Goal: Task Accomplishment & Management: Manage account settings

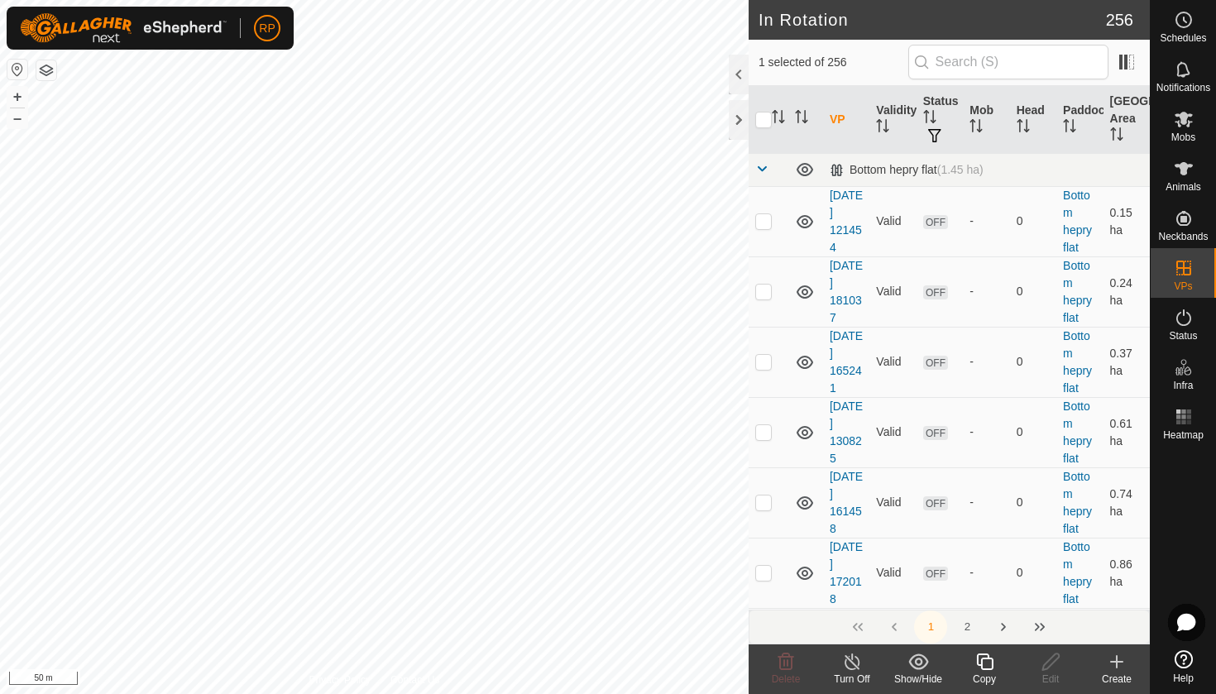
click at [974, 655] on icon at bounding box center [984, 662] width 21 height 20
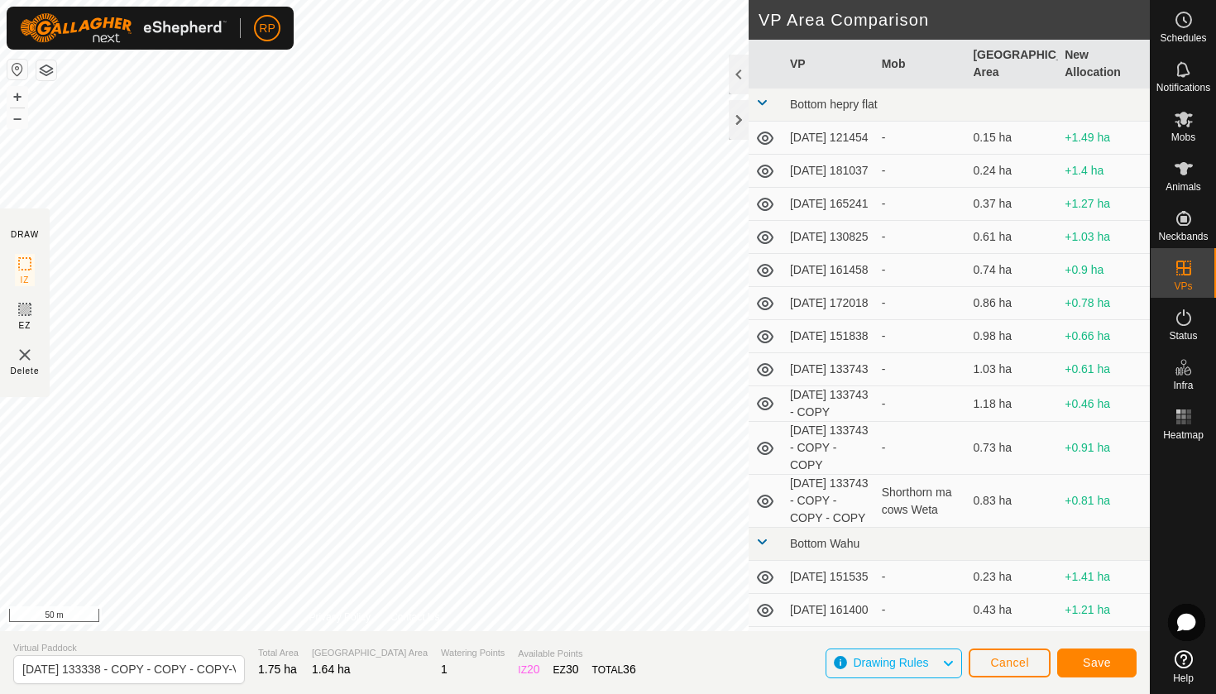
click at [1080, 659] on button "Save" at bounding box center [1096, 663] width 79 height 29
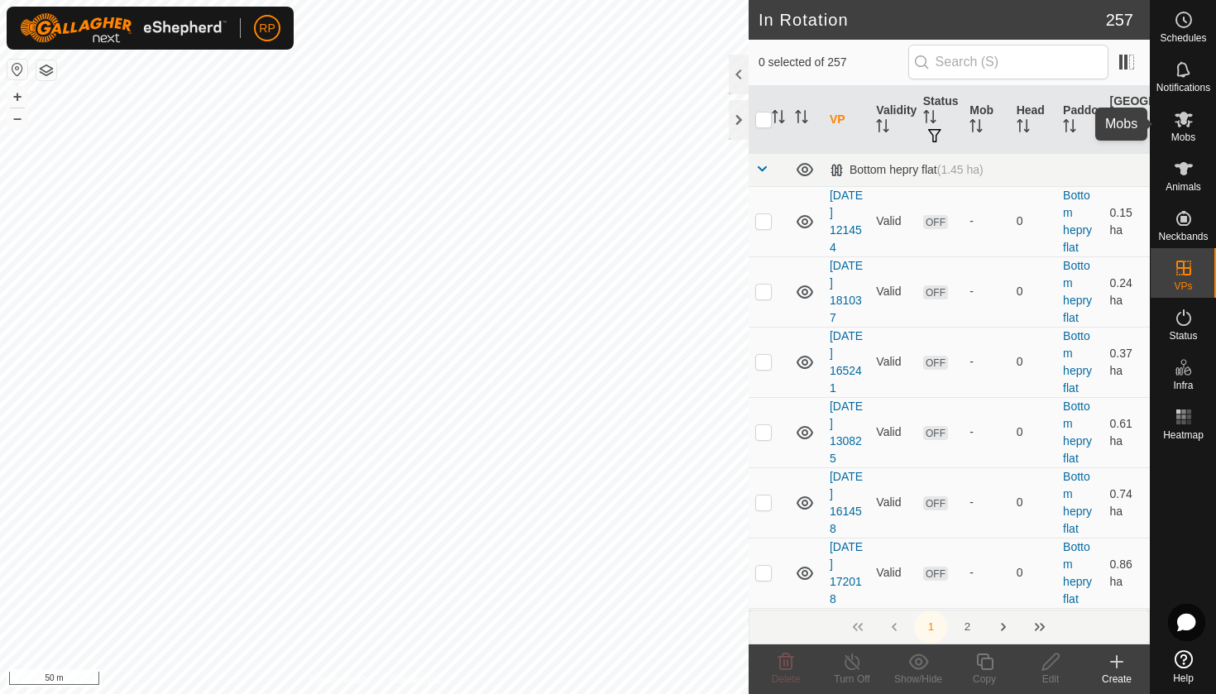
click at [1177, 129] on es-mob-svg-icon at bounding box center [1184, 119] width 30 height 26
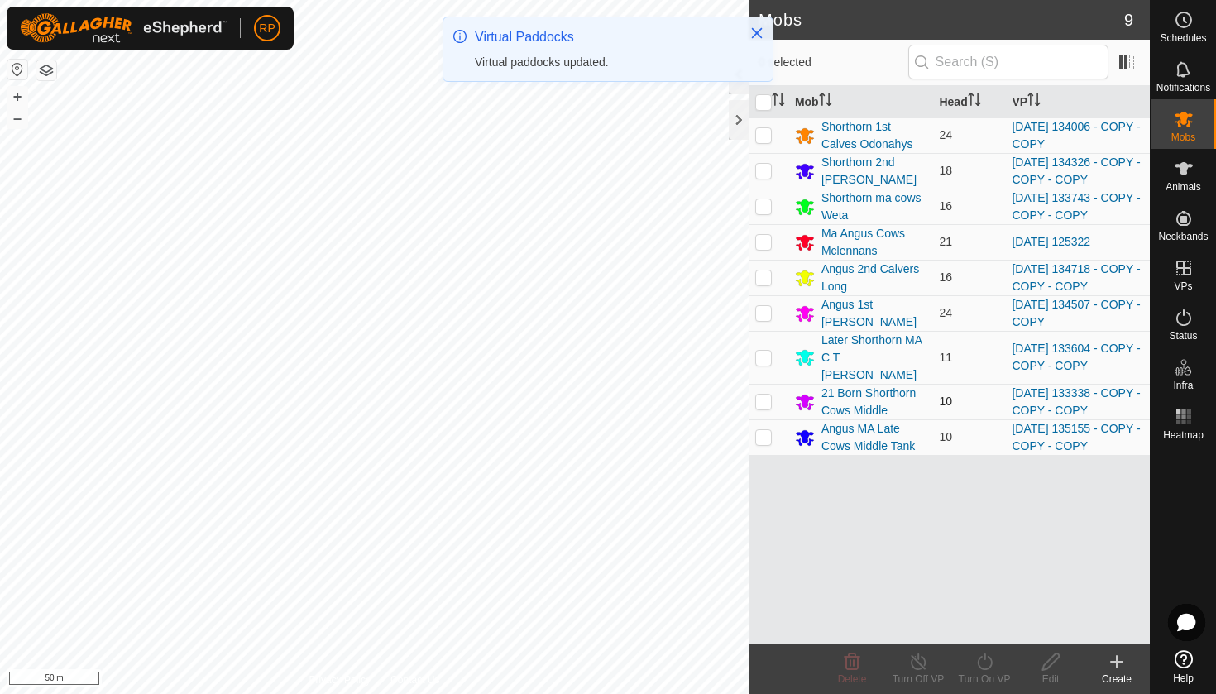
click at [762, 395] on p-checkbox at bounding box center [763, 401] width 17 height 13
checkbox input "true"
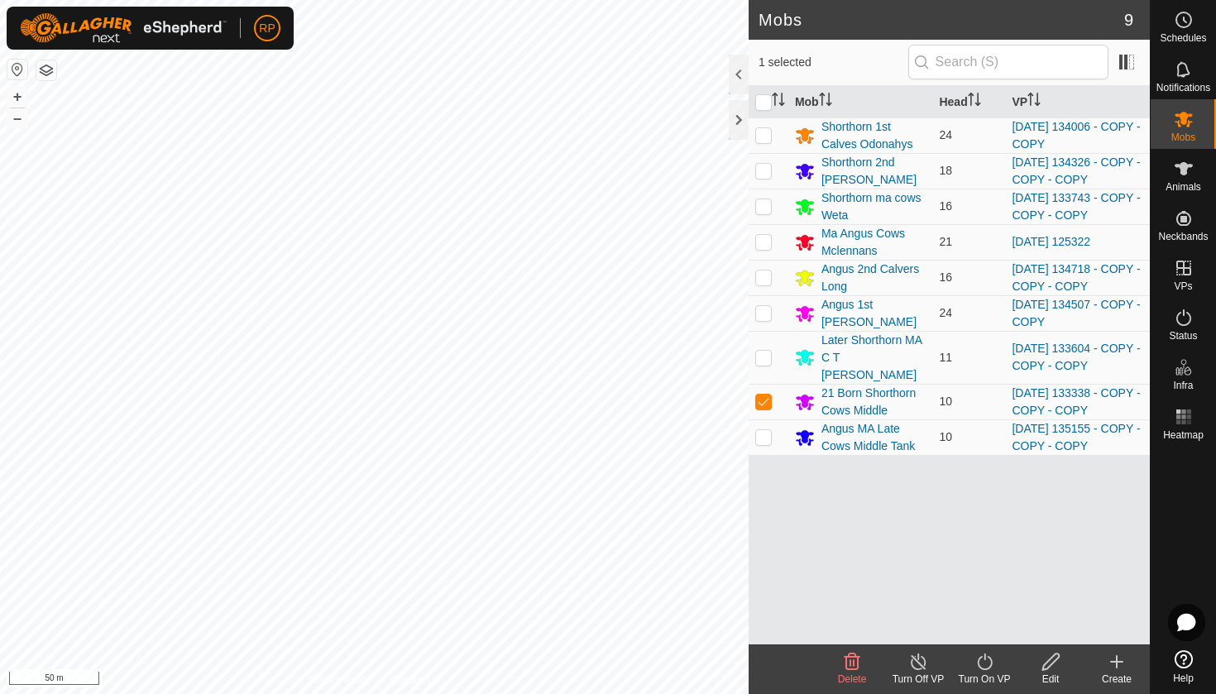
click at [979, 658] on icon at bounding box center [984, 662] width 21 height 20
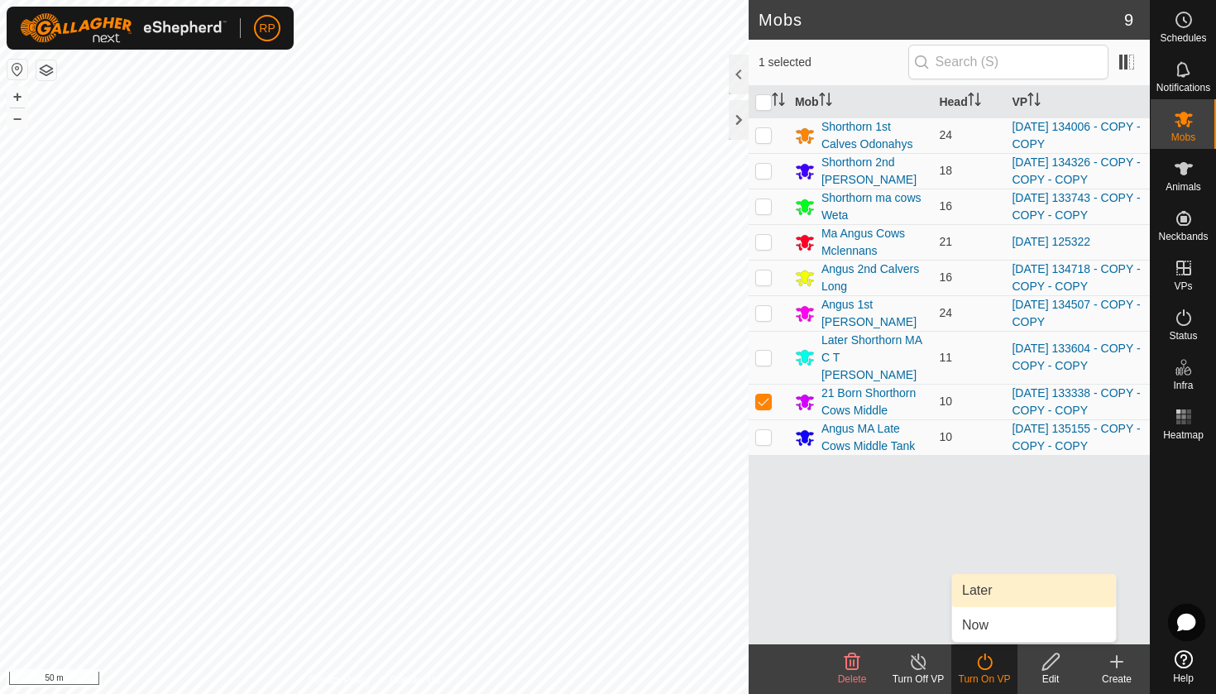
click at [965, 596] on link "Later" at bounding box center [1034, 590] width 164 height 33
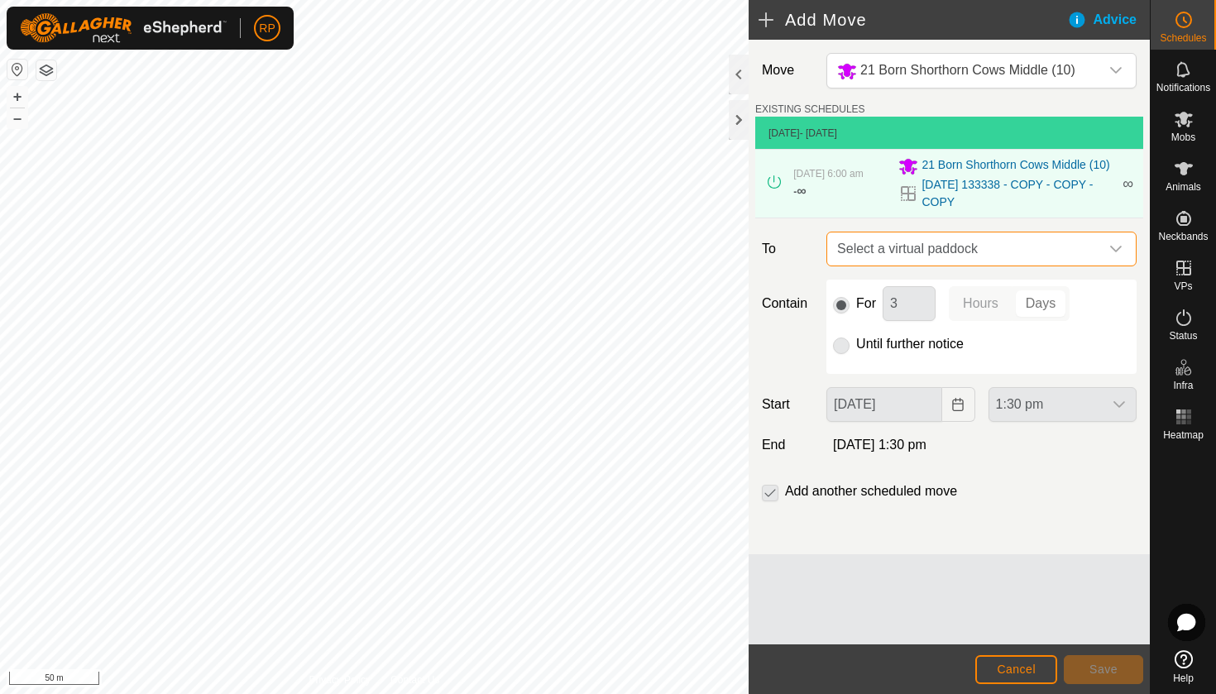
click at [903, 251] on span "Select a virtual paddock" at bounding box center [965, 248] width 269 height 33
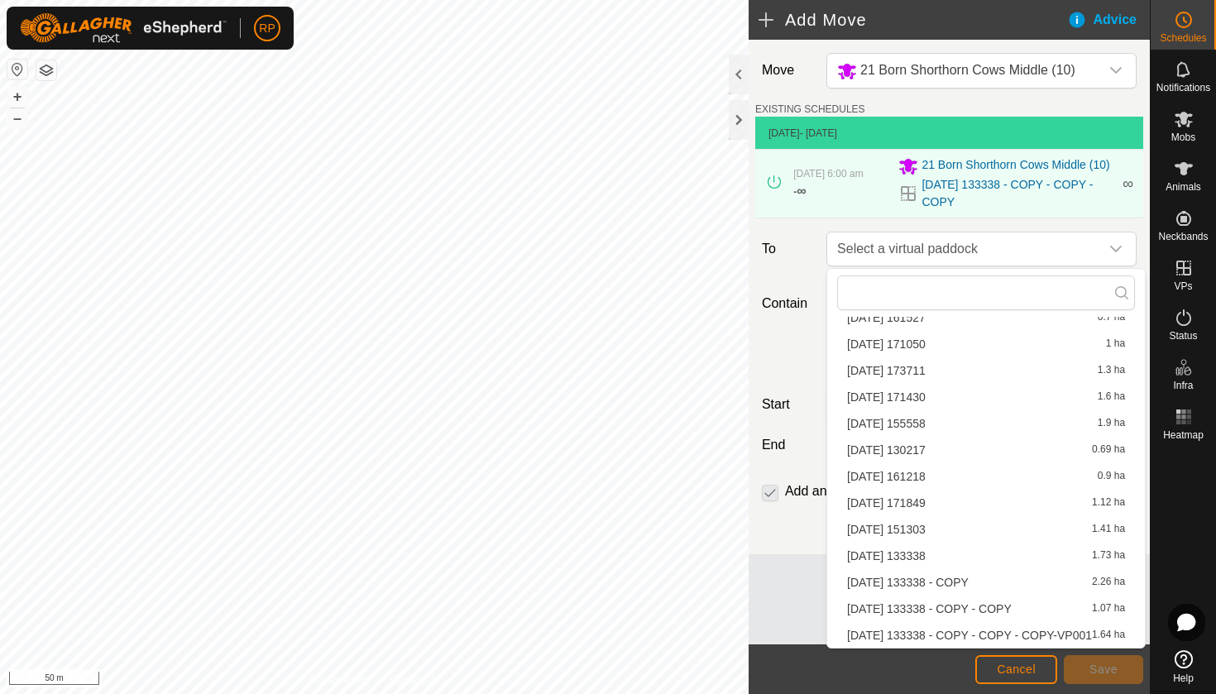
scroll to position [288, 0]
click at [979, 634] on li "[DATE] 133338 - COPY - COPY - COPY-VP001 1.64 ha" at bounding box center [986, 635] width 298 height 25
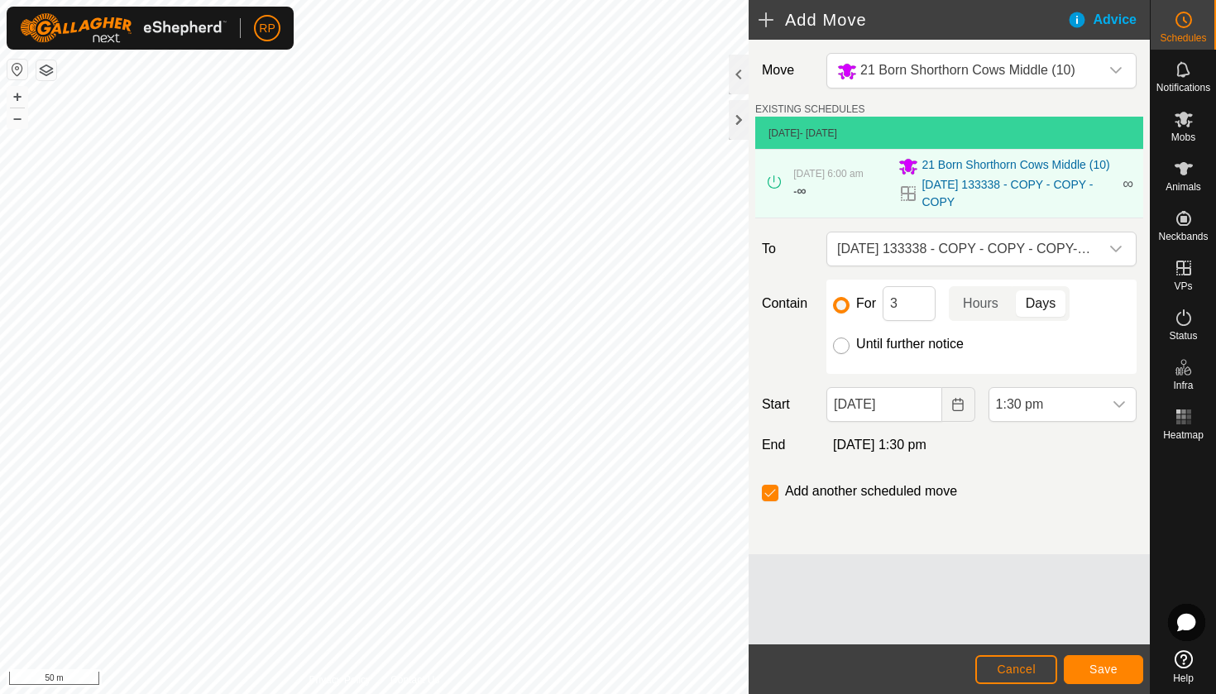
click at [842, 348] on input "Until further notice" at bounding box center [841, 346] width 17 height 17
radio input "true"
checkbox input "false"
click at [963, 408] on icon "Choose Date" at bounding box center [957, 404] width 11 height 13
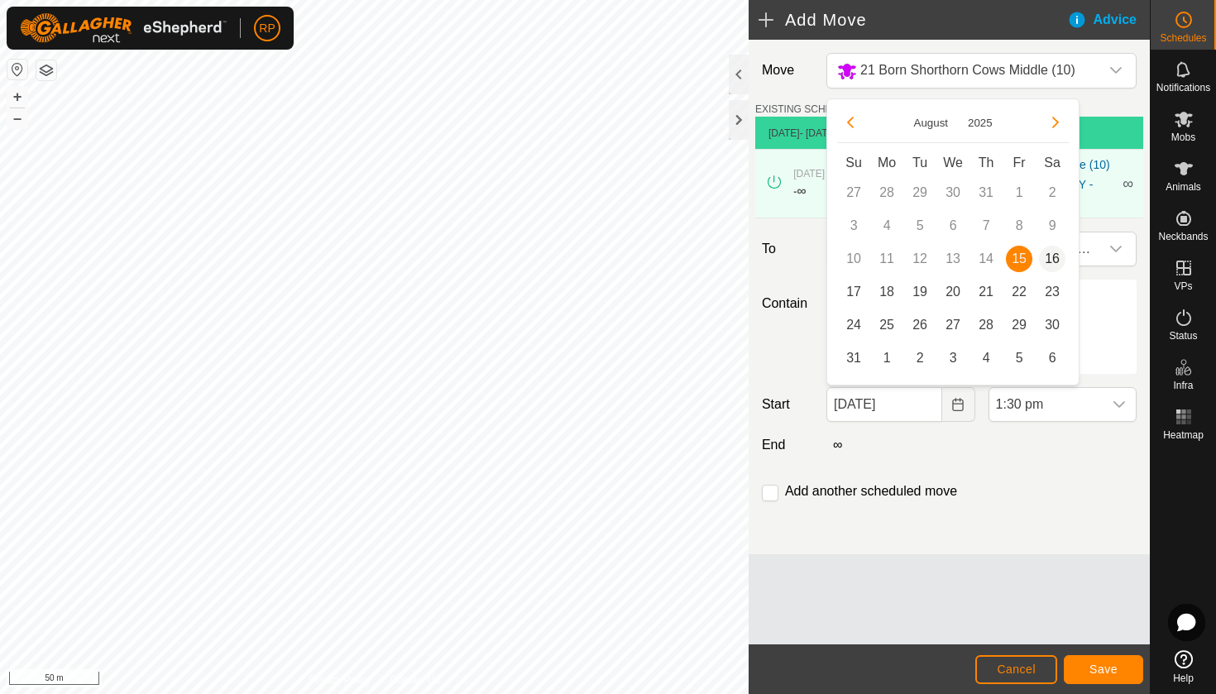
click at [1051, 267] on span "16" at bounding box center [1052, 259] width 26 height 26
type input "[DATE]"
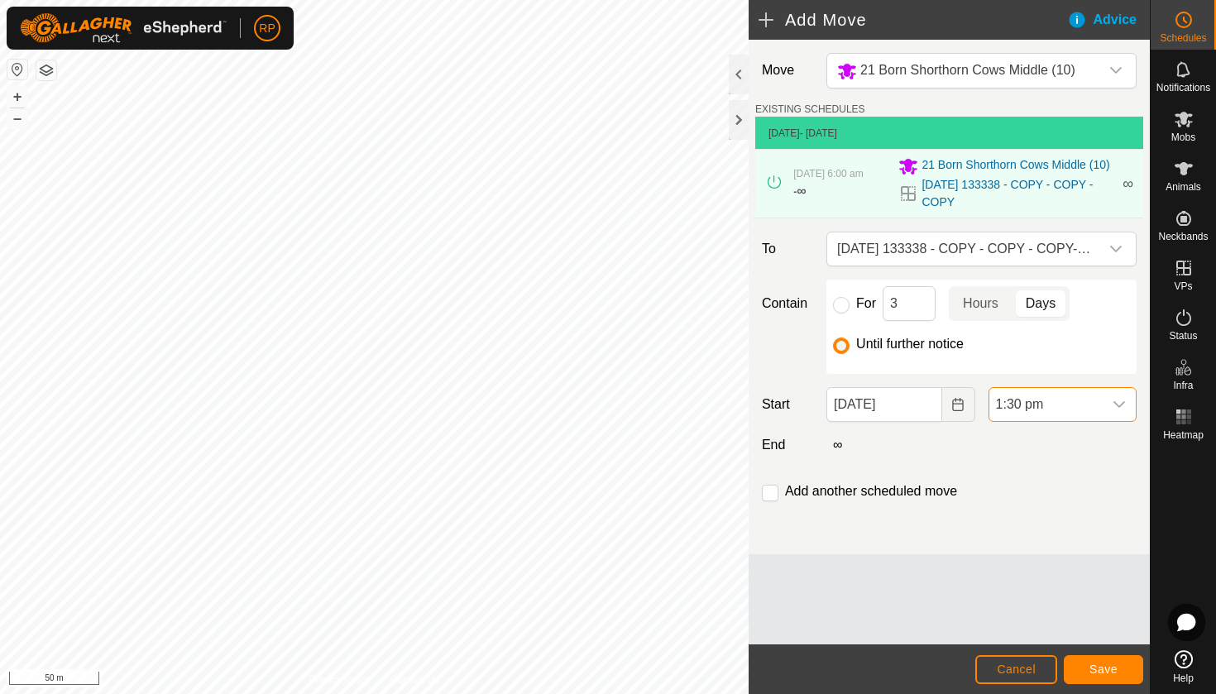
click at [1087, 405] on span "1:30 pm" at bounding box center [1045, 404] width 113 height 33
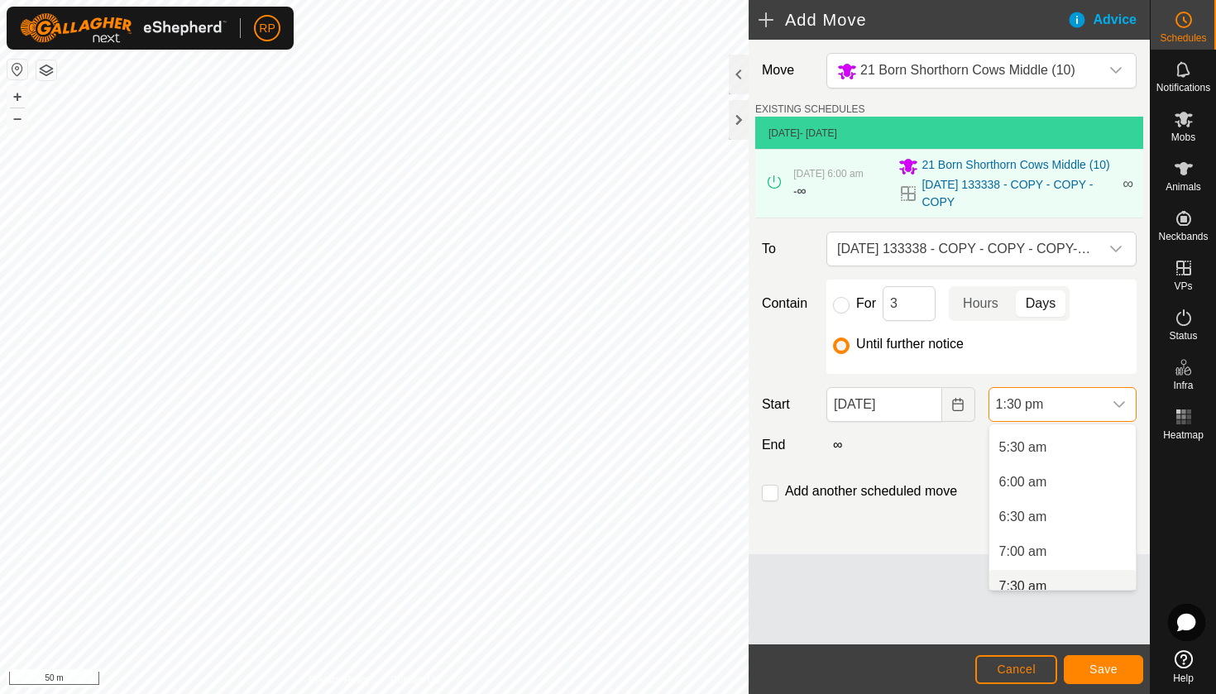
scroll to position [373, 0]
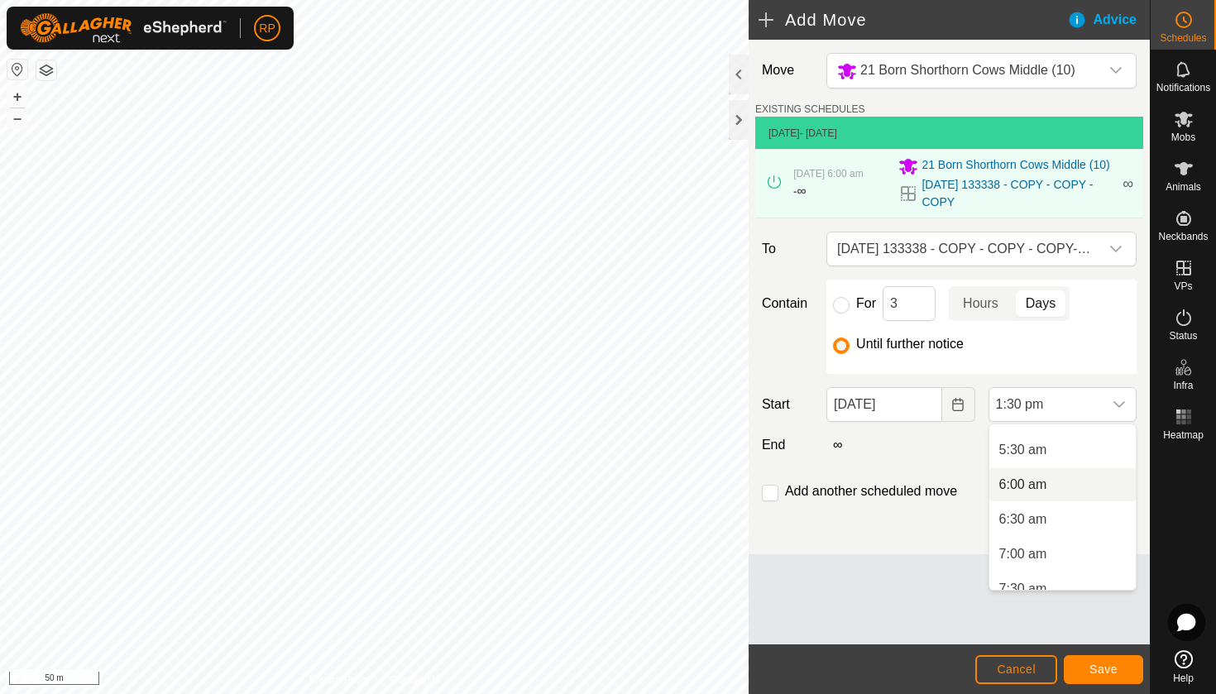
click at [1049, 482] on li "6:00 am" at bounding box center [1062, 484] width 146 height 33
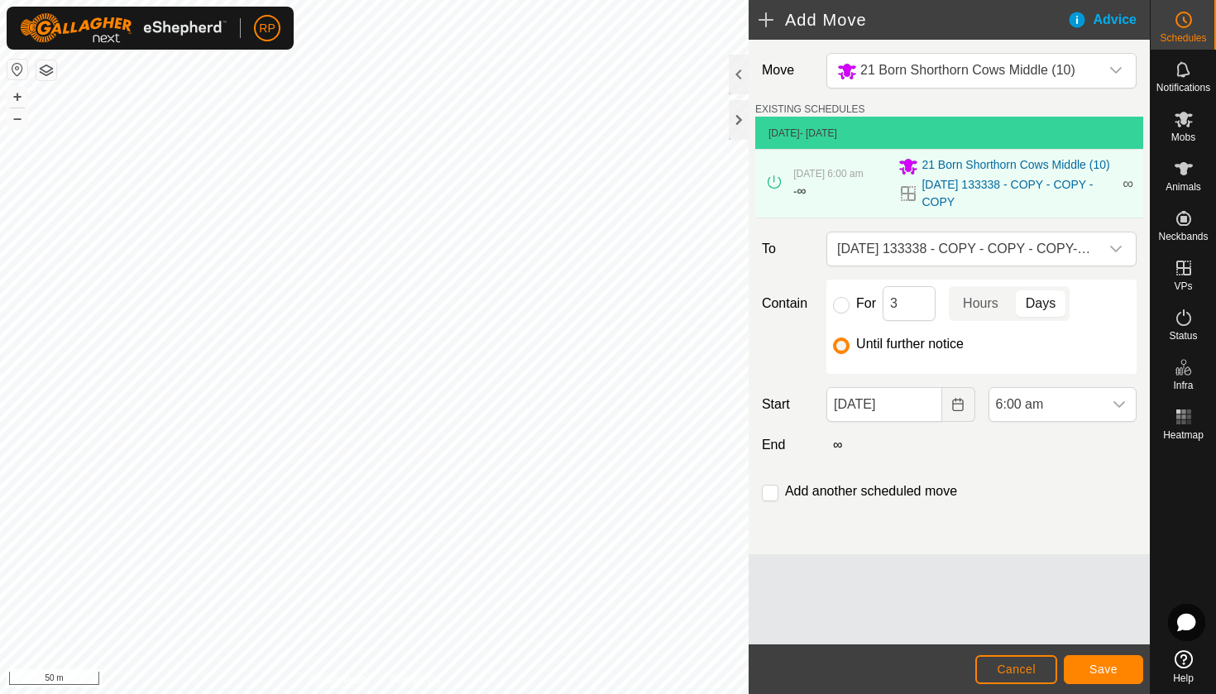
click at [1105, 673] on span "Save" at bounding box center [1103, 669] width 28 height 13
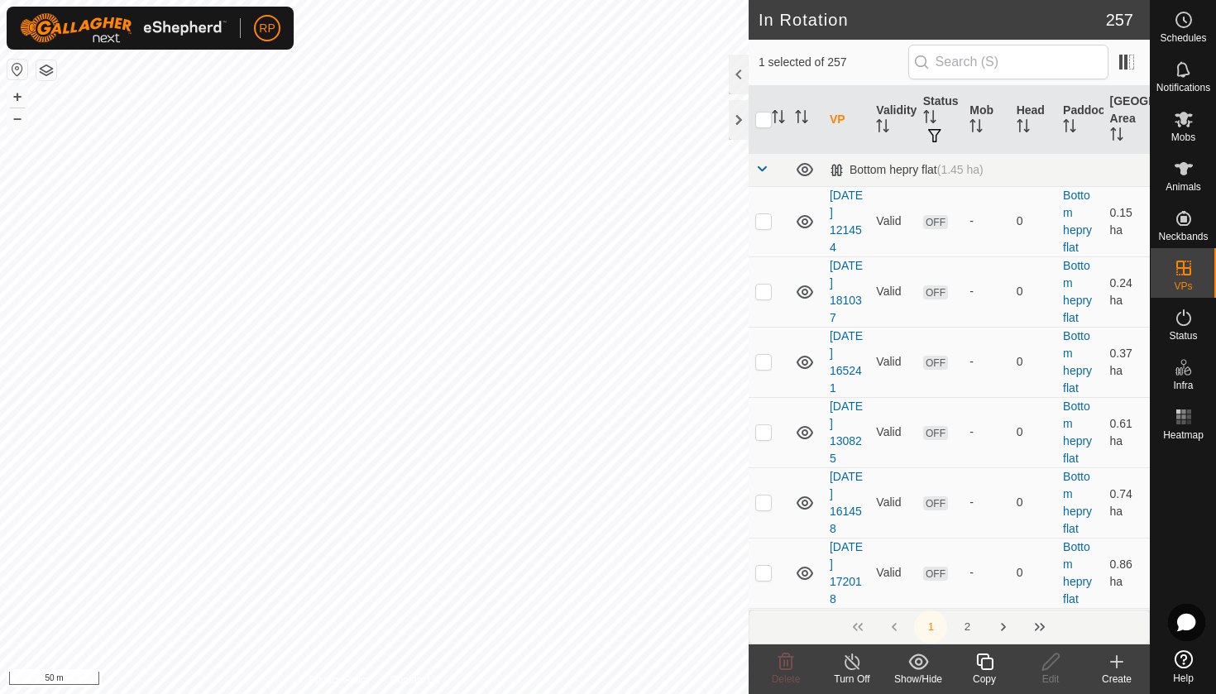
click at [986, 661] on icon at bounding box center [984, 662] width 21 height 20
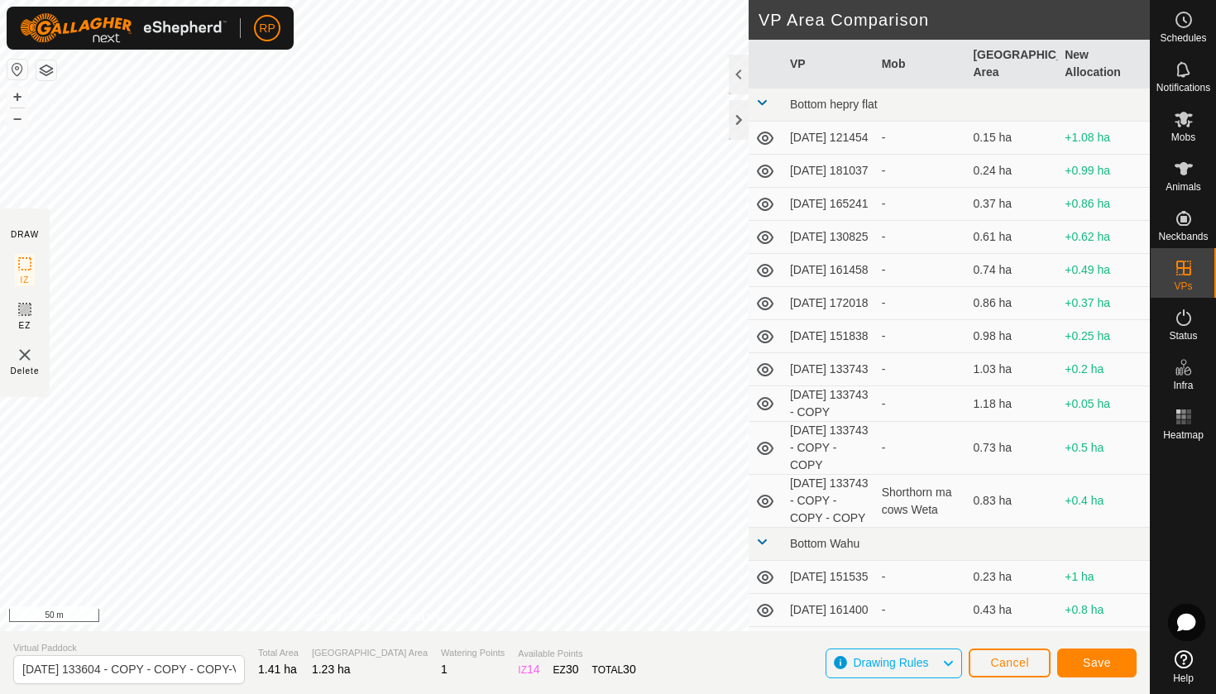
click at [1089, 668] on span "Save" at bounding box center [1097, 662] width 28 height 13
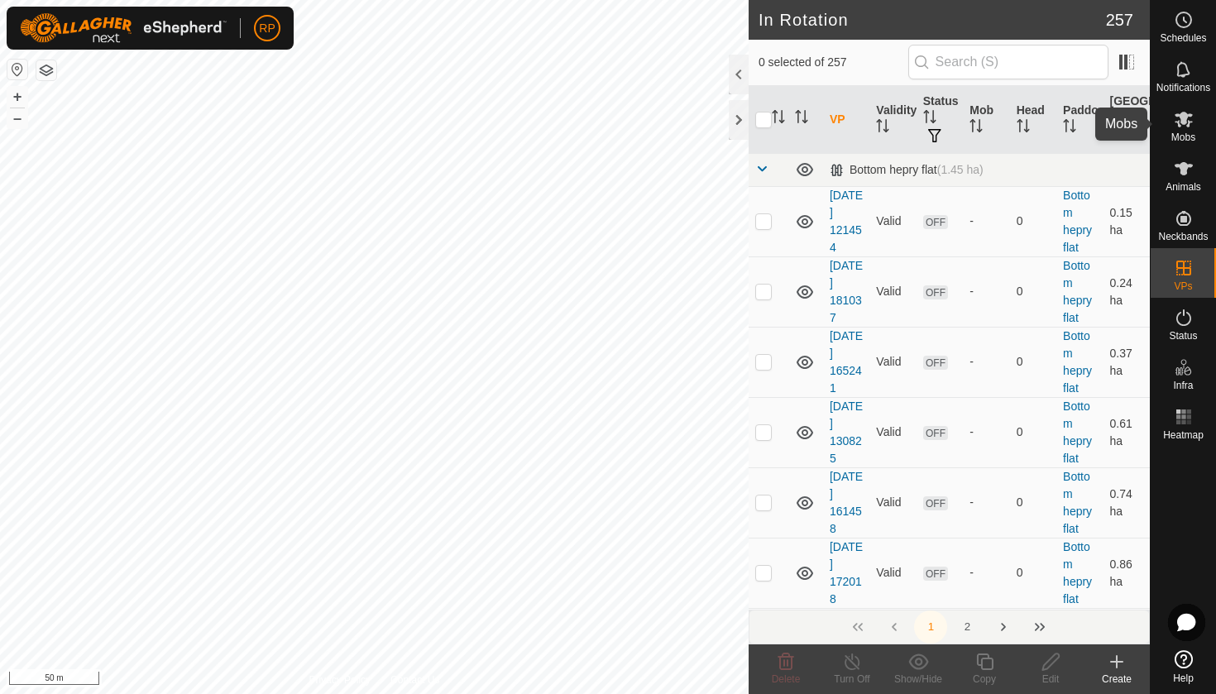
click at [1184, 132] on span "Mobs" at bounding box center [1183, 137] width 24 height 10
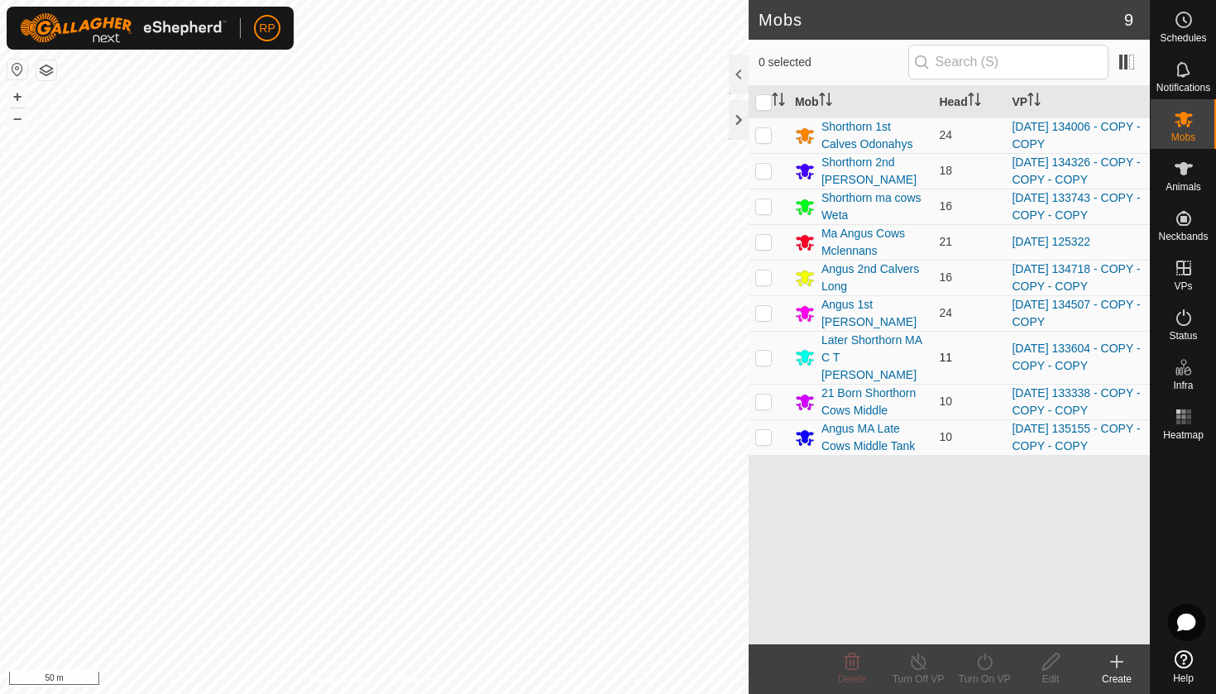
click at [766, 351] on p-checkbox at bounding box center [763, 357] width 17 height 13
checkbox input "true"
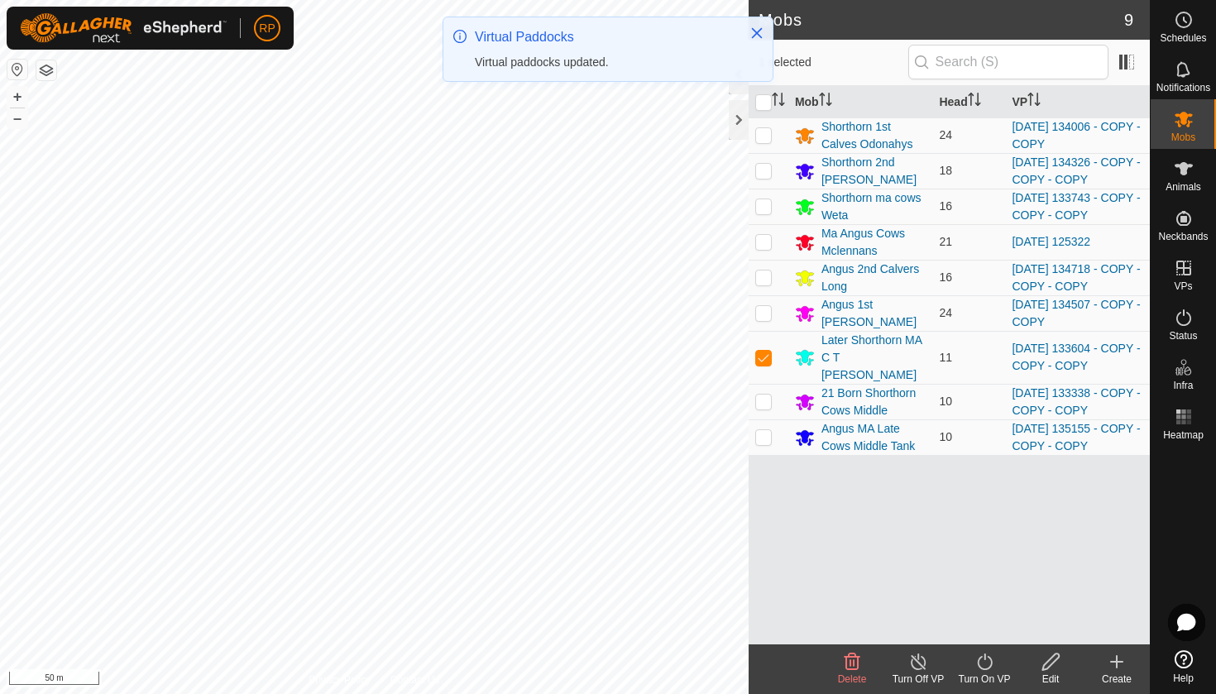
click at [979, 663] on icon at bounding box center [984, 662] width 21 height 20
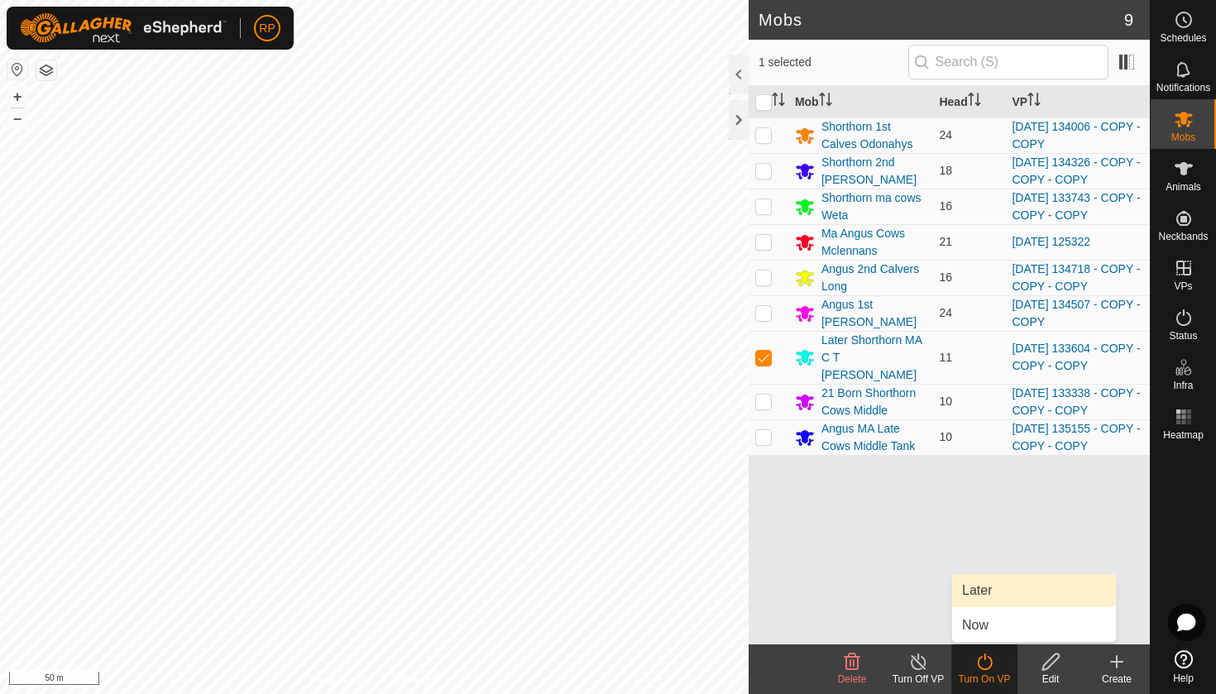
click at [983, 602] on link "Later" at bounding box center [1034, 590] width 164 height 33
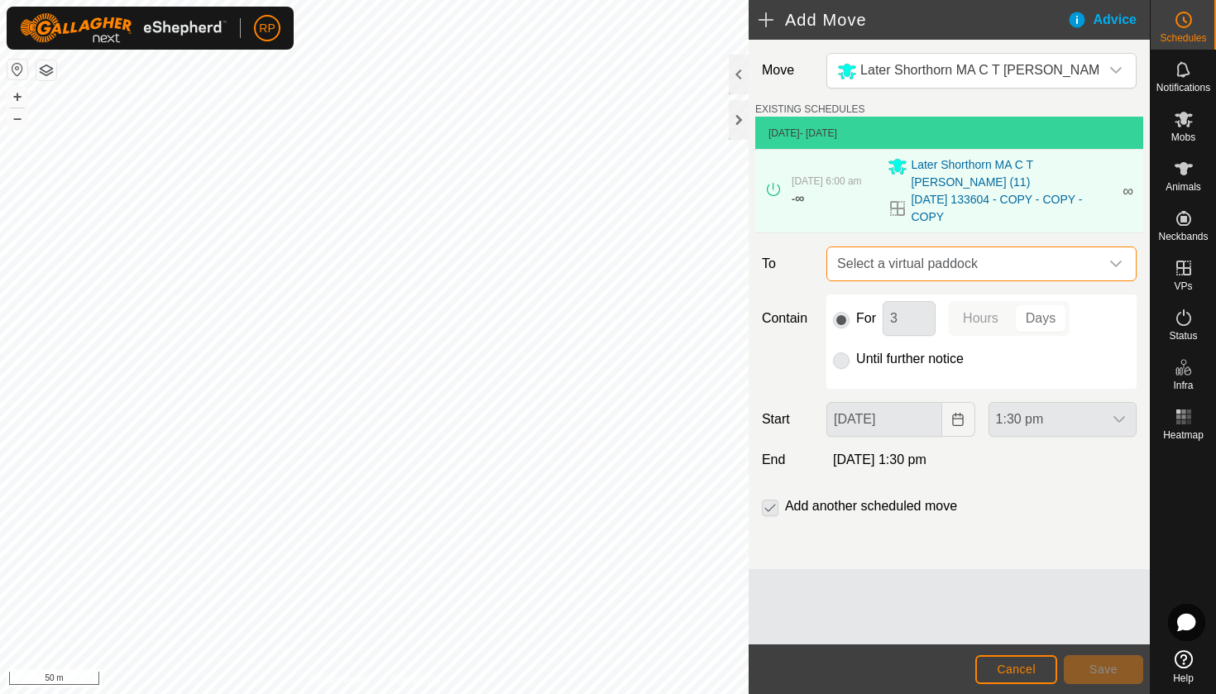
click at [870, 247] on span "Select a virtual paddock" at bounding box center [965, 263] width 269 height 33
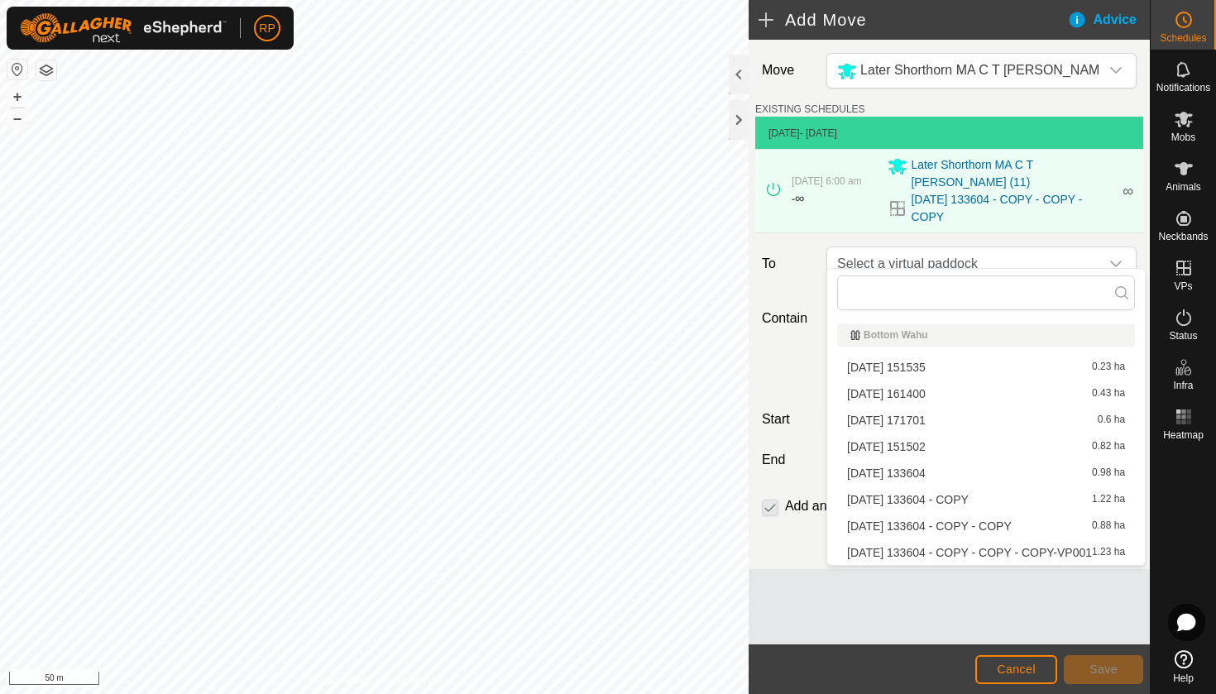
click at [890, 551] on li "[DATE] 133604 - COPY - COPY - COPY-VP001 1.23 ha" at bounding box center [986, 552] width 298 height 25
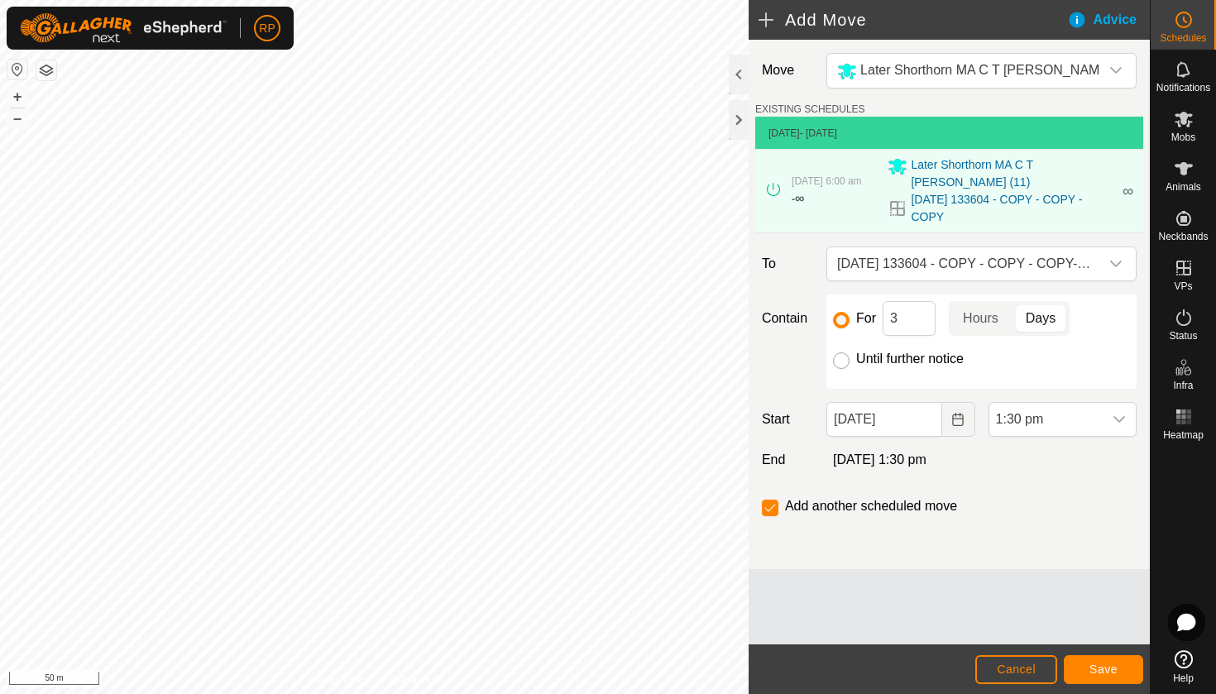
click at [841, 352] on input "Until further notice" at bounding box center [841, 360] width 17 height 17
radio input "true"
checkbox input "false"
click at [955, 413] on icon "Choose Date" at bounding box center [957, 419] width 13 height 13
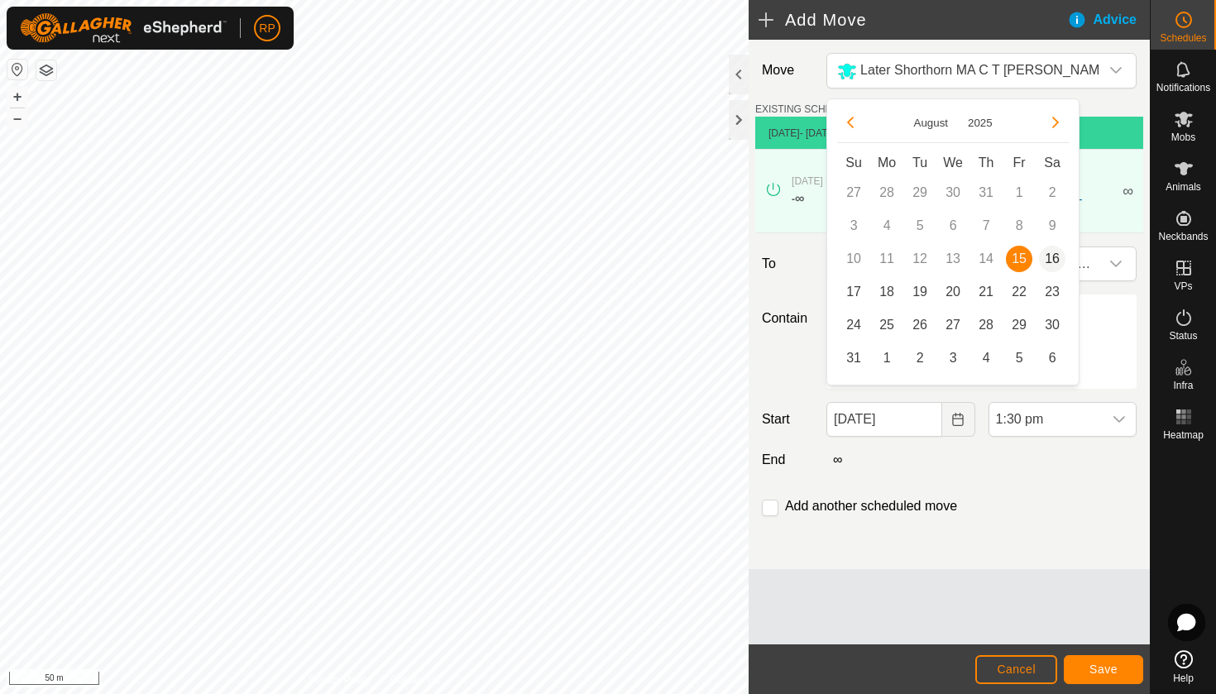
click at [1052, 260] on span "16" at bounding box center [1052, 259] width 26 height 26
type input "[DATE]"
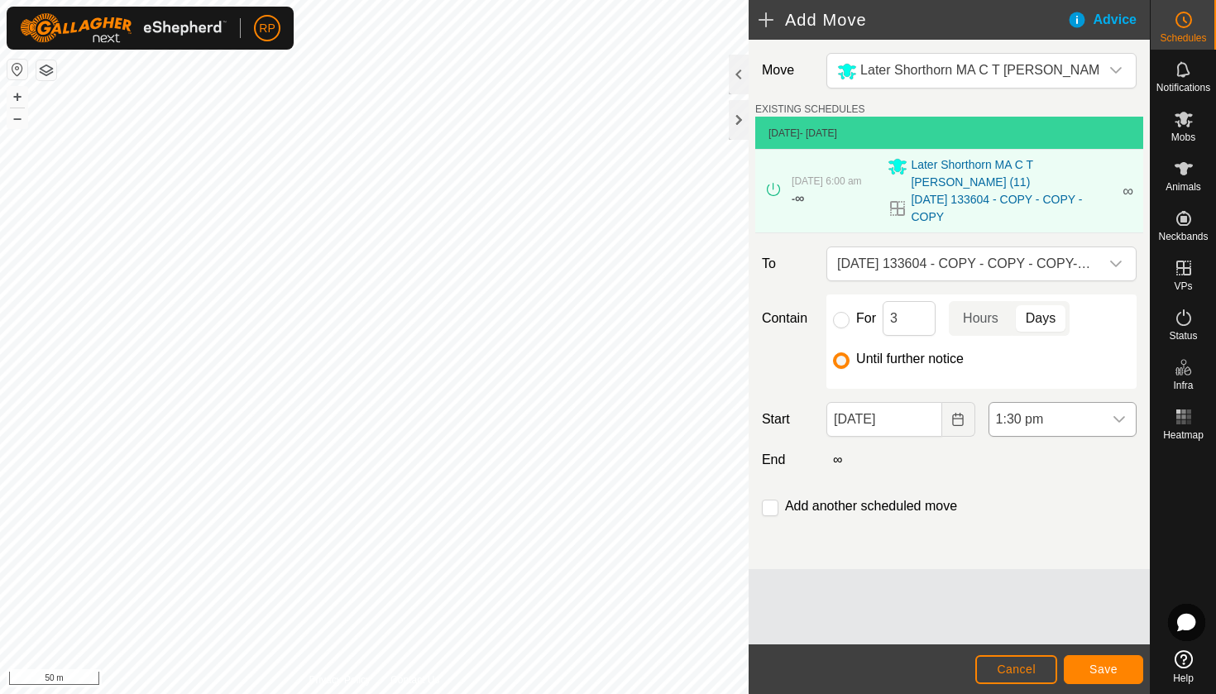
click at [1116, 413] on icon "dropdown trigger" at bounding box center [1119, 419] width 13 height 13
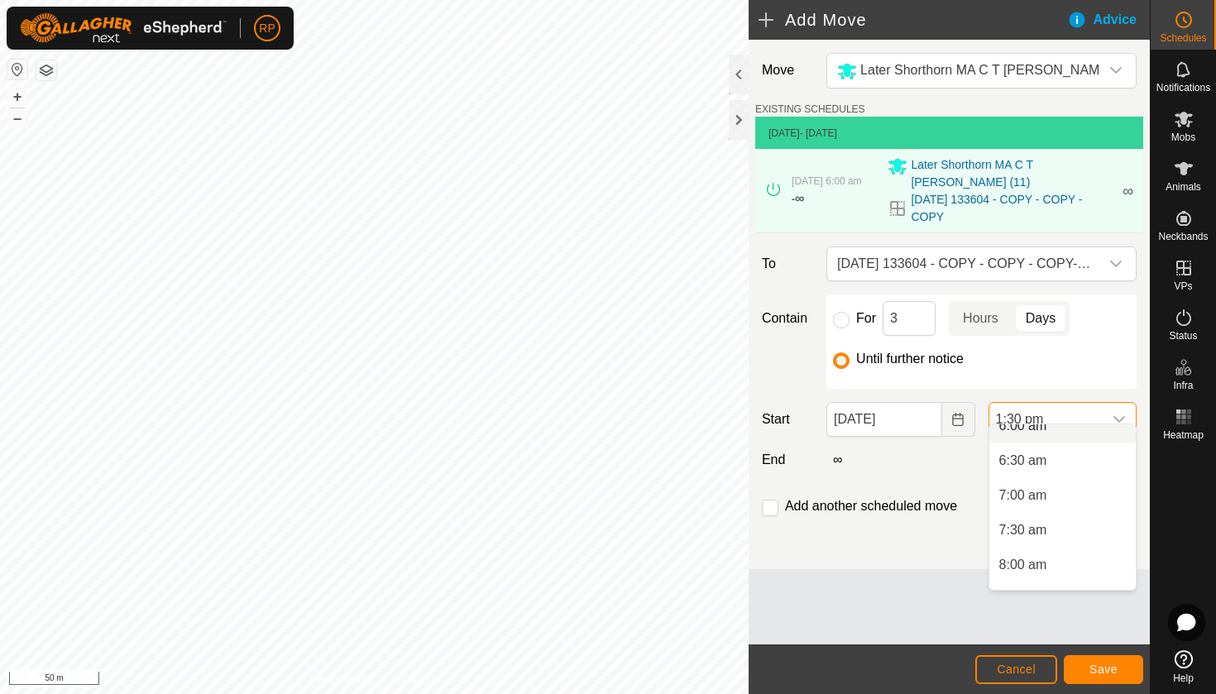
scroll to position [417, 0]
click at [1019, 439] on li "6:00 am" at bounding box center [1062, 440] width 146 height 33
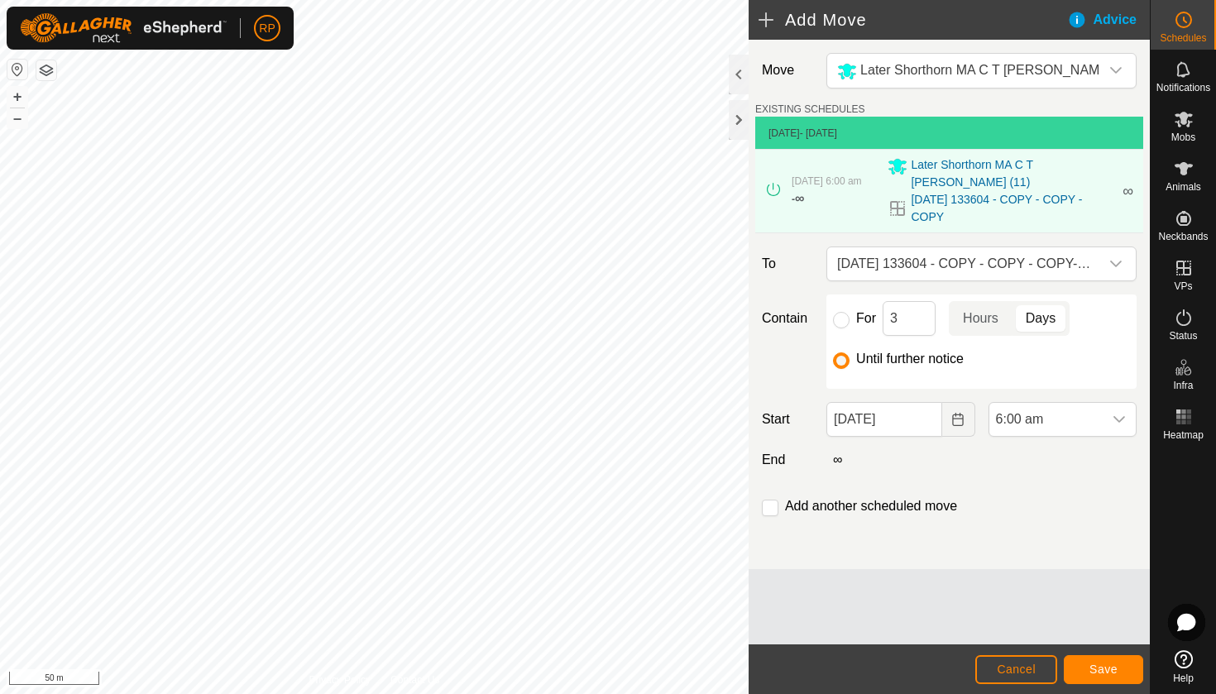
click at [1102, 676] on button "Save" at bounding box center [1103, 669] width 79 height 29
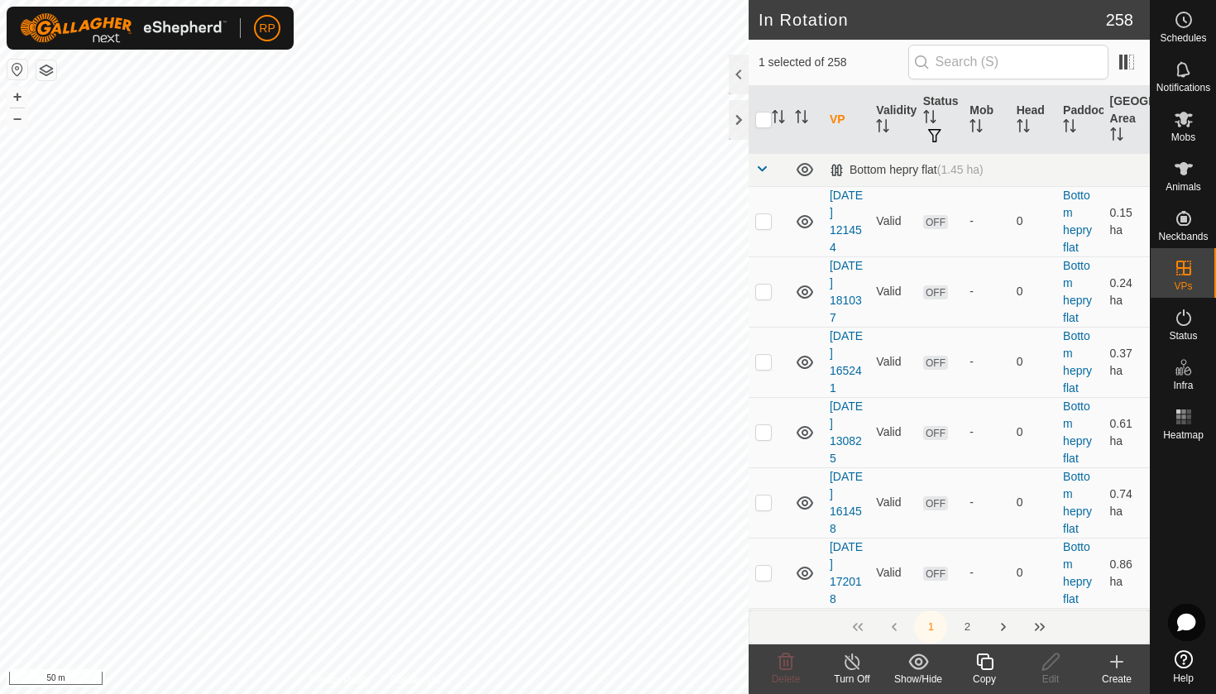
click at [994, 651] on div "Copy" at bounding box center [984, 669] width 66 height 50
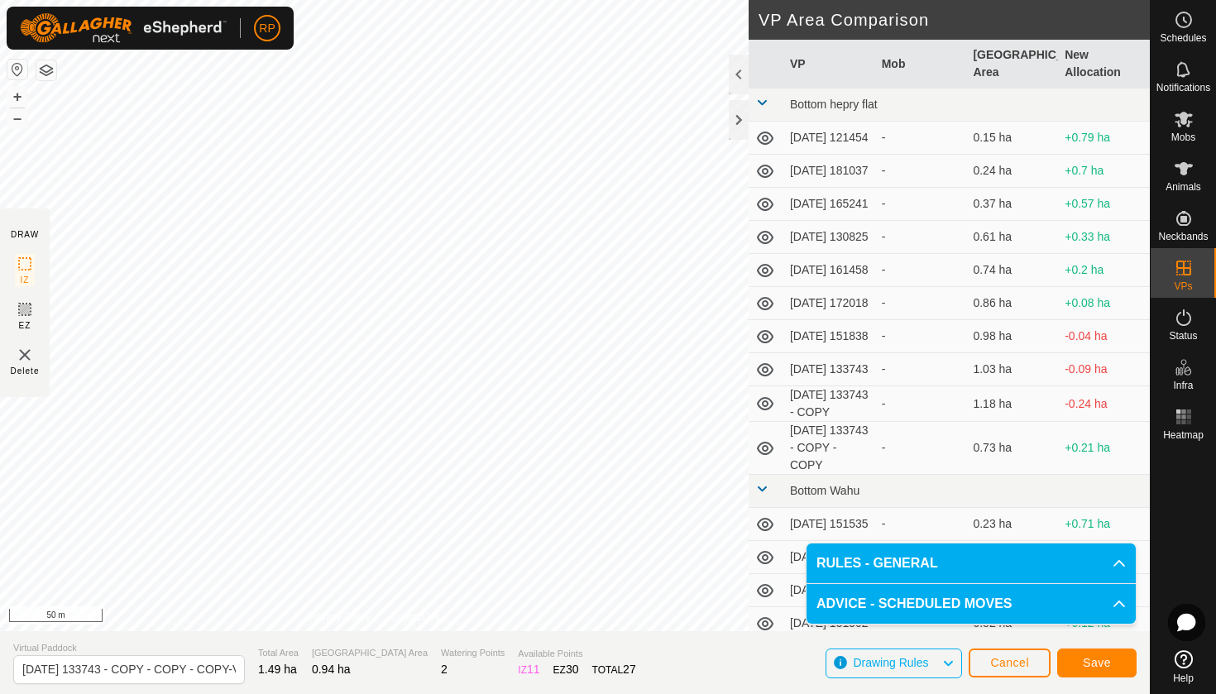
click at [1100, 663] on span "Save" at bounding box center [1097, 662] width 28 height 13
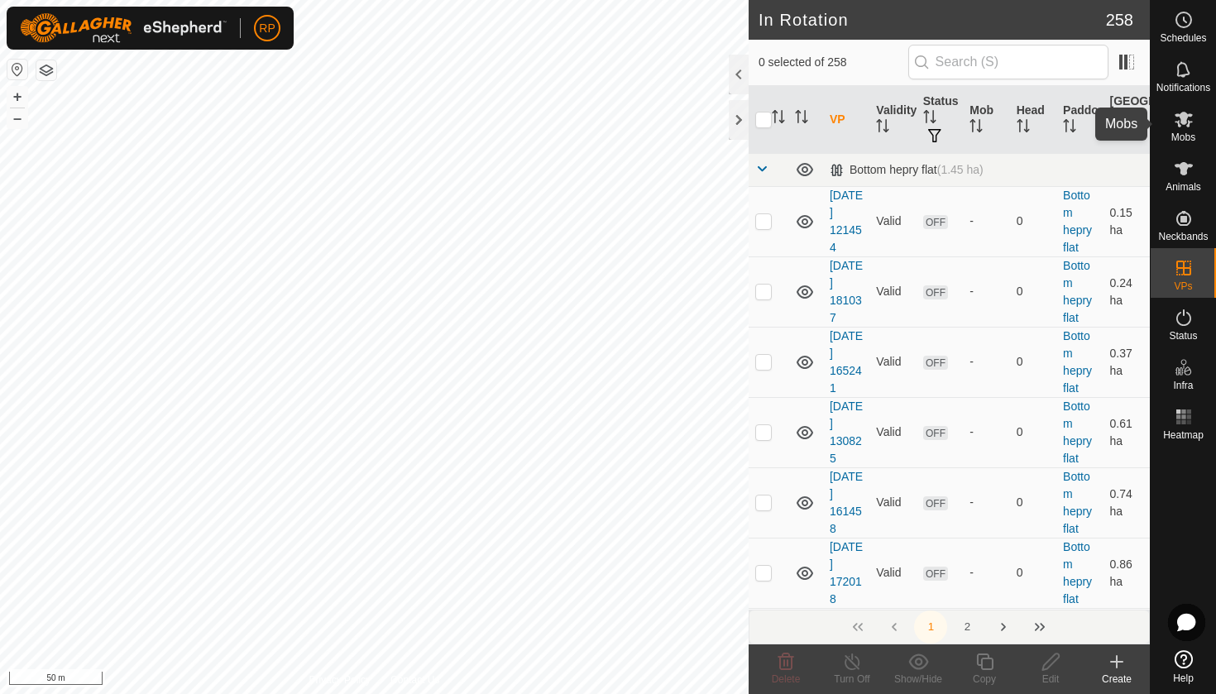
click at [1186, 138] on span "Mobs" at bounding box center [1183, 137] width 24 height 10
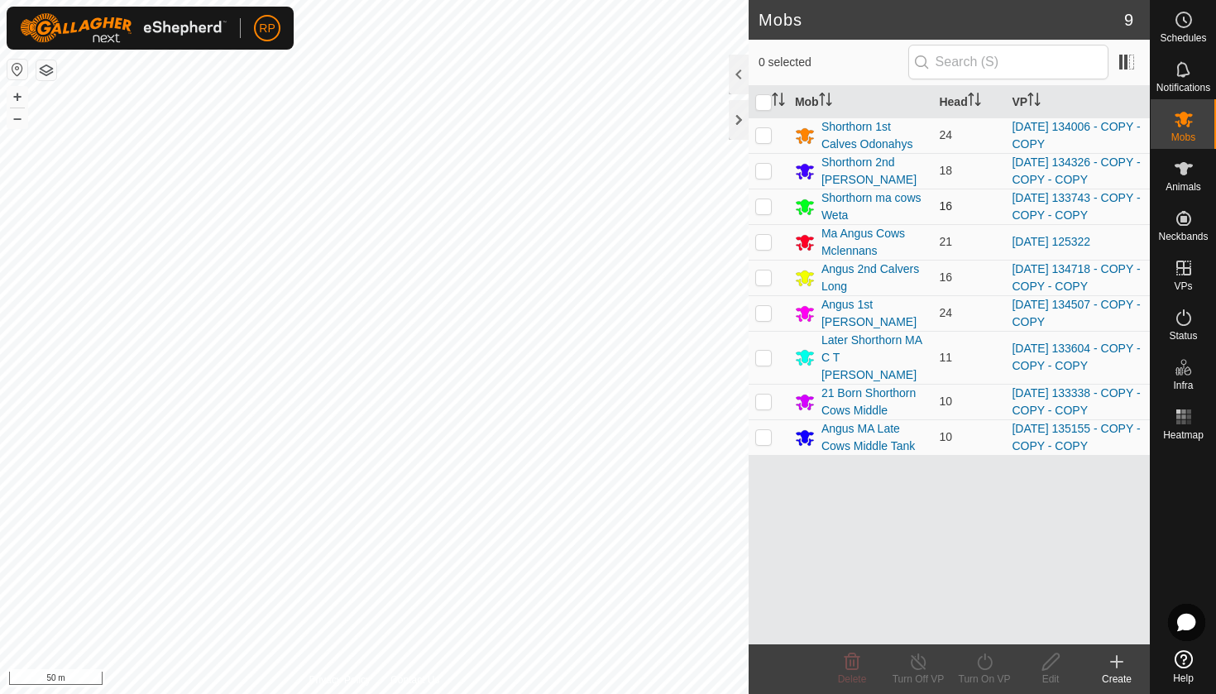
click at [763, 207] on p-checkbox at bounding box center [763, 205] width 17 height 13
checkbox input "true"
click at [989, 663] on icon at bounding box center [984, 662] width 21 height 20
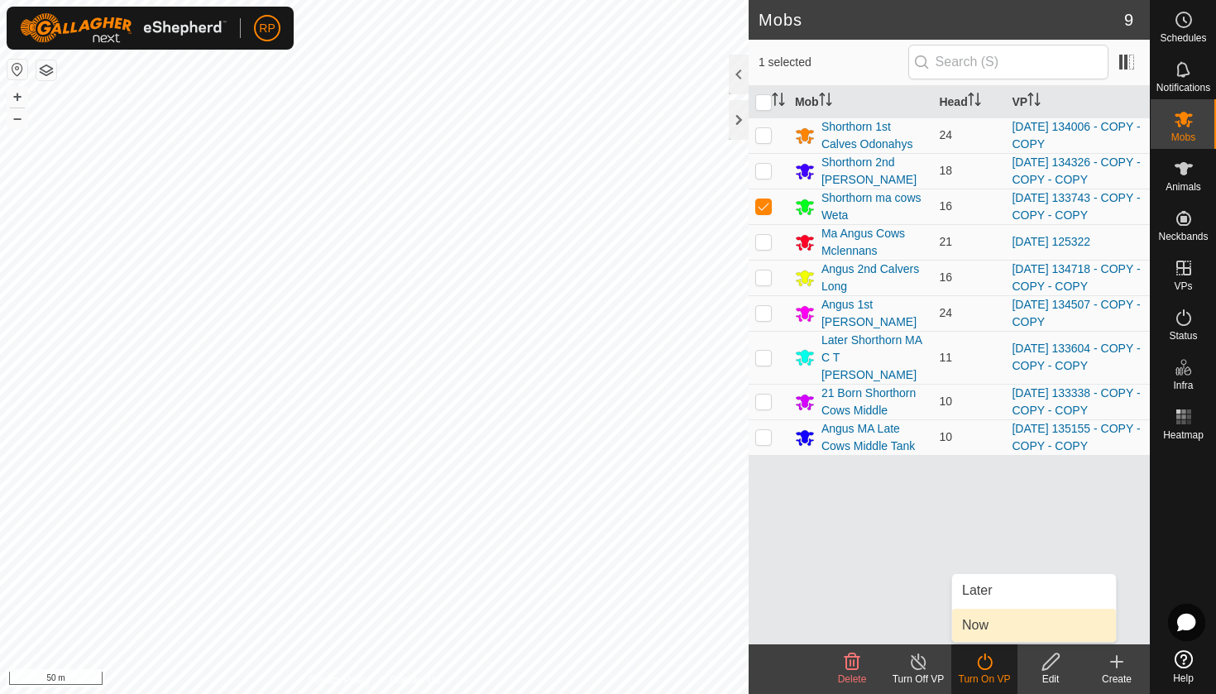
click at [954, 611] on link "Now" at bounding box center [1034, 625] width 164 height 33
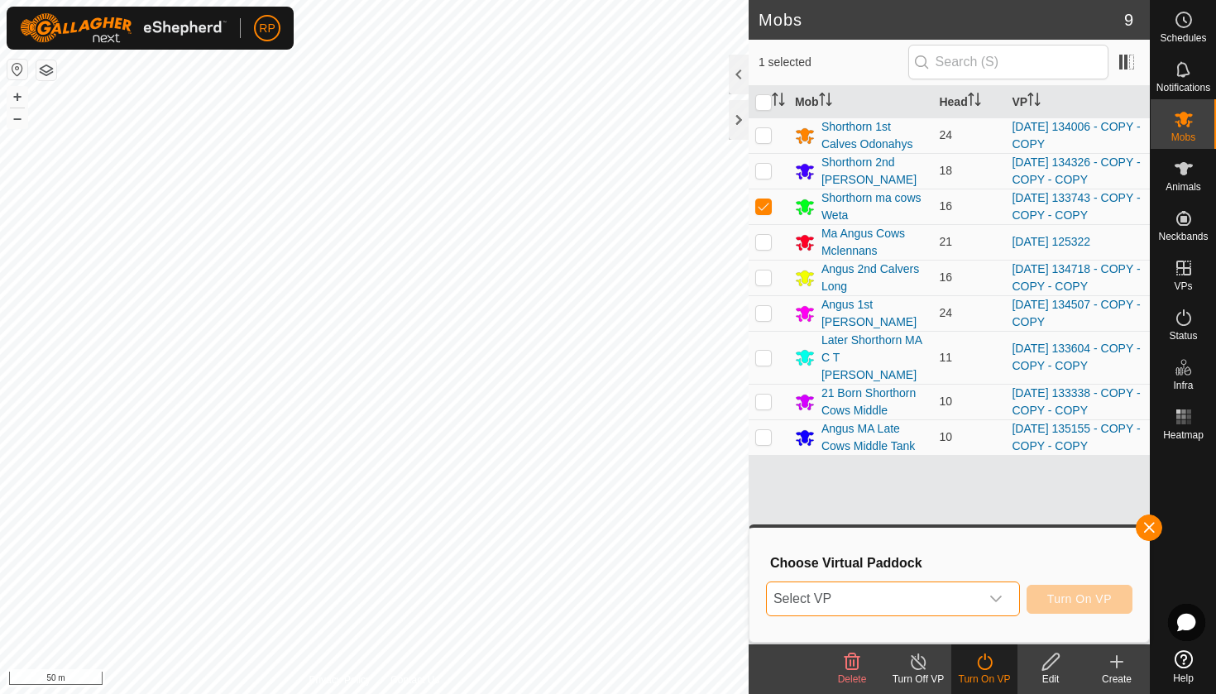
click at [954, 611] on span "Select VP" at bounding box center [873, 598] width 213 height 33
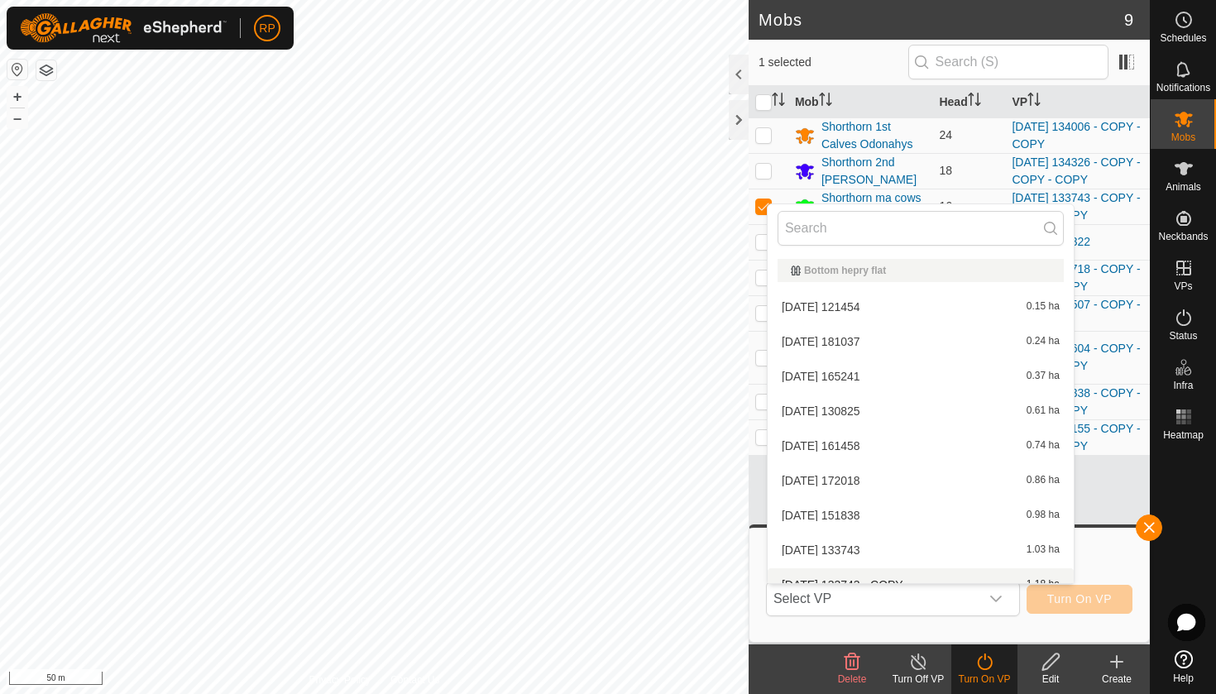
scroll to position [18, 0]
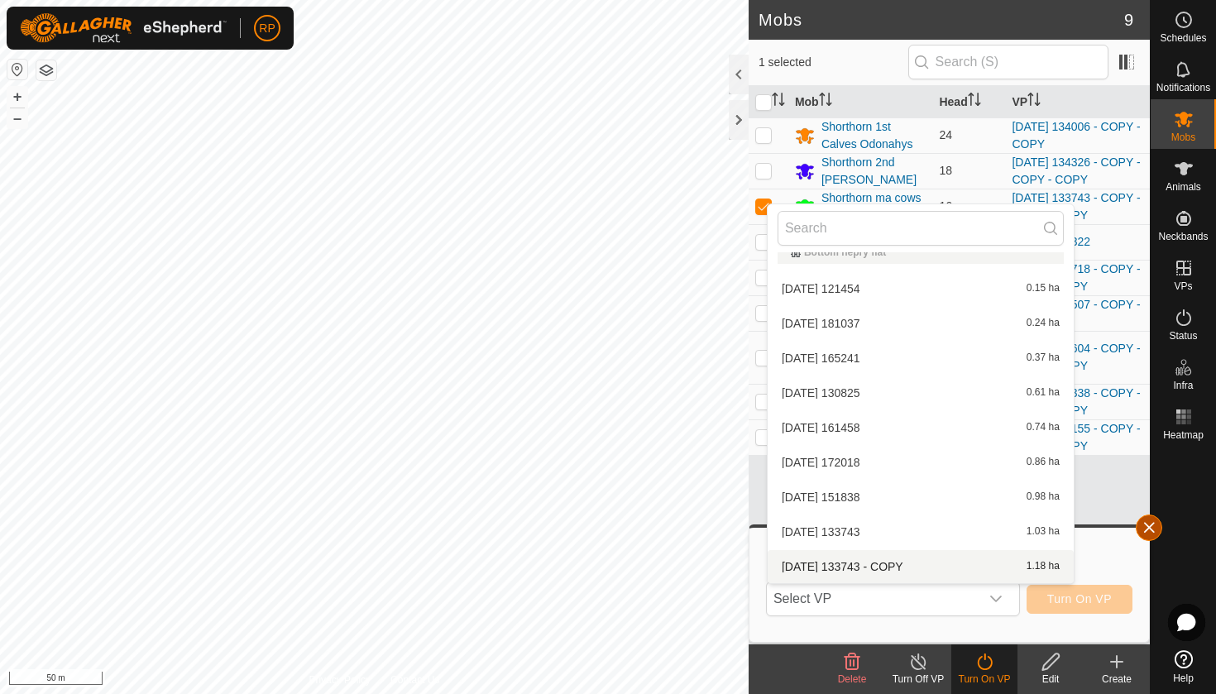
click at [1149, 536] on button "button" at bounding box center [1149, 528] width 26 height 26
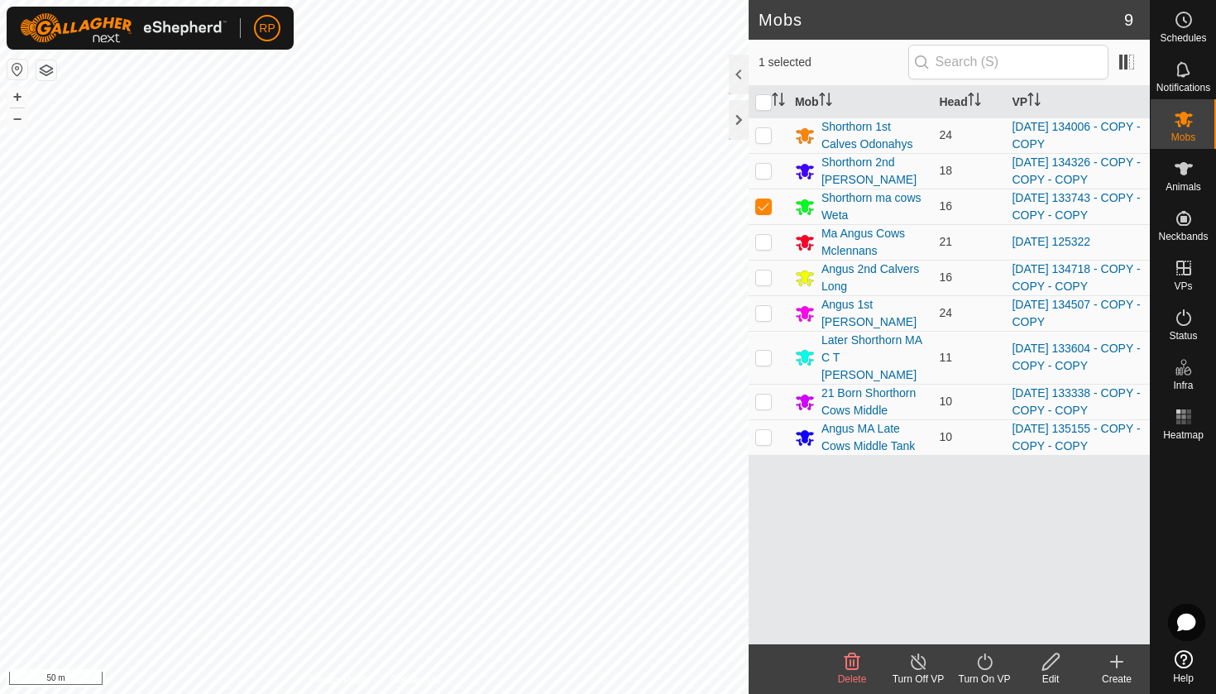
click at [987, 665] on icon at bounding box center [984, 662] width 21 height 20
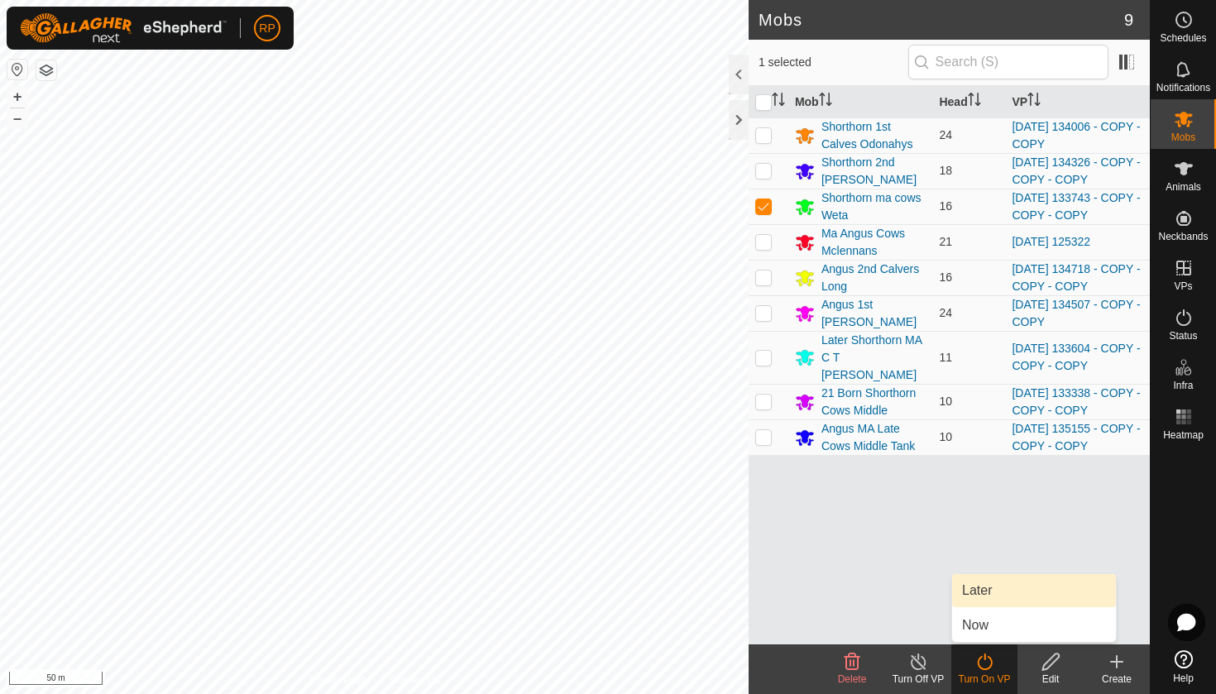
click at [977, 586] on link "Later" at bounding box center [1034, 590] width 164 height 33
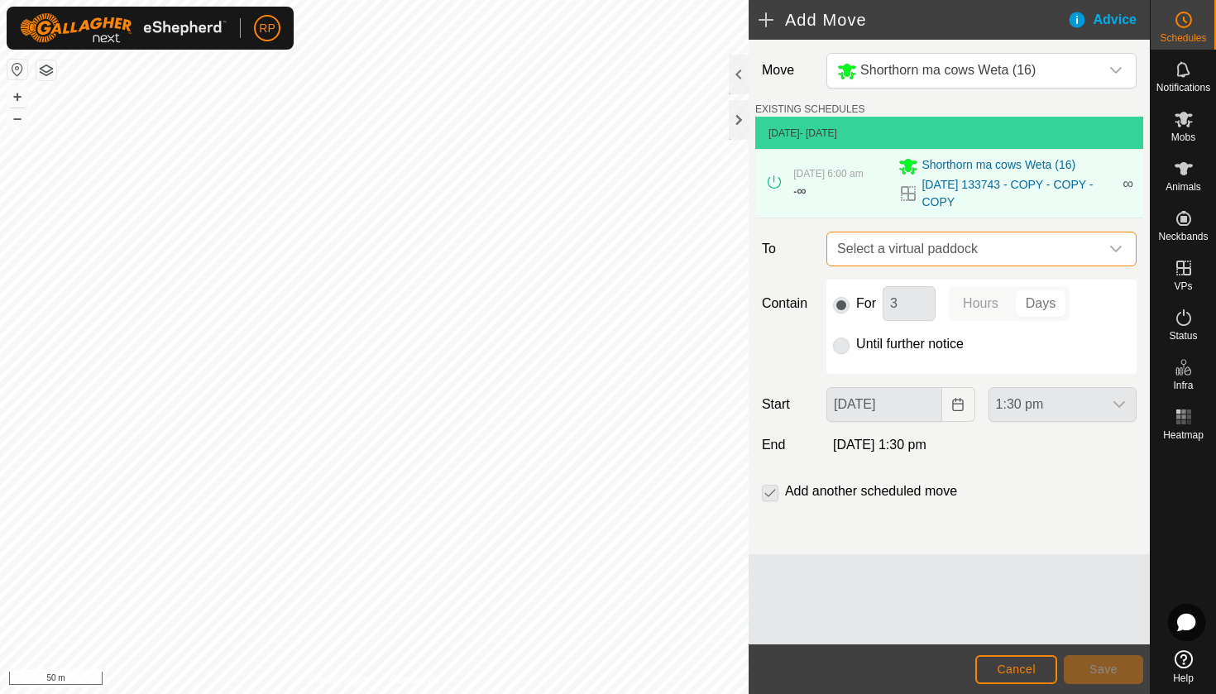
click at [895, 249] on span "Select a virtual paddock" at bounding box center [965, 248] width 269 height 33
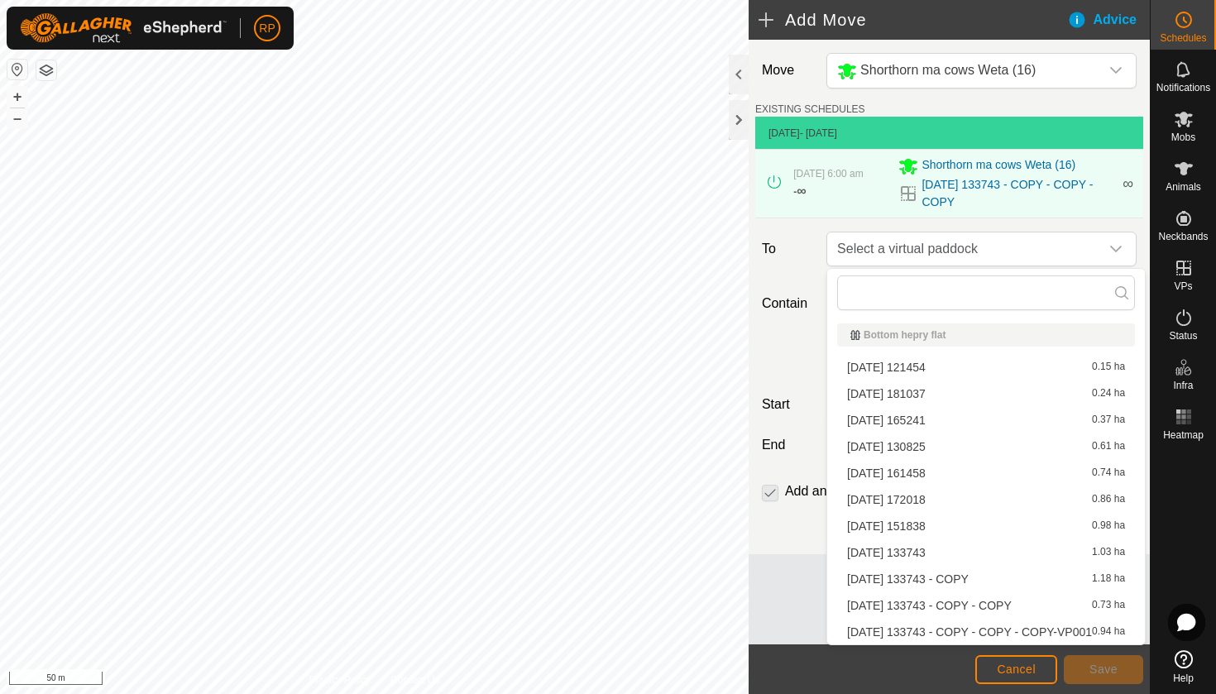
click at [933, 634] on li "[DATE] 133743 - COPY - COPY - COPY-VP001 0.94 ha" at bounding box center [986, 632] width 298 height 25
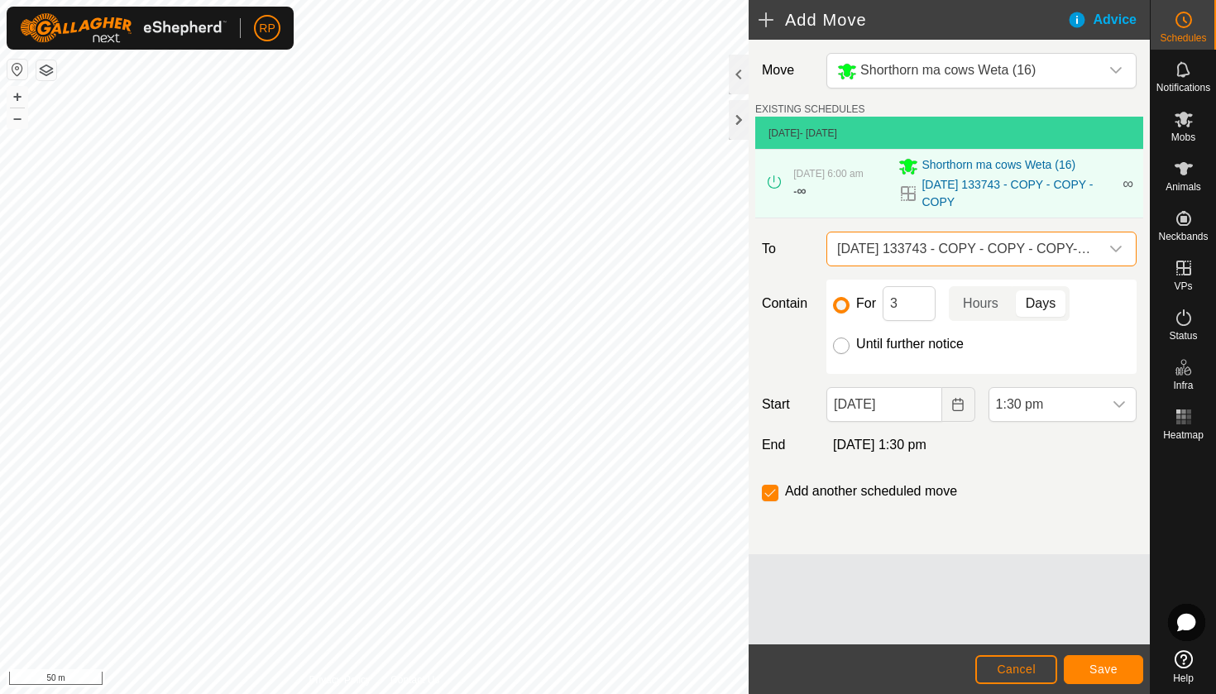
click at [840, 352] on input "Until further notice" at bounding box center [841, 346] width 17 height 17
radio input "true"
checkbox input "false"
click at [956, 407] on icon "Choose Date" at bounding box center [957, 404] width 13 height 13
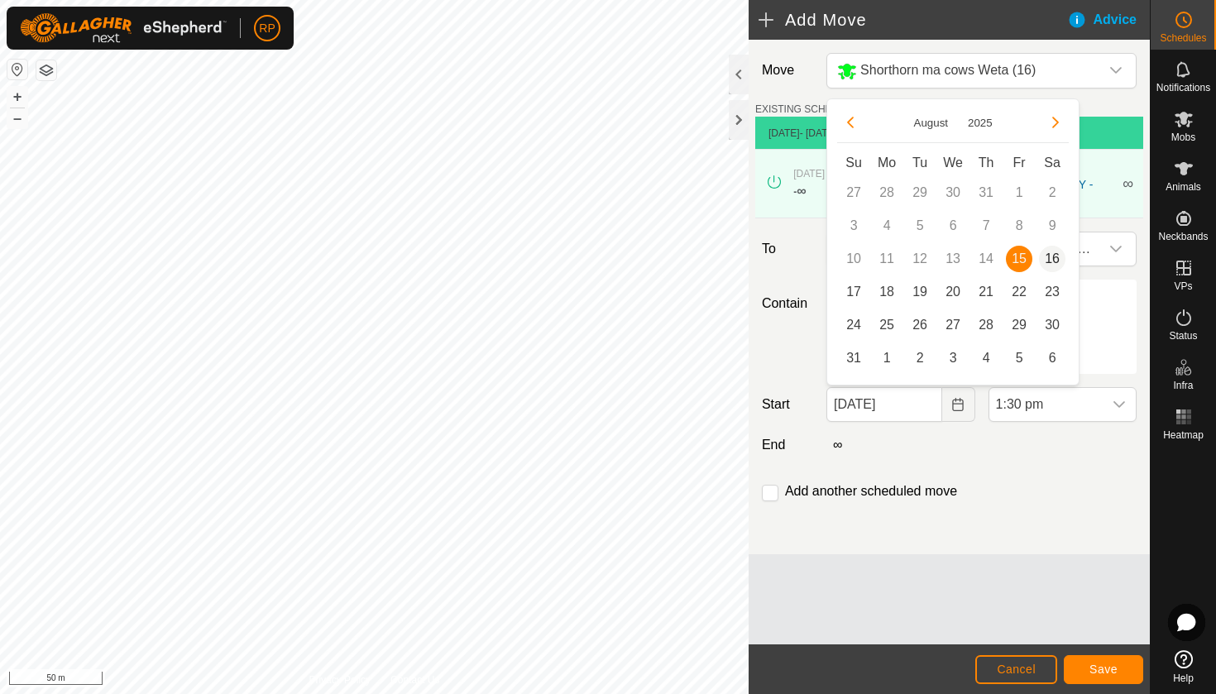
click at [1053, 261] on span "16" at bounding box center [1052, 259] width 26 height 26
type input "[DATE]"
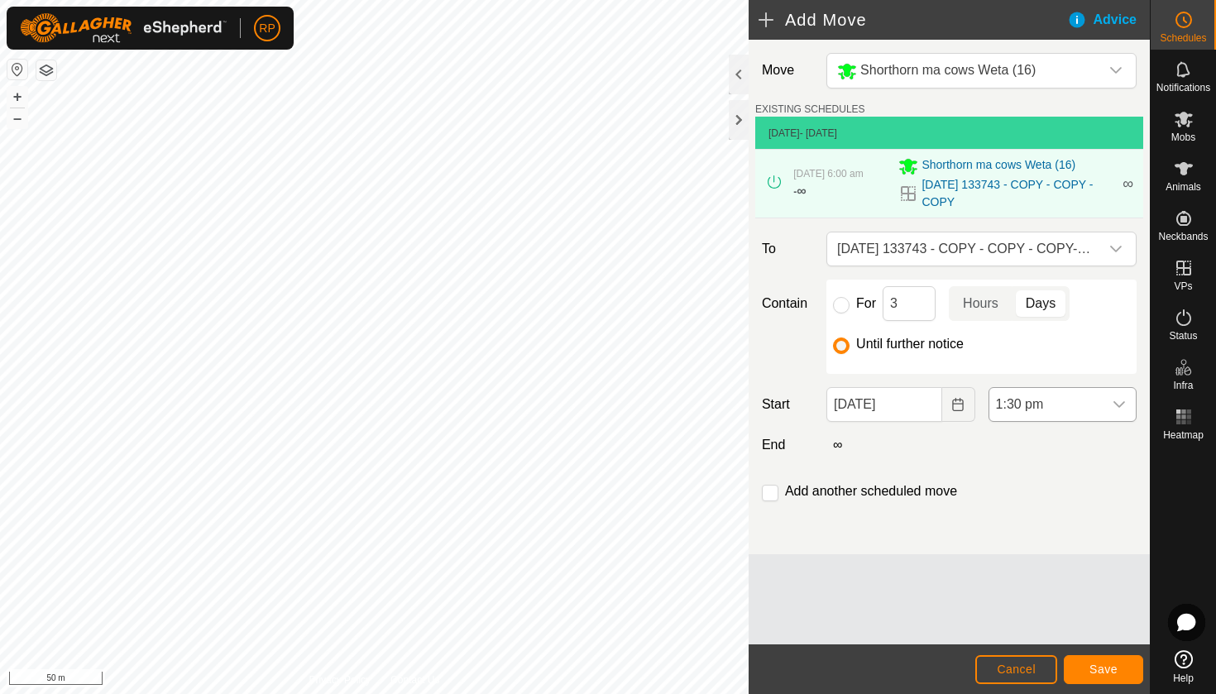
click at [1118, 409] on icon "dropdown trigger" at bounding box center [1119, 404] width 13 height 13
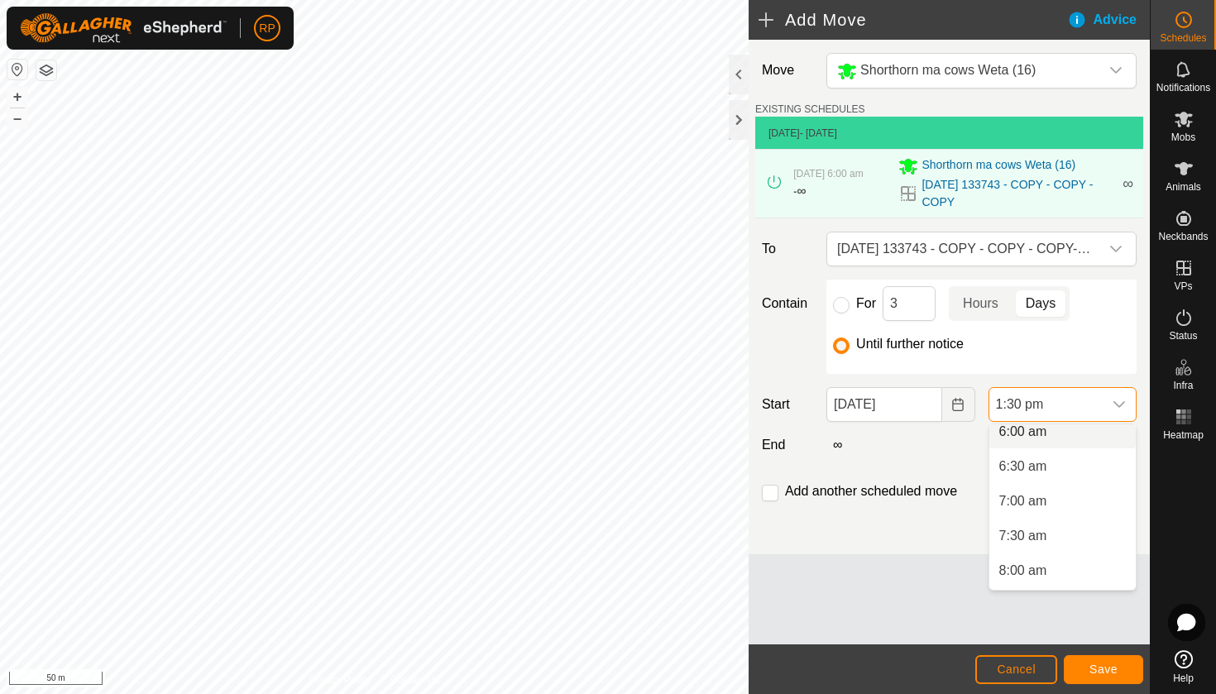
scroll to position [417, 0]
click at [1054, 440] on li "6:00 am" at bounding box center [1062, 440] width 146 height 33
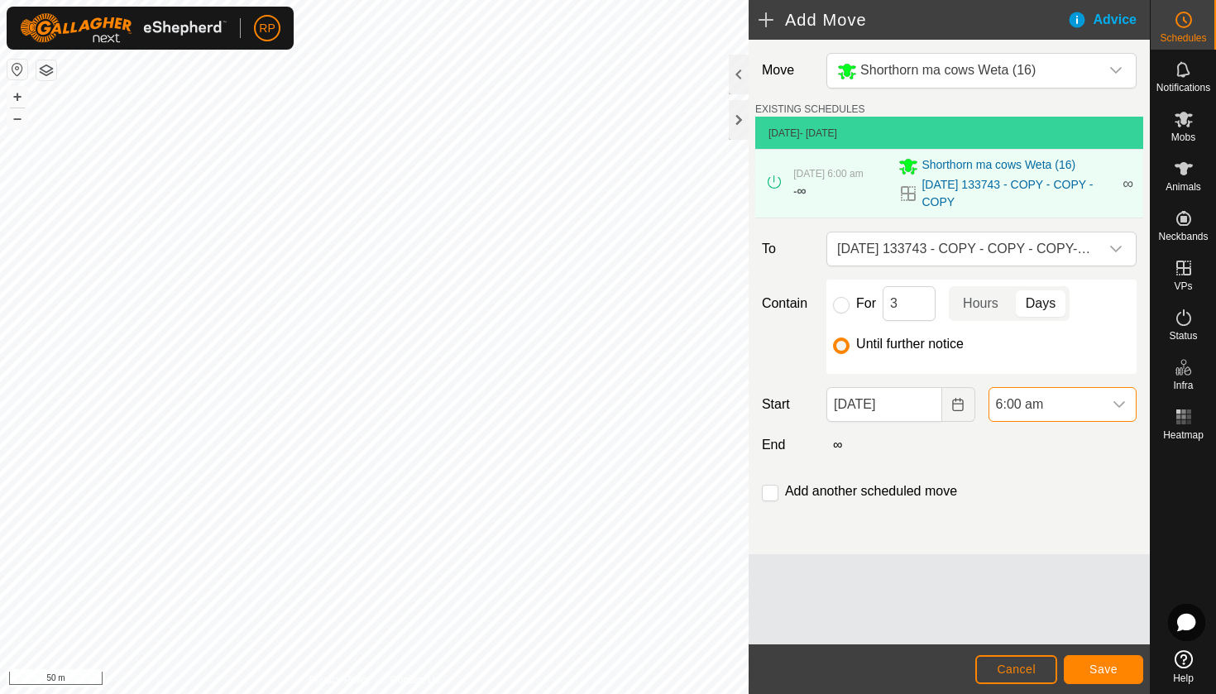
click at [1104, 668] on span "Save" at bounding box center [1103, 669] width 28 height 13
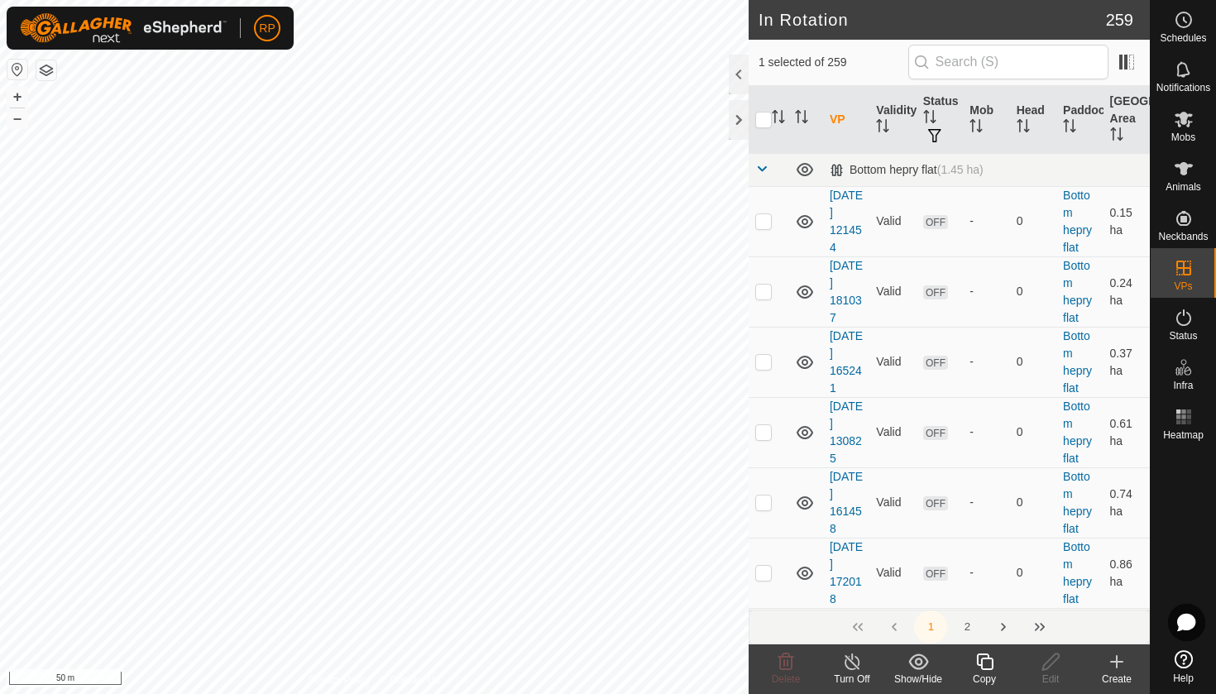
click at [985, 657] on icon at bounding box center [984, 662] width 21 height 20
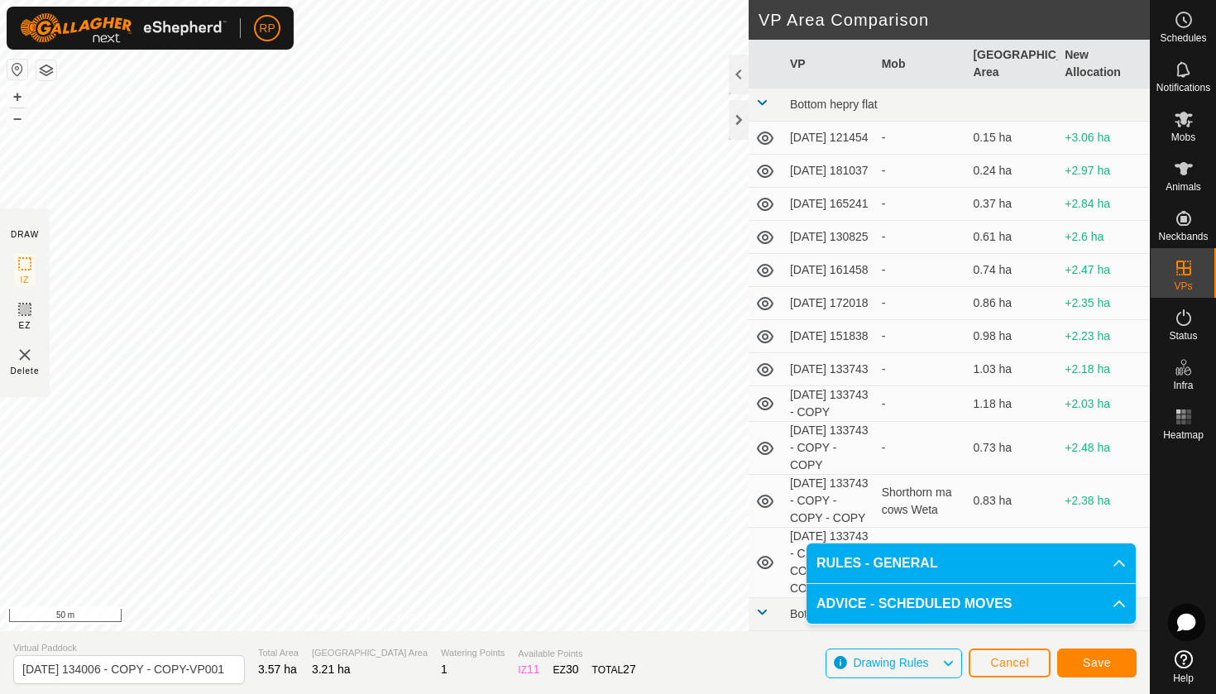
click at [1085, 659] on span "Save" at bounding box center [1097, 662] width 28 height 13
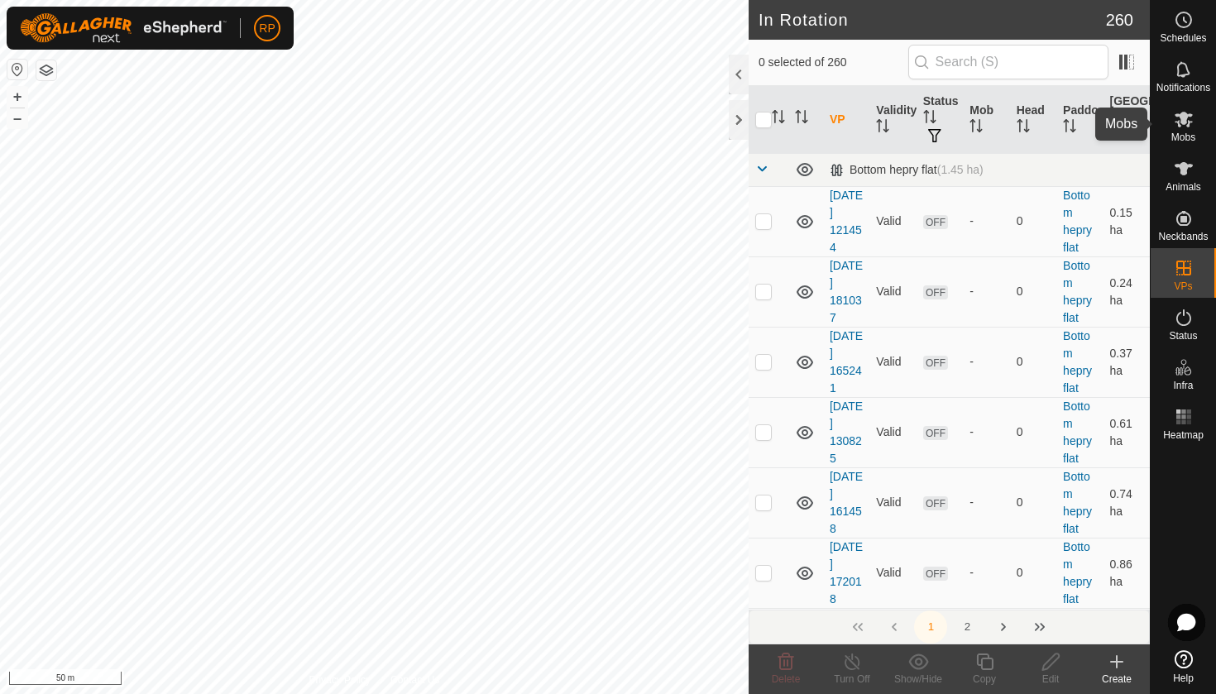
click at [1186, 136] on span "Mobs" at bounding box center [1183, 137] width 24 height 10
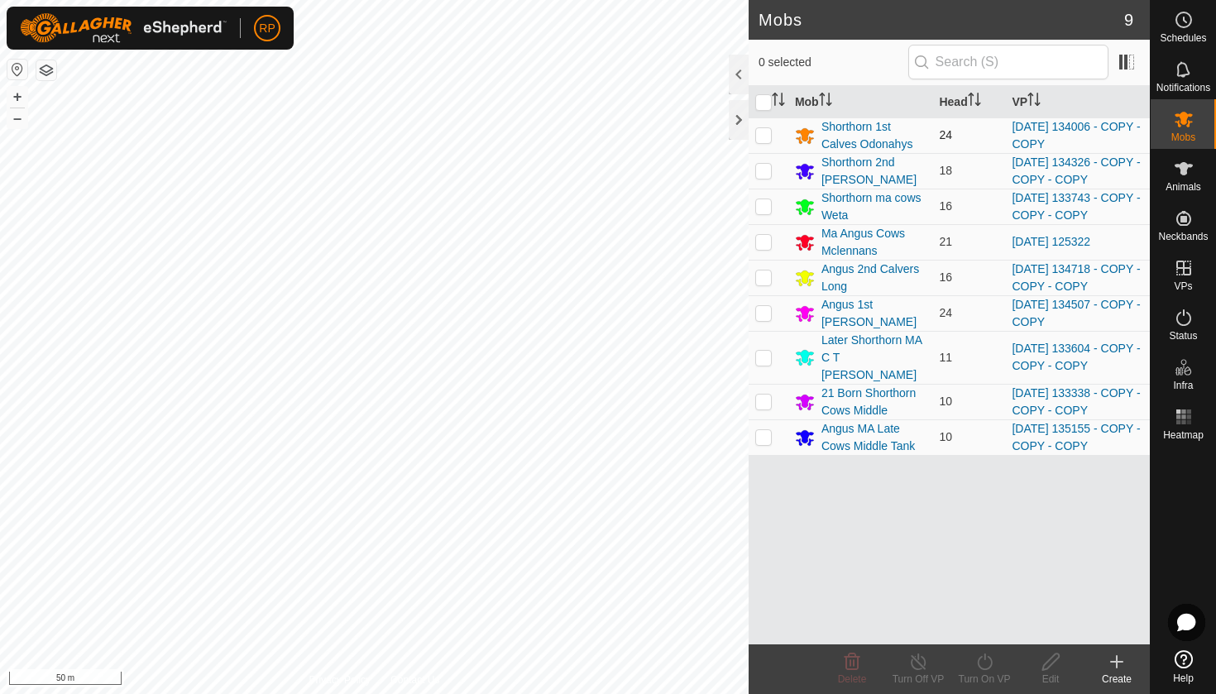
click at [762, 134] on p-checkbox at bounding box center [763, 134] width 17 height 13
checkbox input "true"
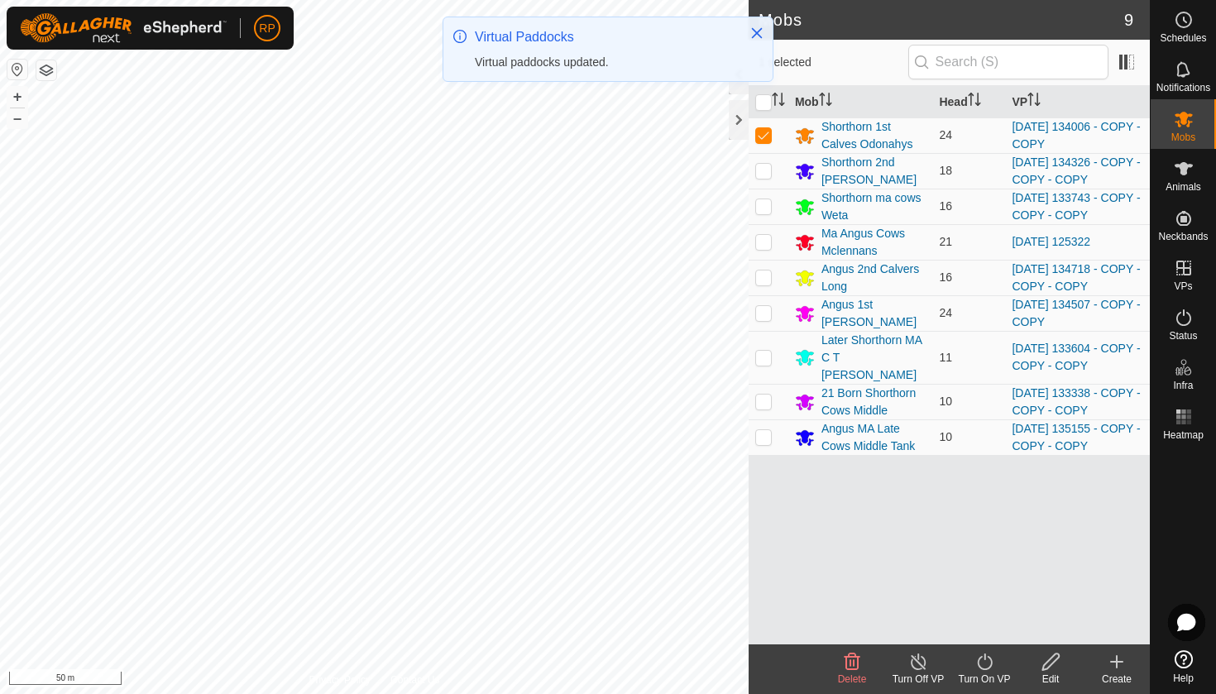
click at [982, 667] on icon at bounding box center [984, 662] width 21 height 20
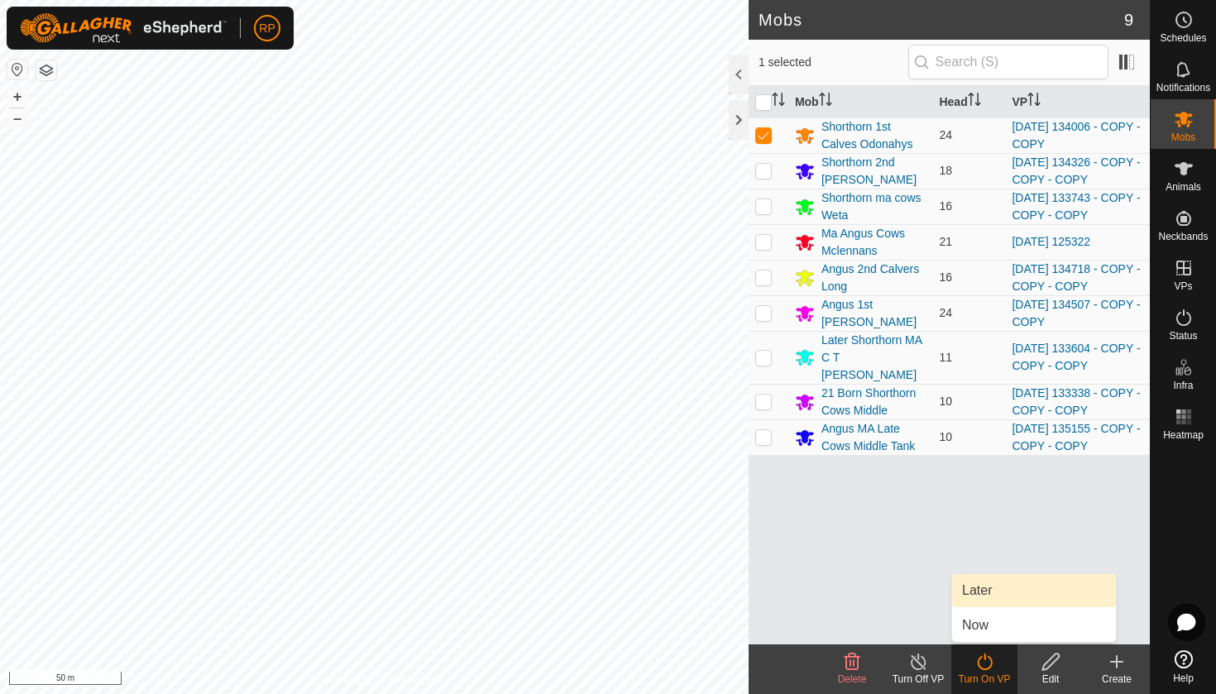
click at [980, 599] on link "Later" at bounding box center [1034, 590] width 164 height 33
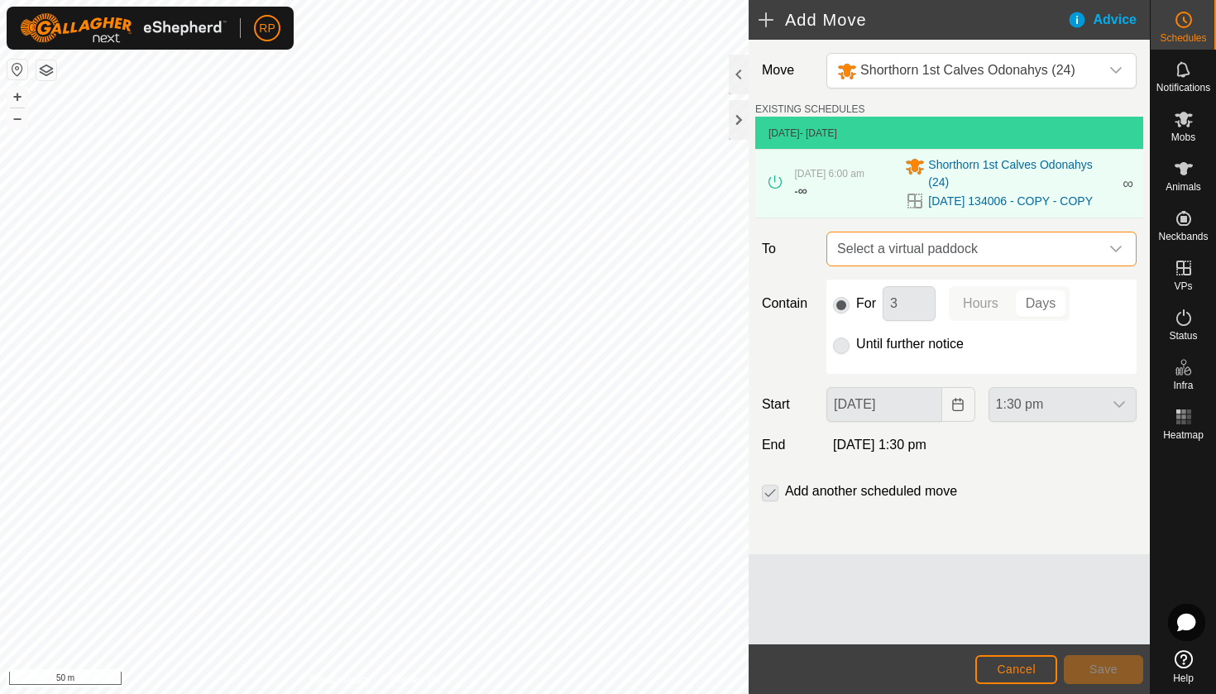
click at [955, 259] on span "Select a virtual paddock" at bounding box center [965, 248] width 269 height 33
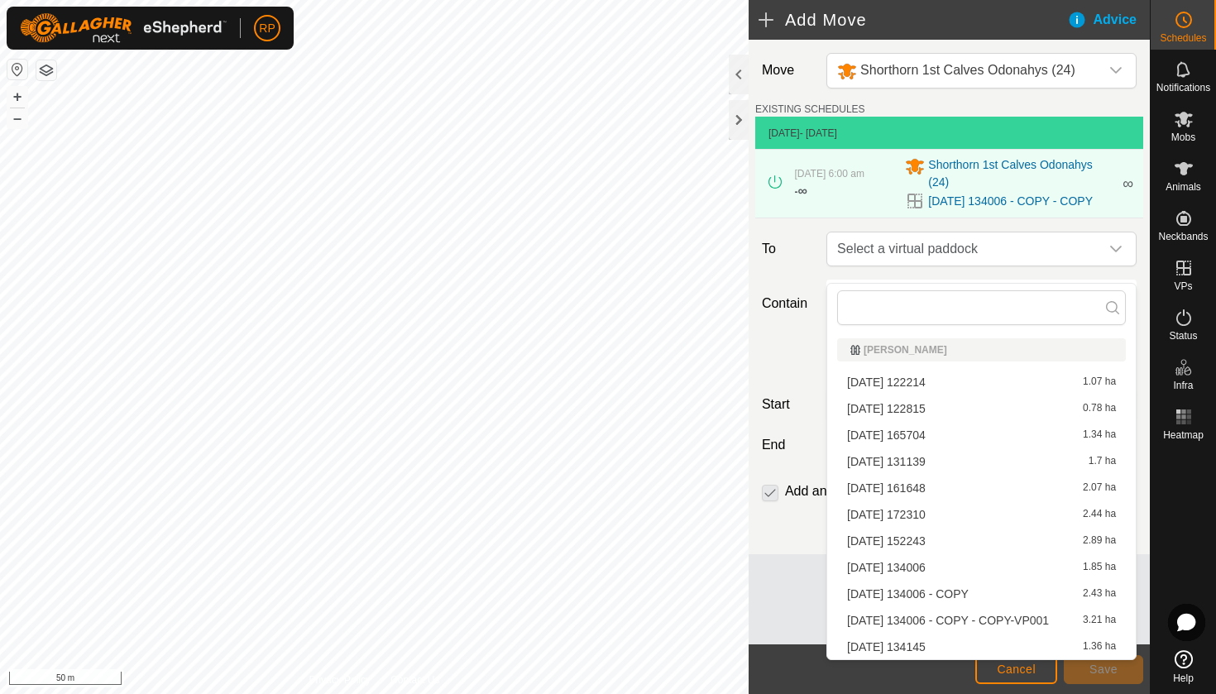
click at [906, 621] on li "[DATE] 134006 - COPY - COPY-VP001 3.21 ha" at bounding box center [981, 620] width 289 height 25
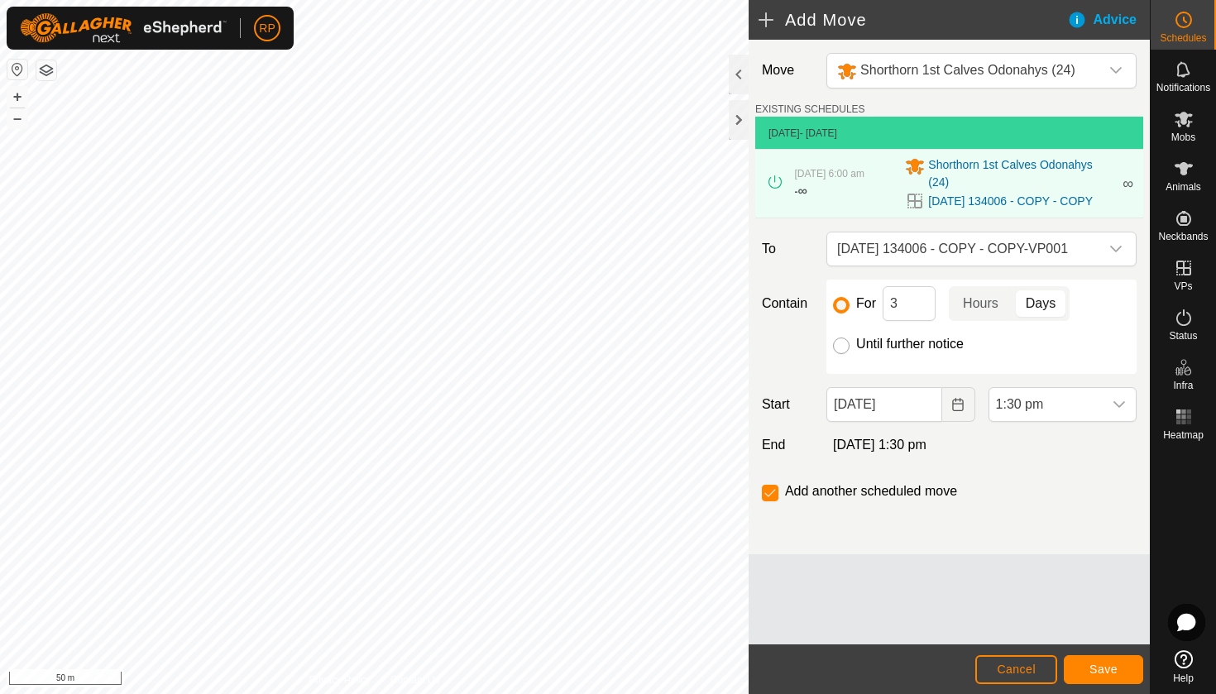
click at [841, 354] on input "Until further notice" at bounding box center [841, 346] width 17 height 17
radio input "true"
checkbox input "false"
click at [954, 411] on icon "Choose Date" at bounding box center [957, 404] width 13 height 13
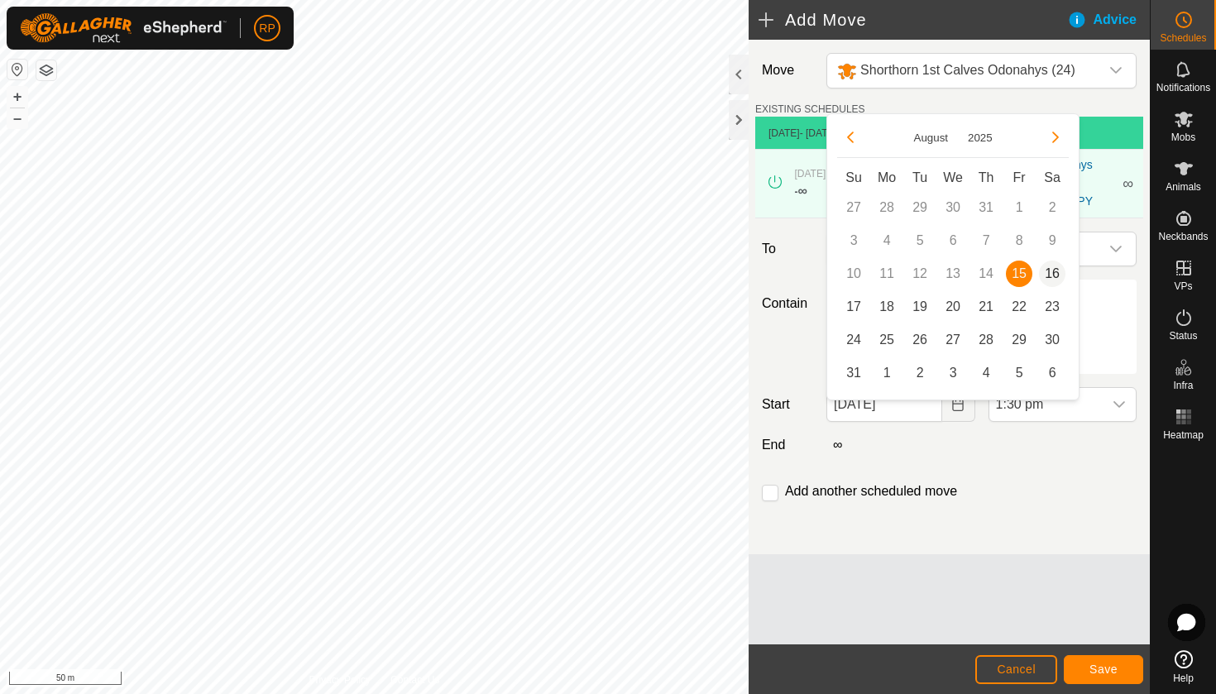
click at [1054, 273] on span "16" at bounding box center [1052, 274] width 26 height 26
type input "[DATE]"
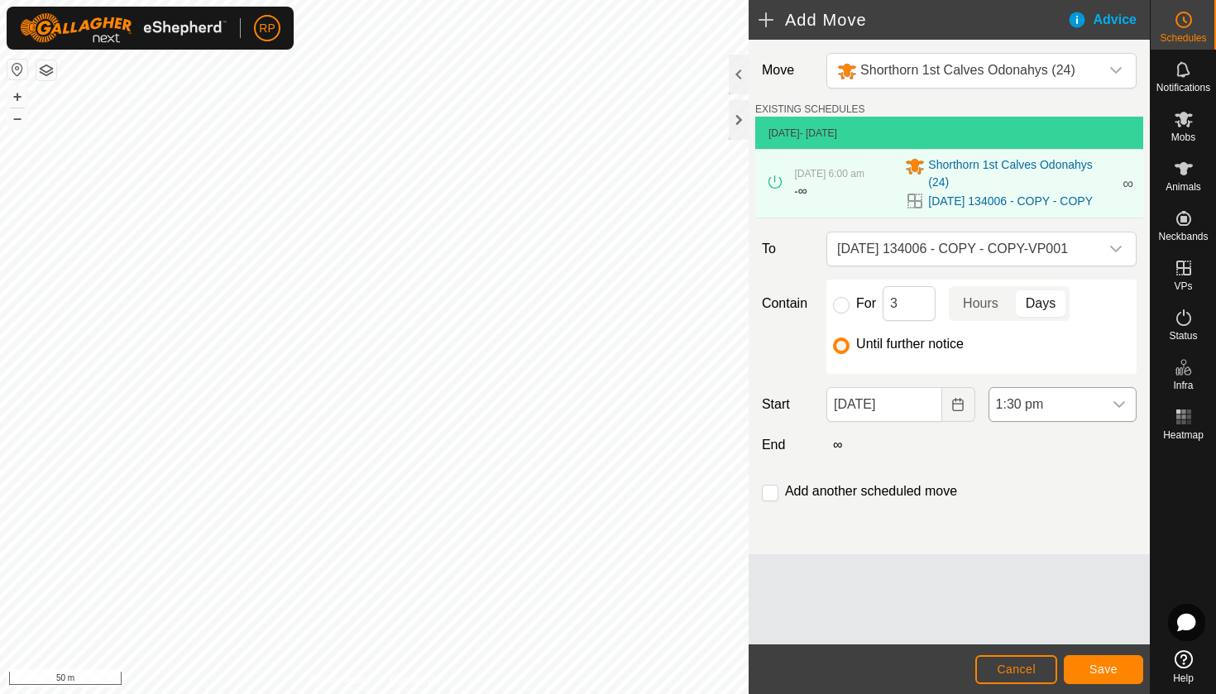
click at [1114, 411] on icon "dropdown trigger" at bounding box center [1119, 404] width 13 height 13
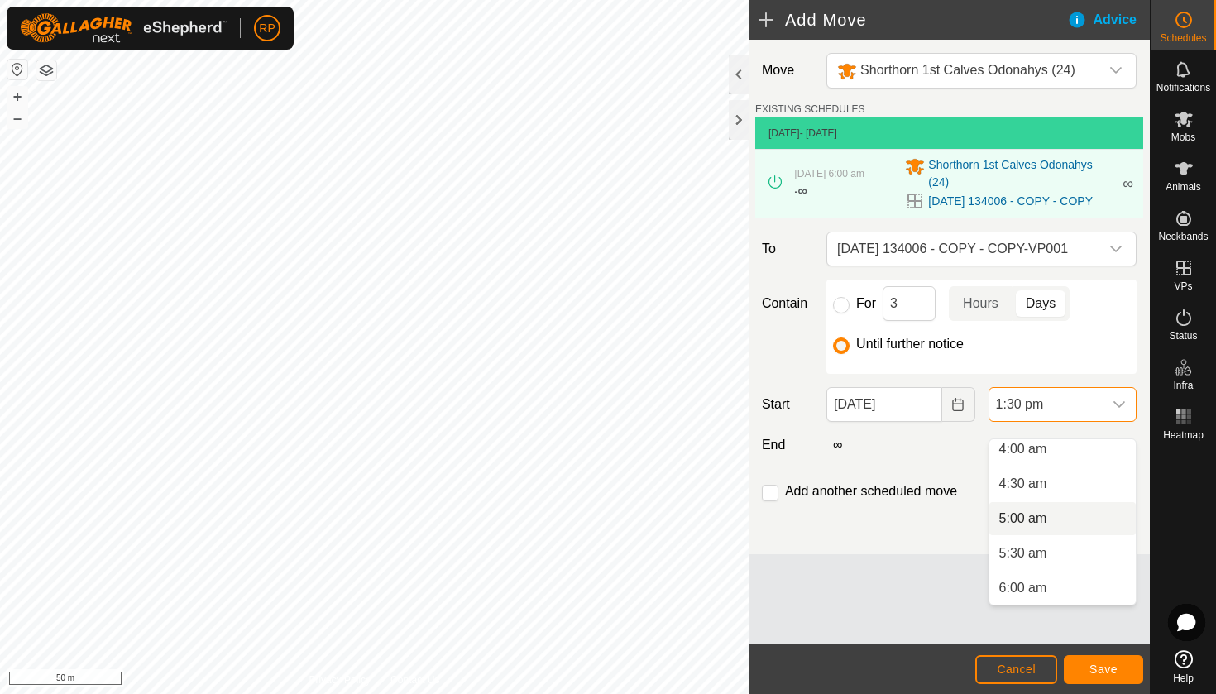
scroll to position [313, 0]
click at [1042, 565] on li "6:00 am" at bounding box center [1062, 559] width 146 height 33
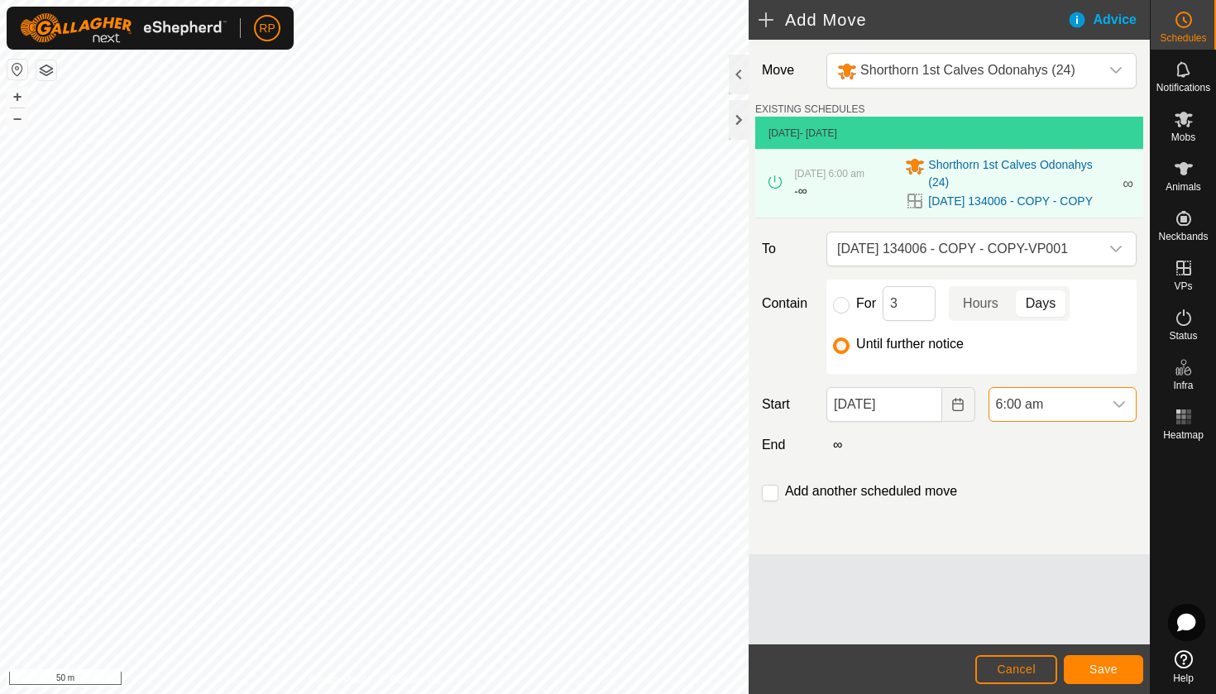
scroll to position [806, 0]
click at [1098, 666] on span "Save" at bounding box center [1103, 669] width 28 height 13
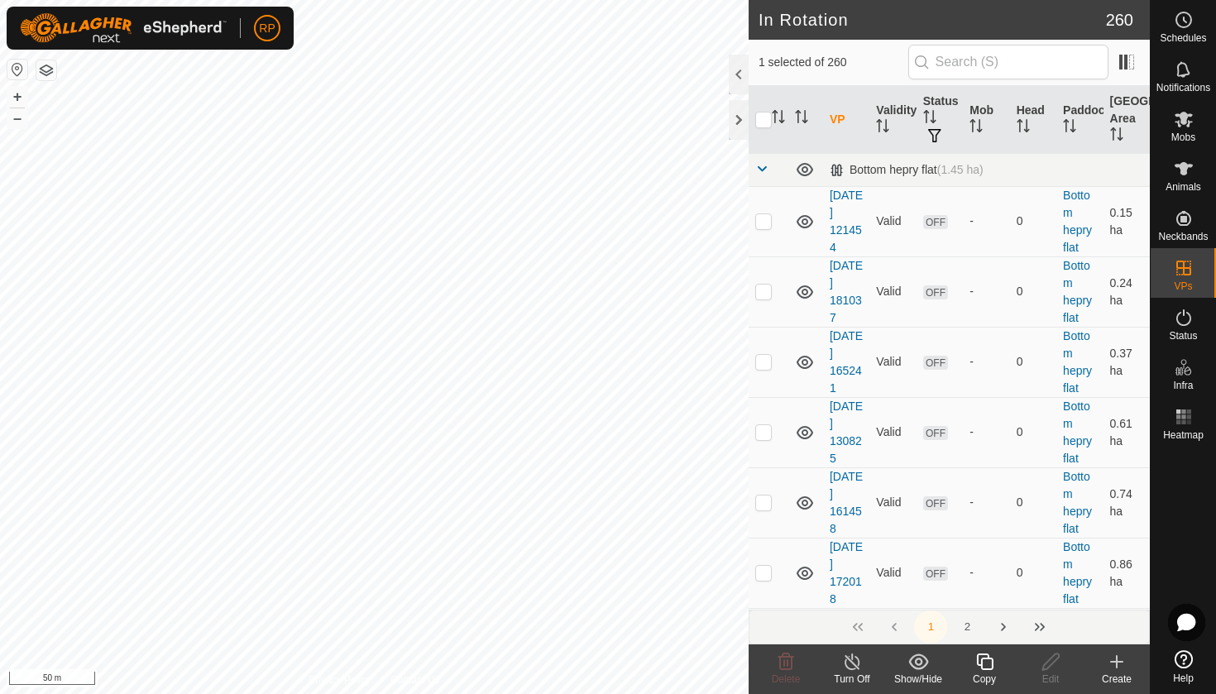
click at [984, 663] on icon at bounding box center [984, 662] width 21 height 20
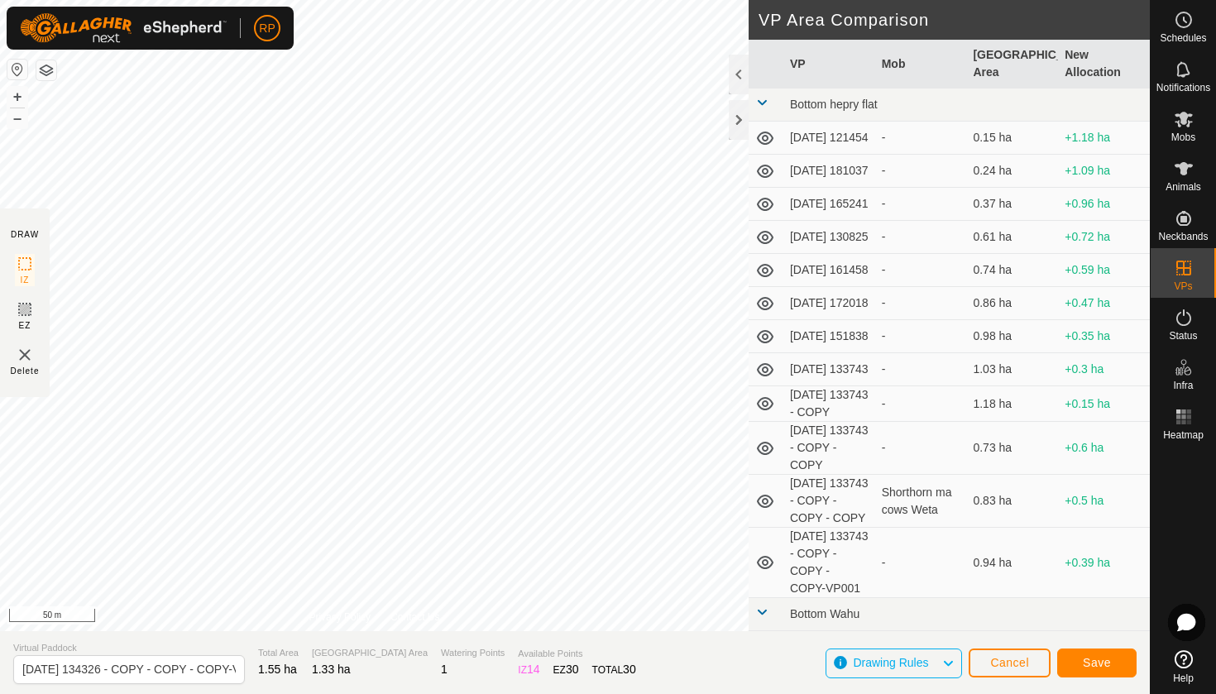
click at [1092, 660] on span "Save" at bounding box center [1097, 662] width 28 height 13
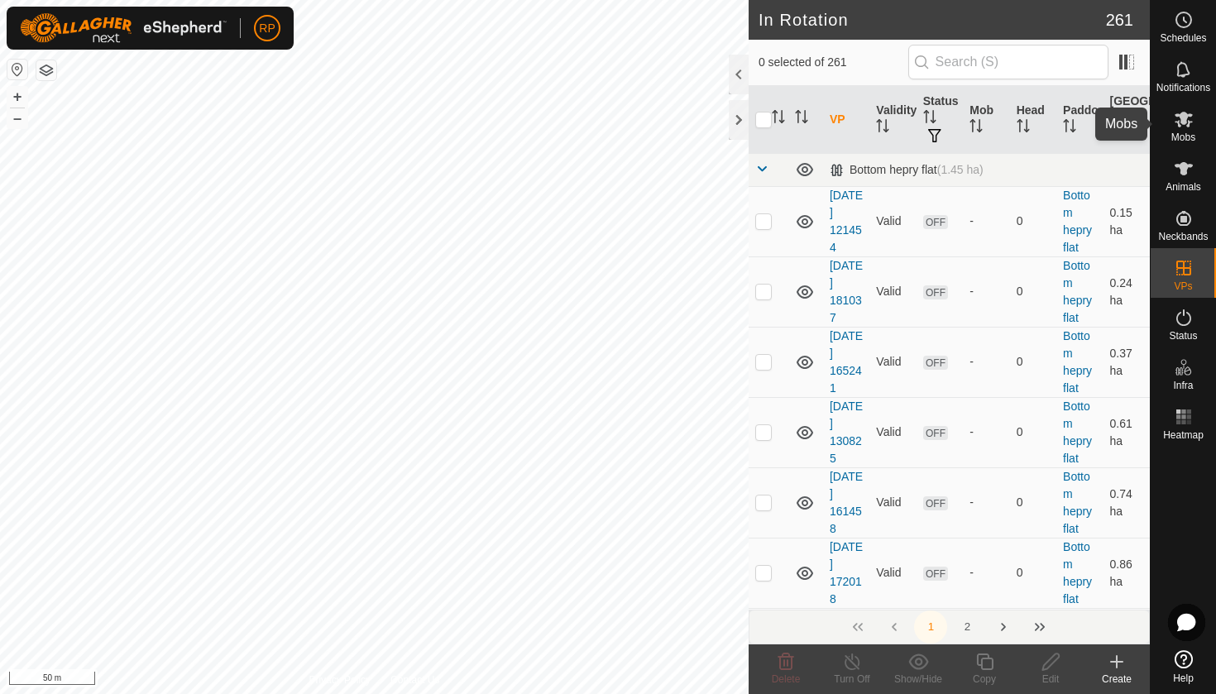
click at [1180, 134] on span "Mobs" at bounding box center [1183, 137] width 24 height 10
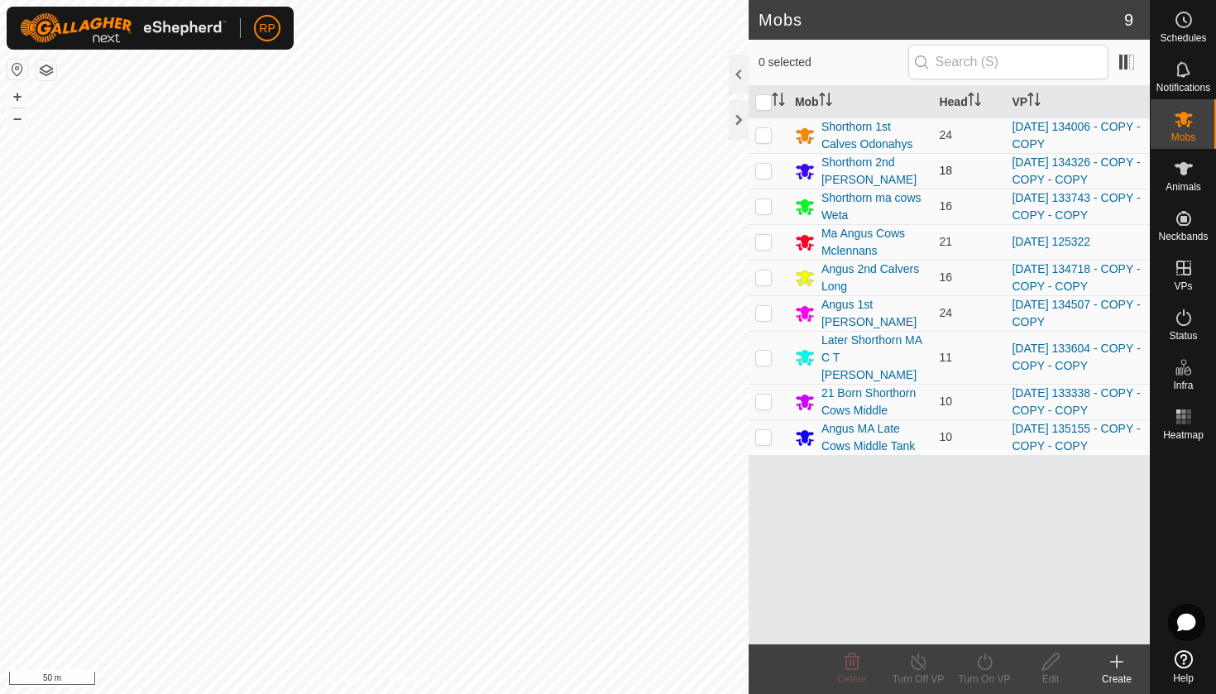
click at [765, 174] on p-checkbox at bounding box center [763, 170] width 17 height 13
checkbox input "true"
click at [984, 665] on icon at bounding box center [984, 662] width 21 height 20
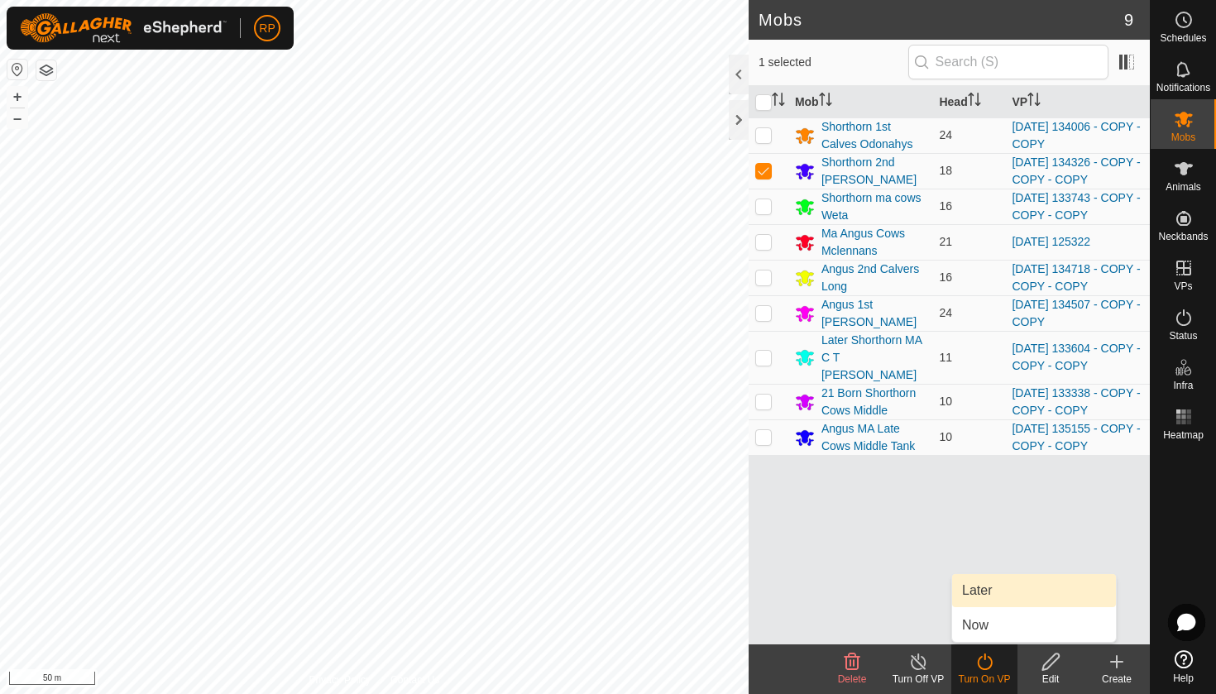
click at [976, 580] on link "Later" at bounding box center [1034, 590] width 164 height 33
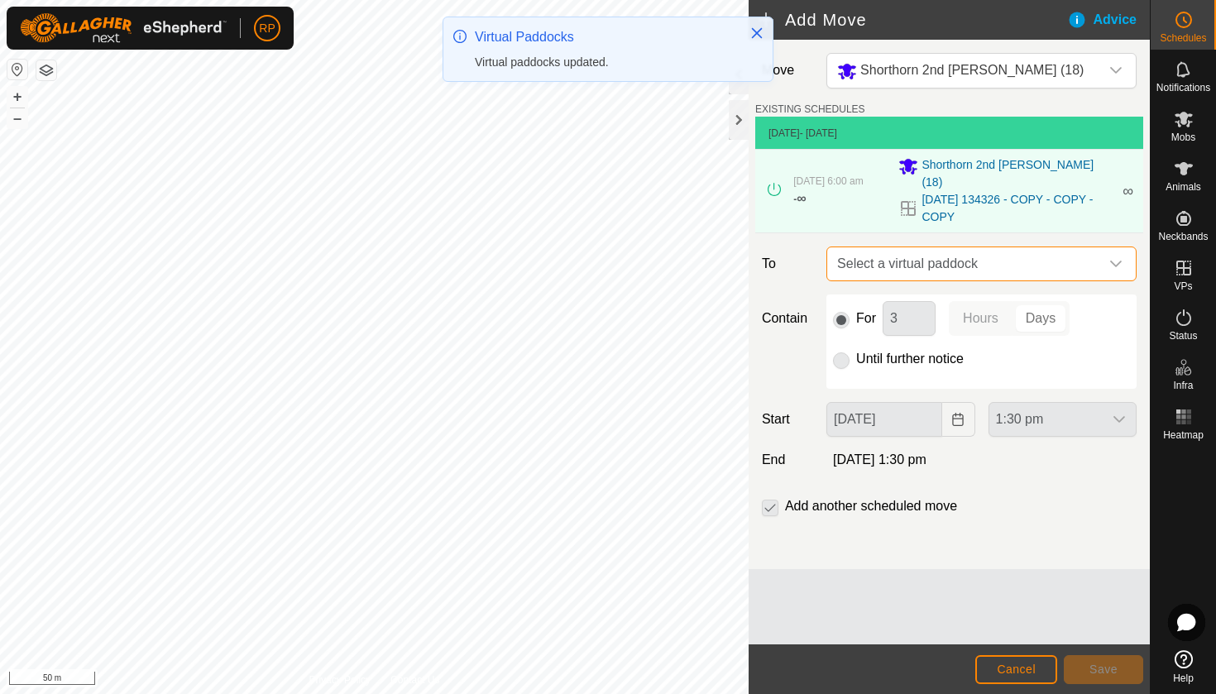
click at [900, 251] on span "Select a virtual paddock" at bounding box center [965, 263] width 269 height 33
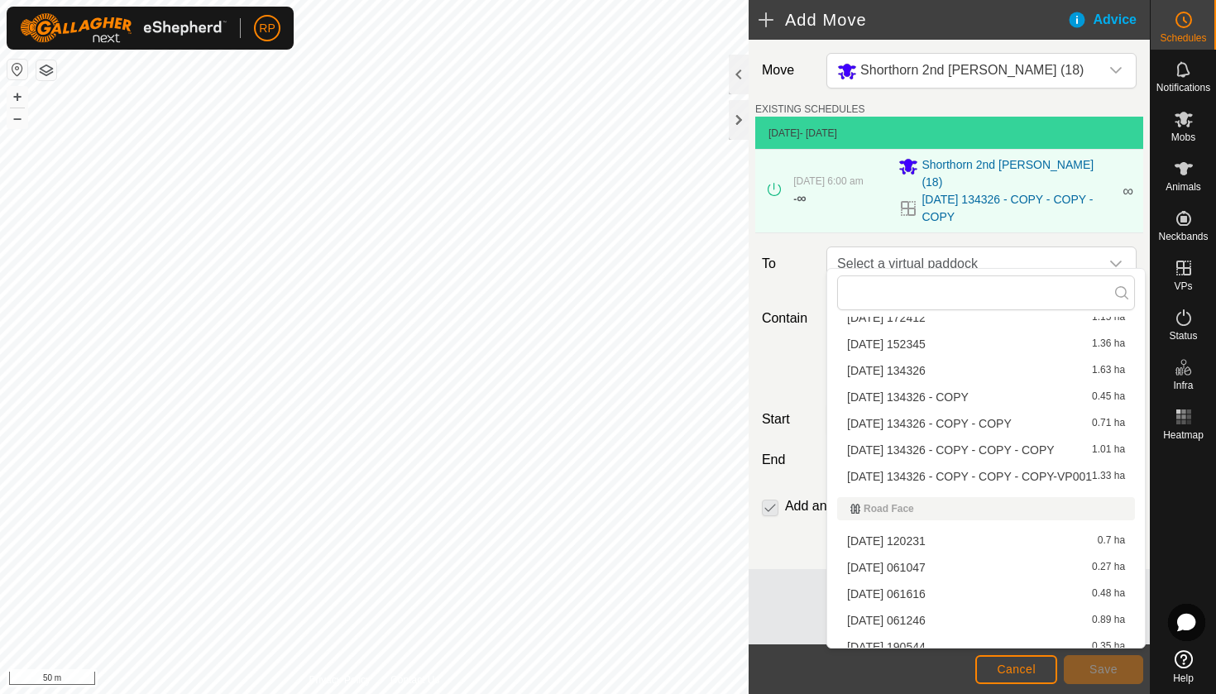
scroll to position [5312, 0]
click at [917, 478] on li "[DATE] 134326 - COPY - COPY - COPY-VP001 1.33 ha" at bounding box center [986, 477] width 298 height 25
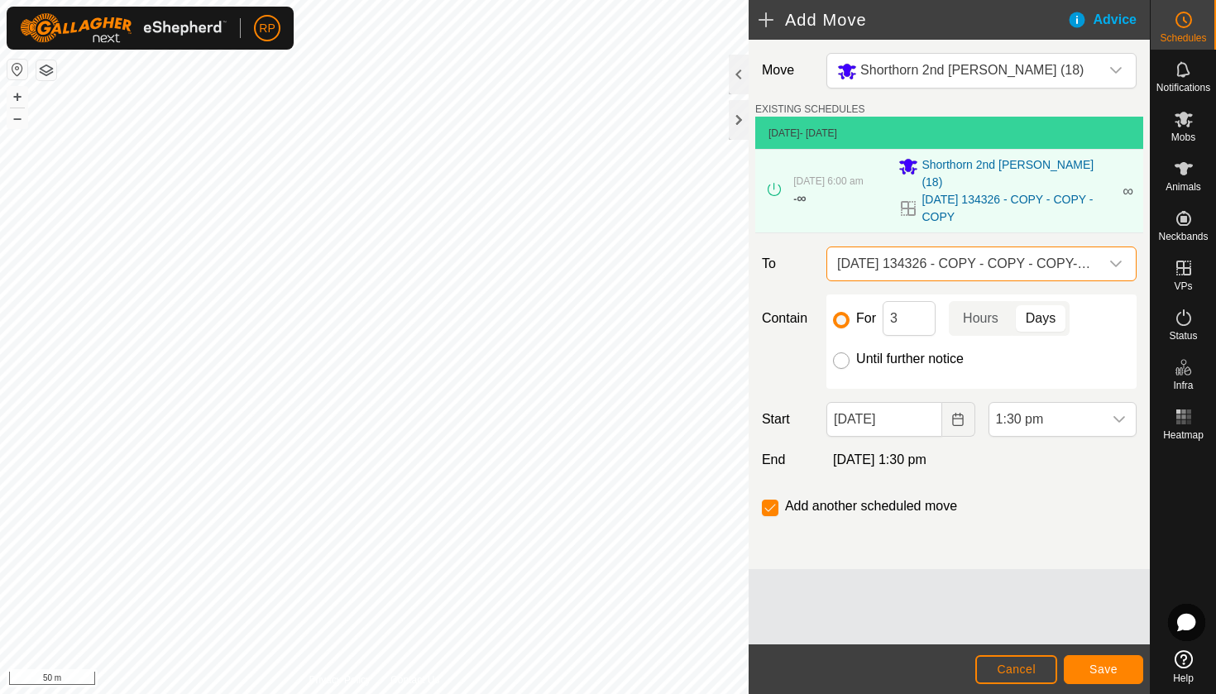
click at [847, 352] on input "Until further notice" at bounding box center [841, 360] width 17 height 17
radio input "true"
checkbox input "false"
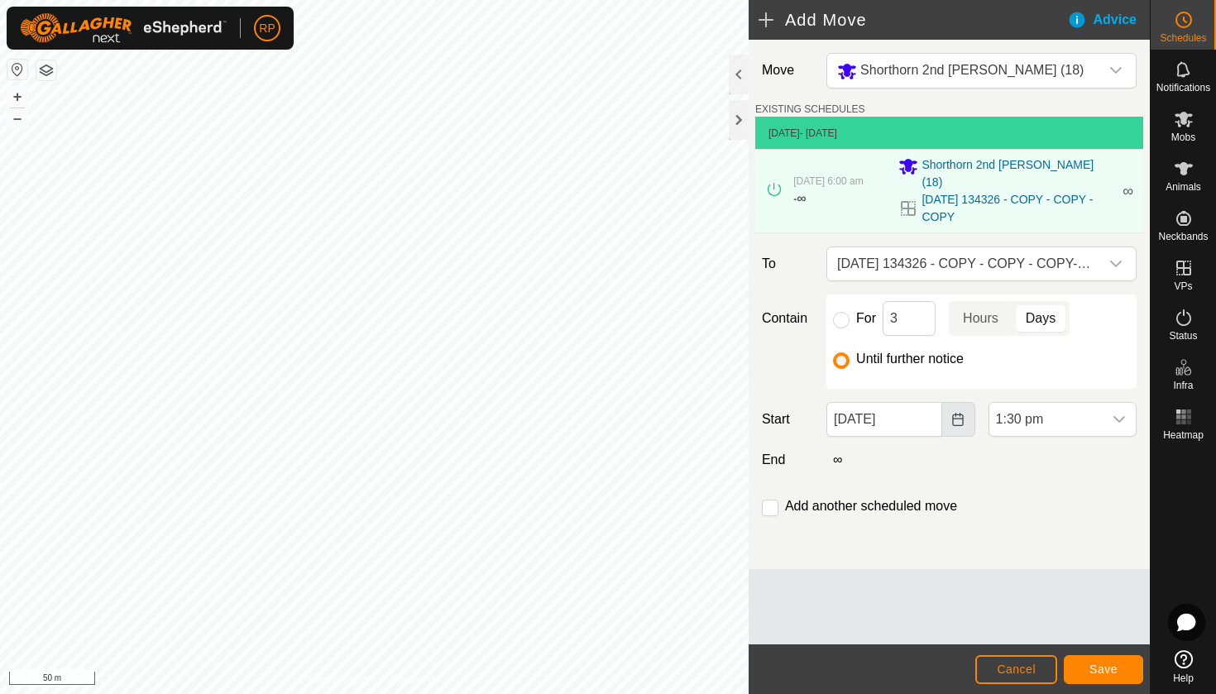
click at [959, 412] on button "Choose Date" at bounding box center [958, 419] width 33 height 35
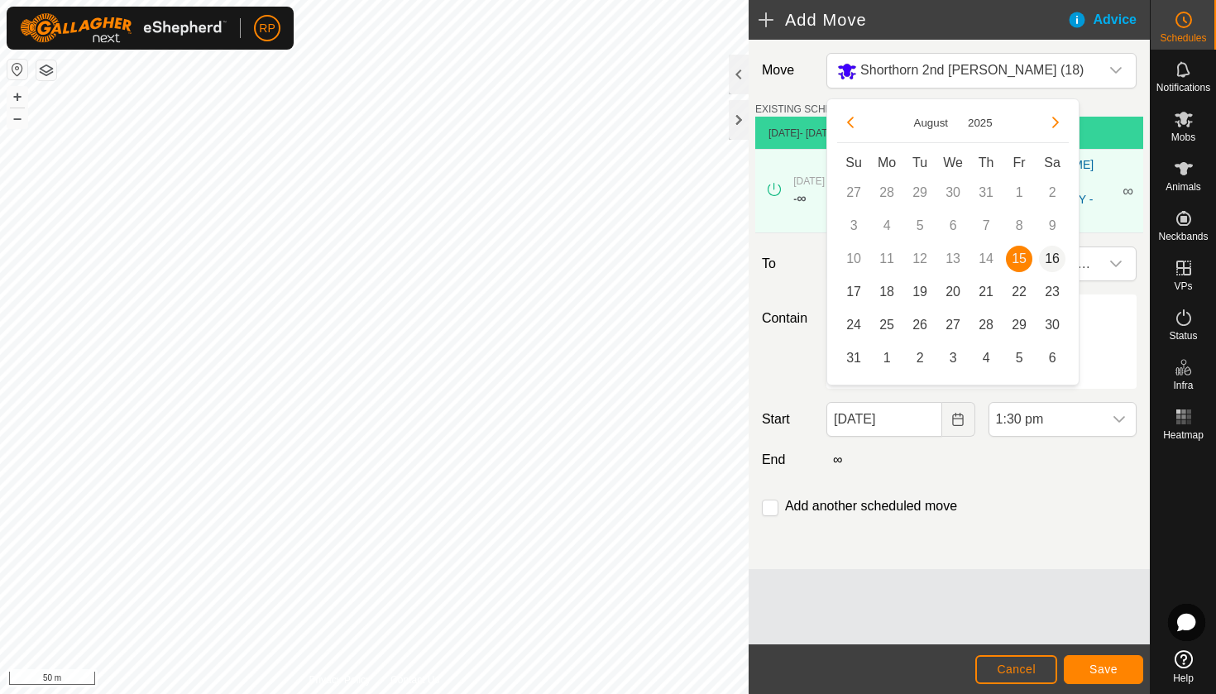
click at [1054, 258] on span "16" at bounding box center [1052, 259] width 26 height 26
type input "[DATE]"
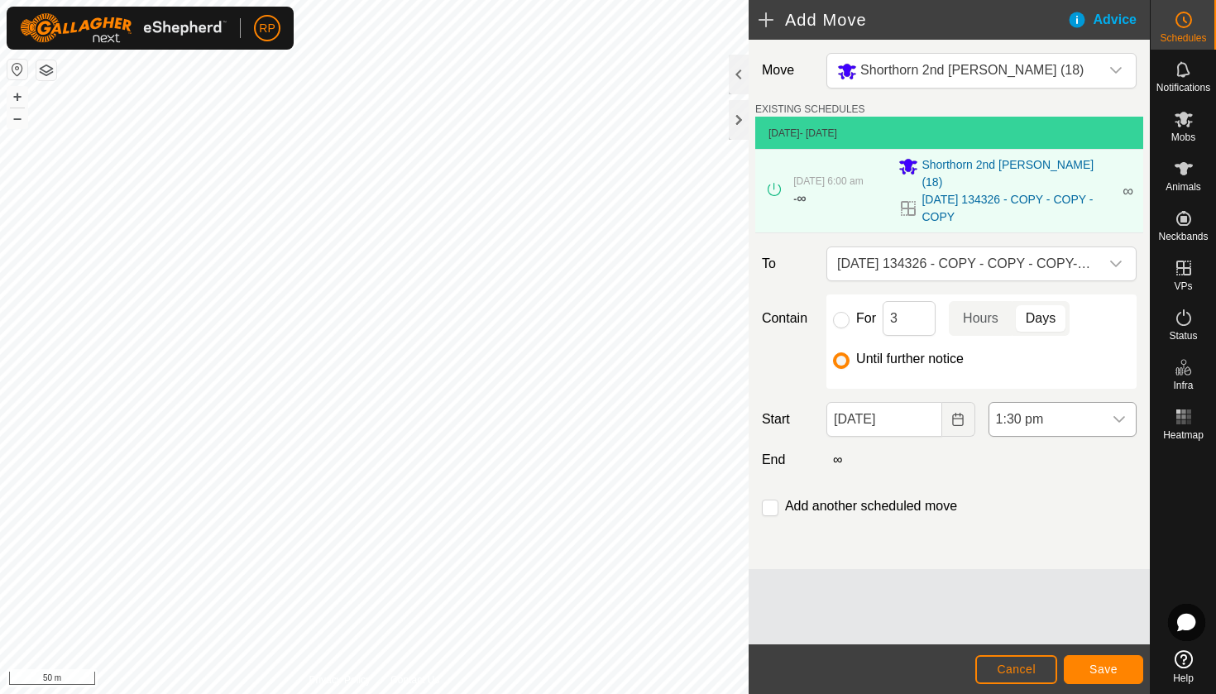
click at [1126, 414] on div "dropdown trigger" at bounding box center [1119, 419] width 33 height 33
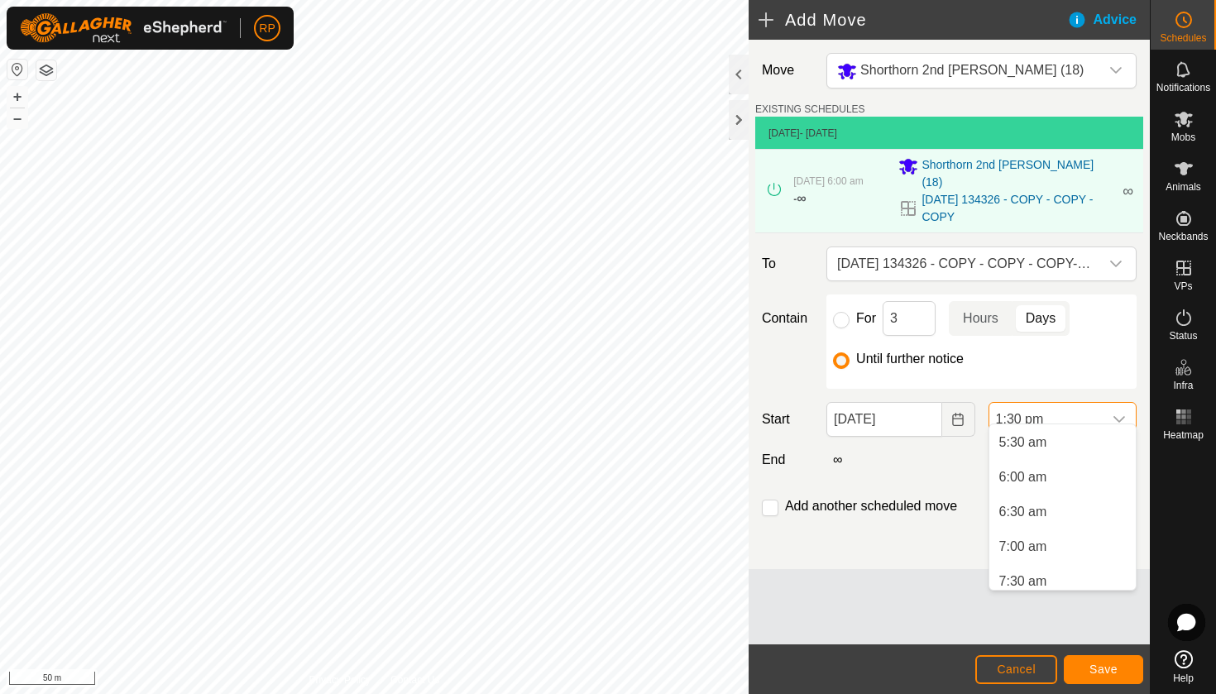
scroll to position [379, 0]
click at [1036, 481] on li "6:00 am" at bounding box center [1062, 478] width 146 height 33
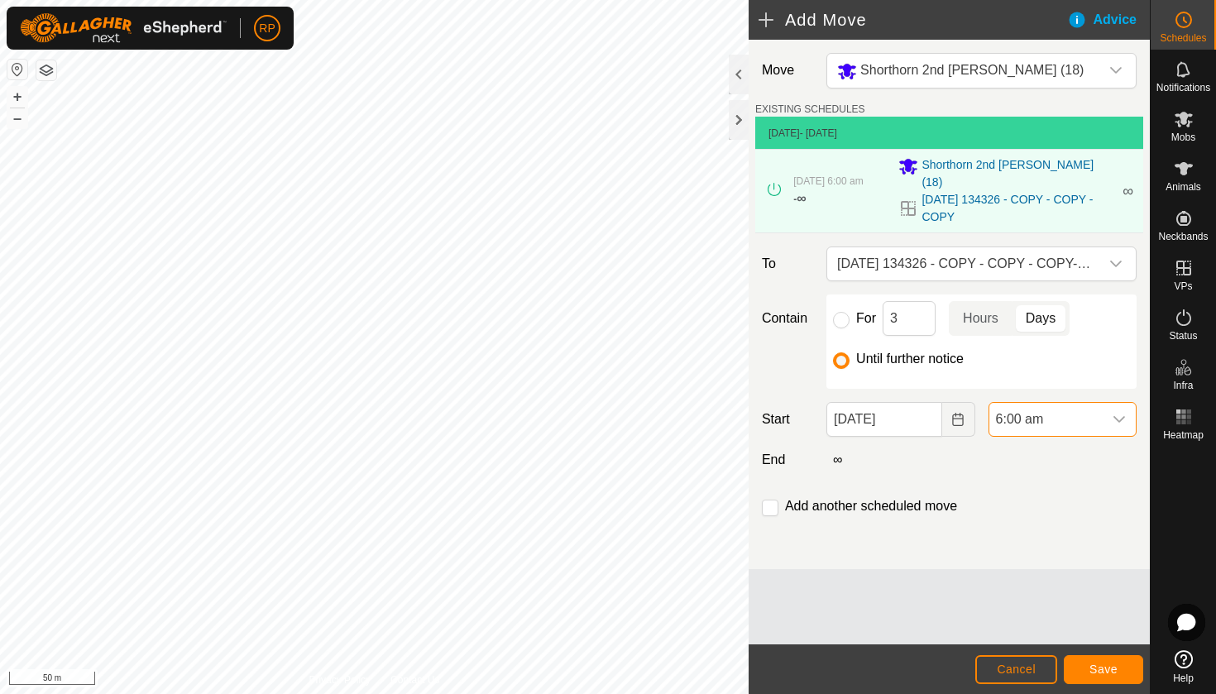
scroll to position [806, 0]
click at [1108, 676] on button "Save" at bounding box center [1103, 669] width 79 height 29
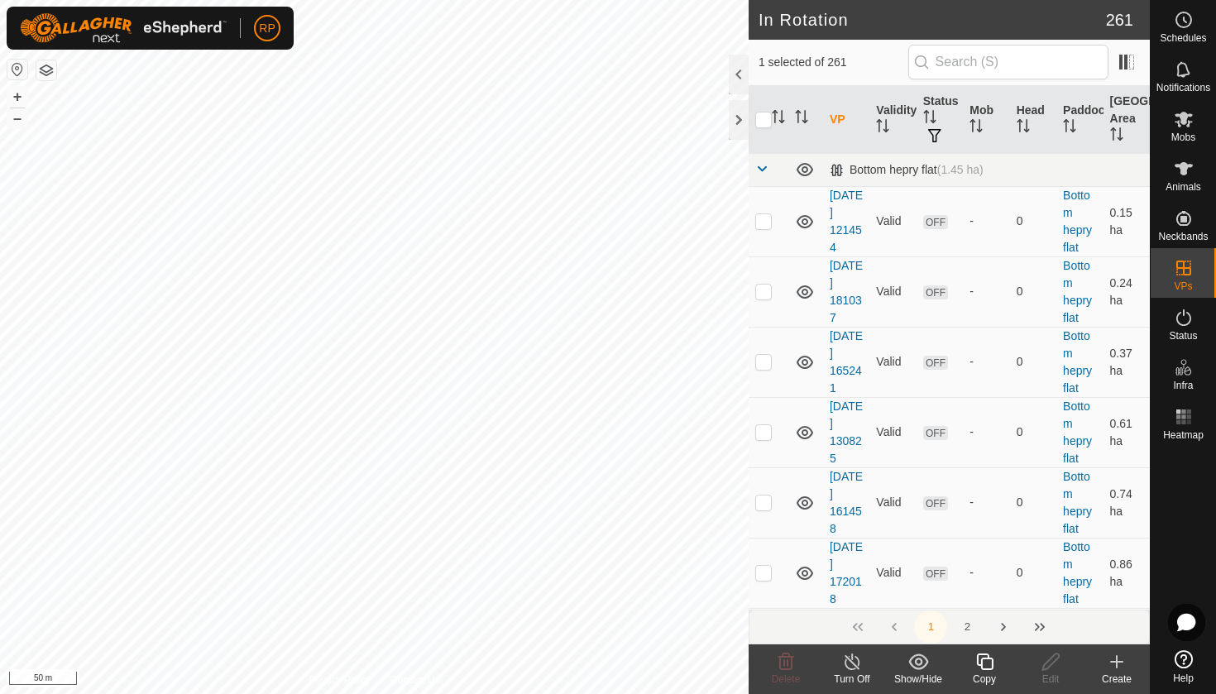
click at [983, 662] on icon at bounding box center [984, 662] width 21 height 20
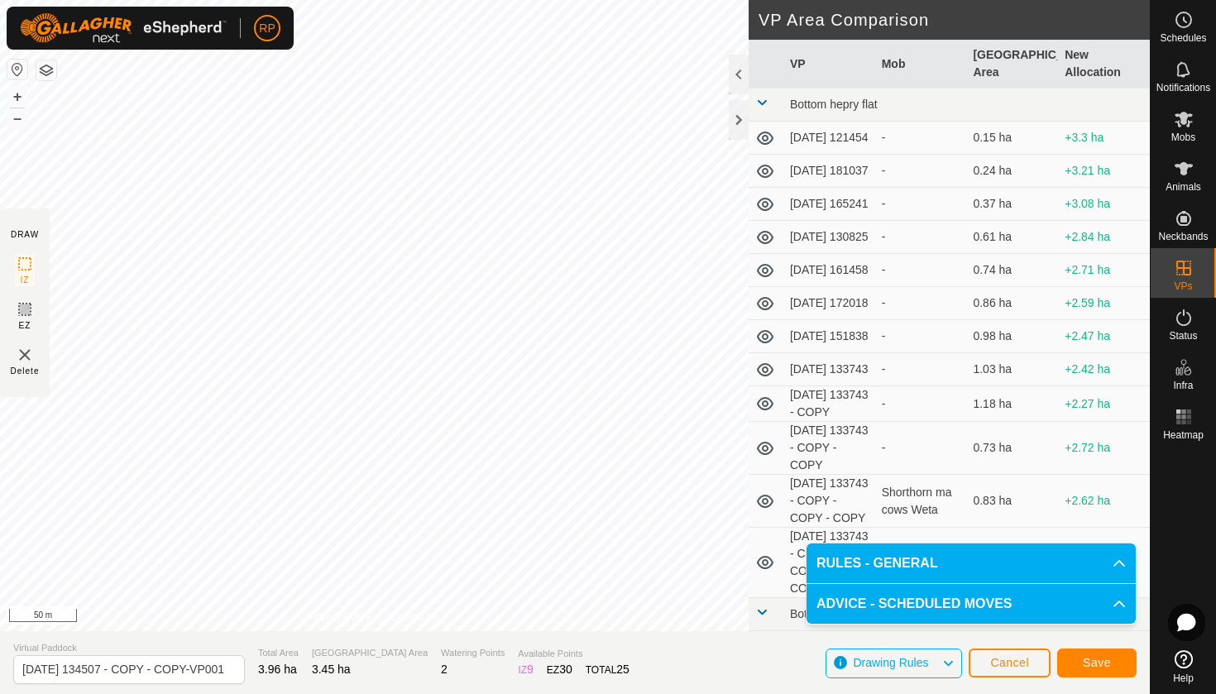
click at [1089, 655] on button "Save" at bounding box center [1096, 663] width 79 height 29
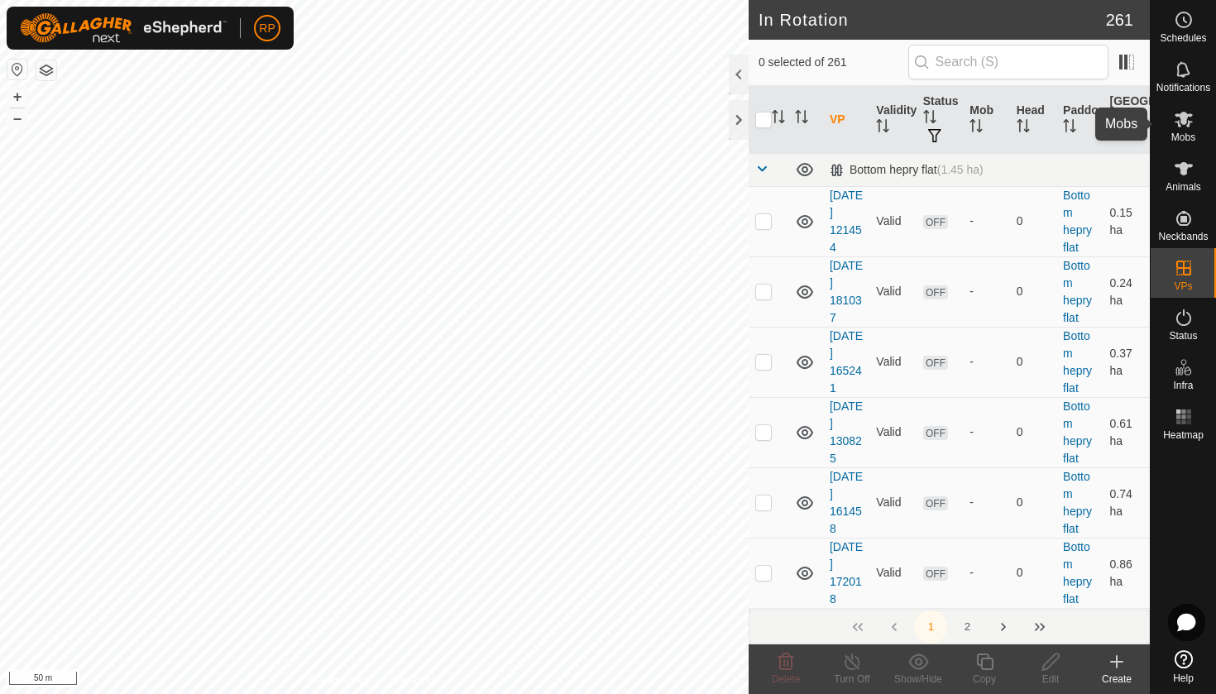
click at [1191, 115] on icon at bounding box center [1184, 120] width 18 height 16
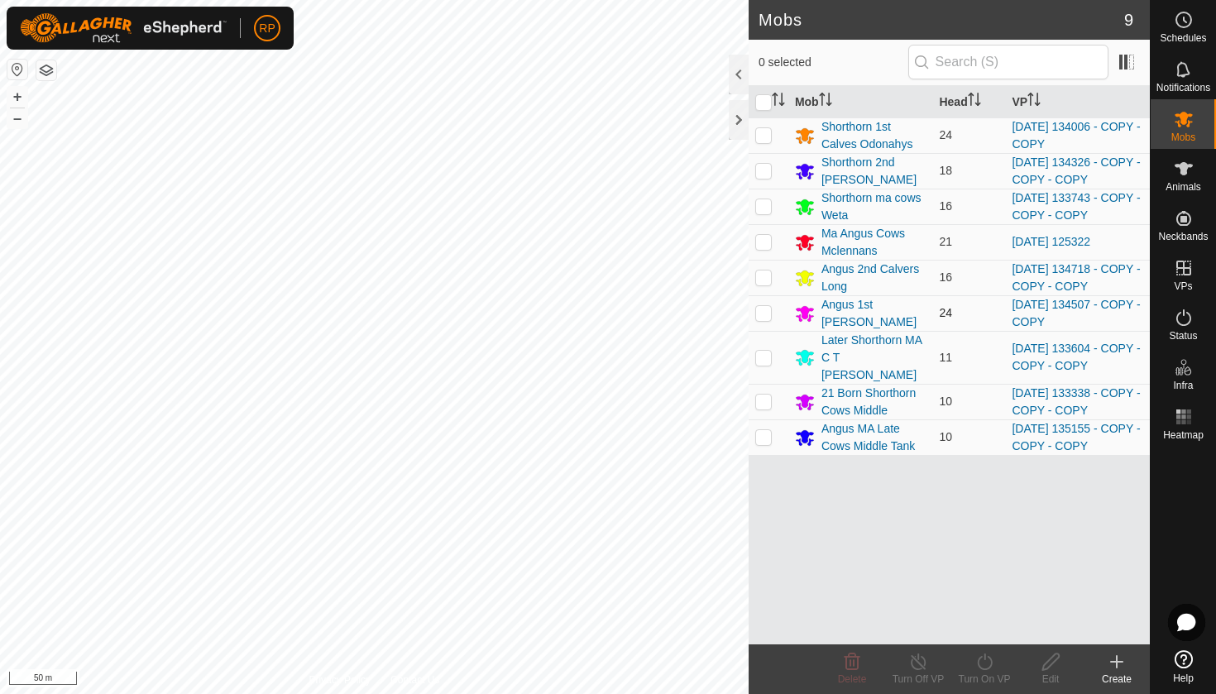
click at [765, 314] on p-checkbox at bounding box center [763, 312] width 17 height 13
checkbox input "true"
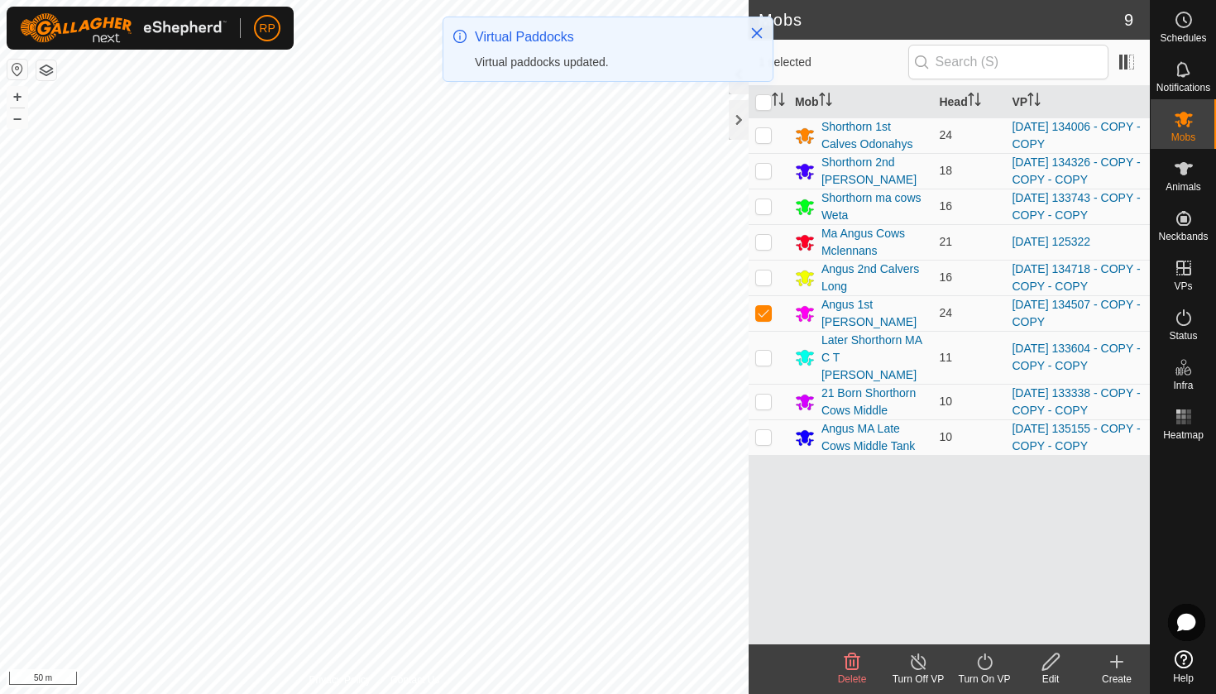
click at [981, 663] on icon at bounding box center [984, 662] width 21 height 20
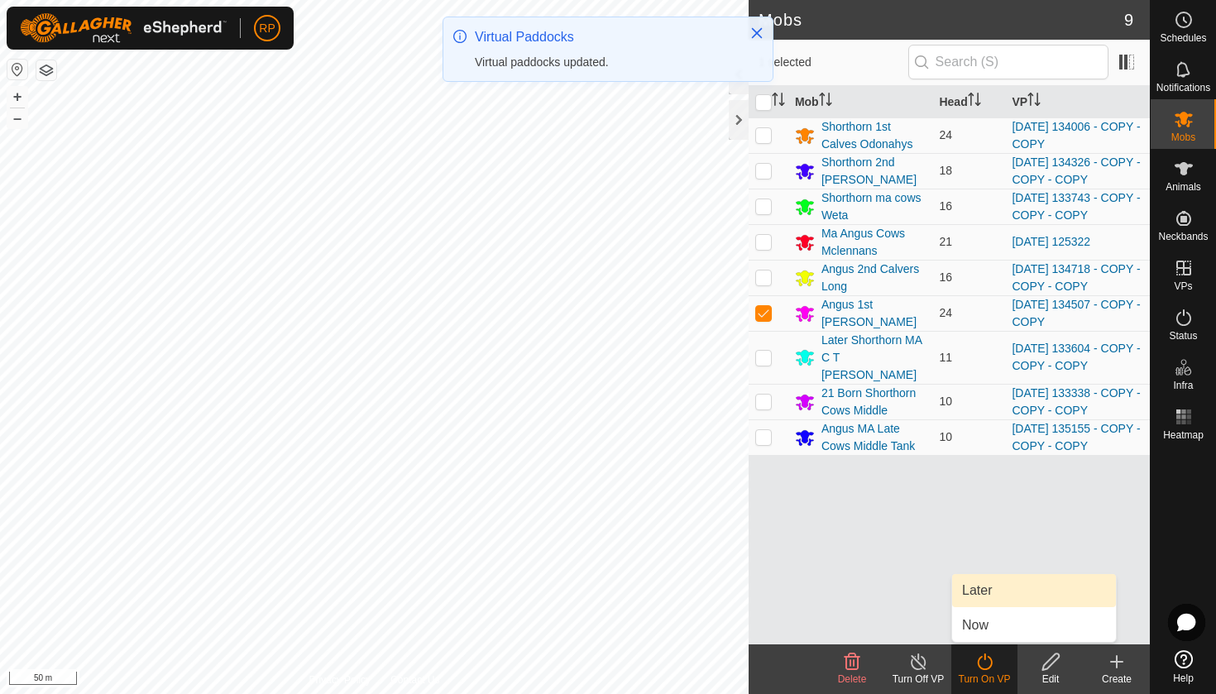
click at [982, 595] on link "Later" at bounding box center [1034, 590] width 164 height 33
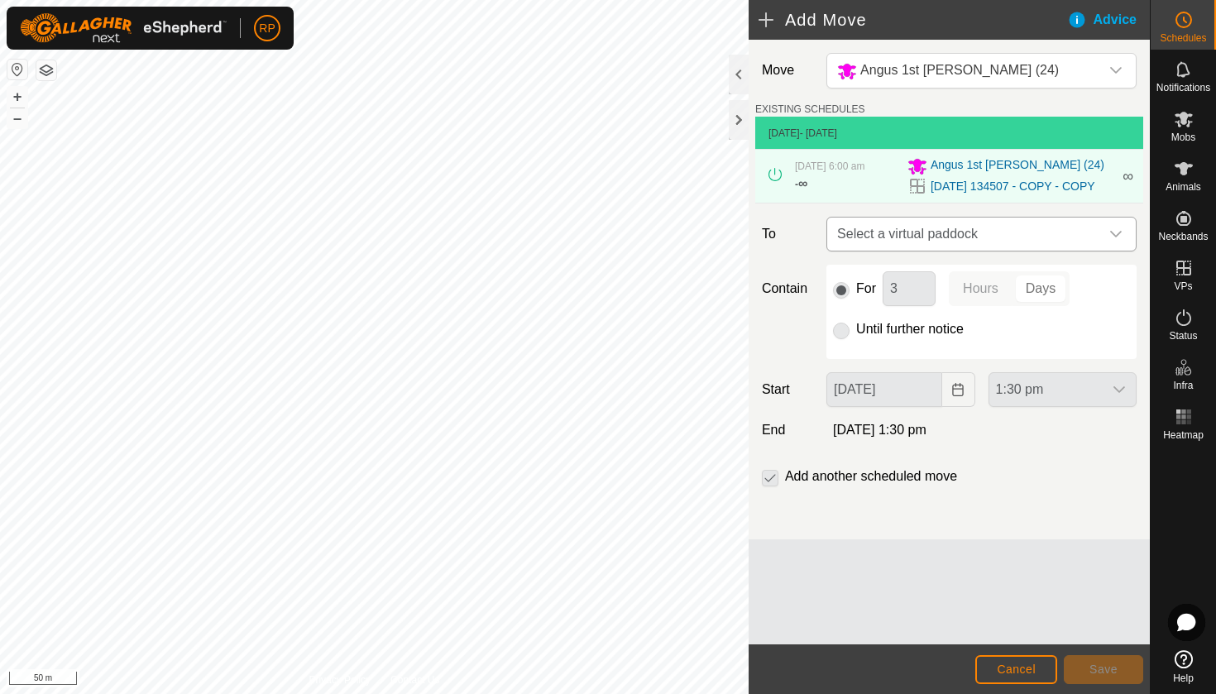
click at [881, 246] on span "Select a virtual paddock" at bounding box center [965, 234] width 269 height 33
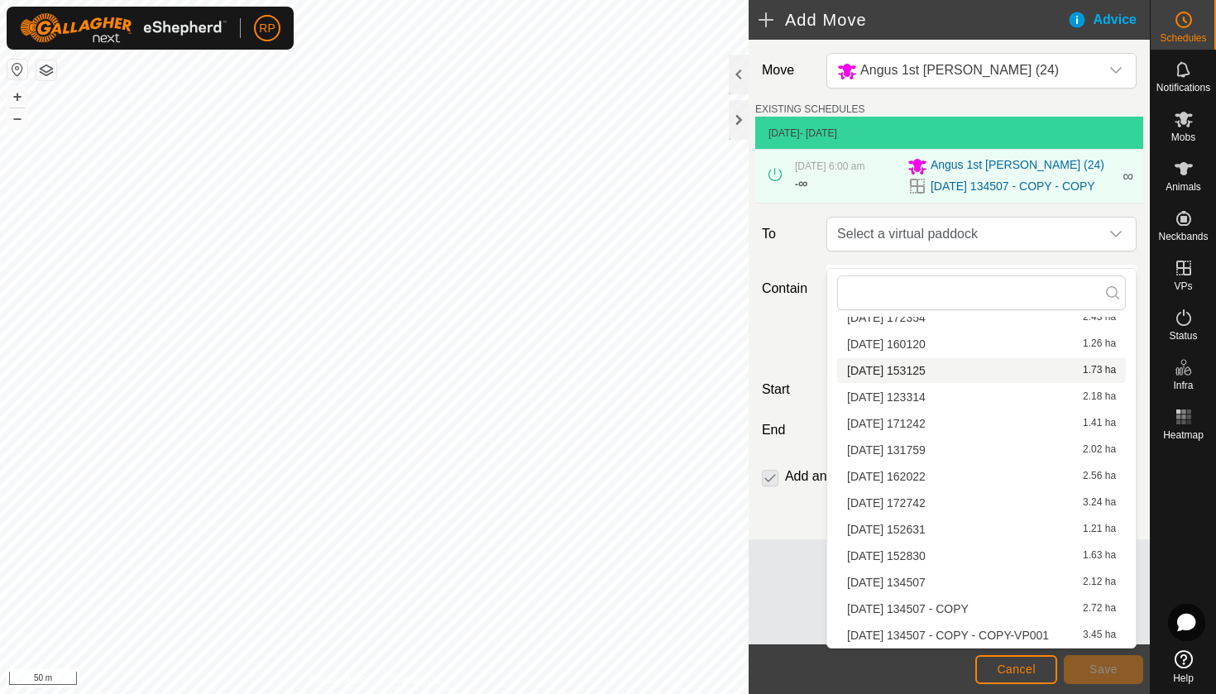
scroll to position [606, 0]
click at [952, 634] on li "[DATE] 134507 - COPY - COPY-VP001 3.45 ha" at bounding box center [981, 635] width 289 height 25
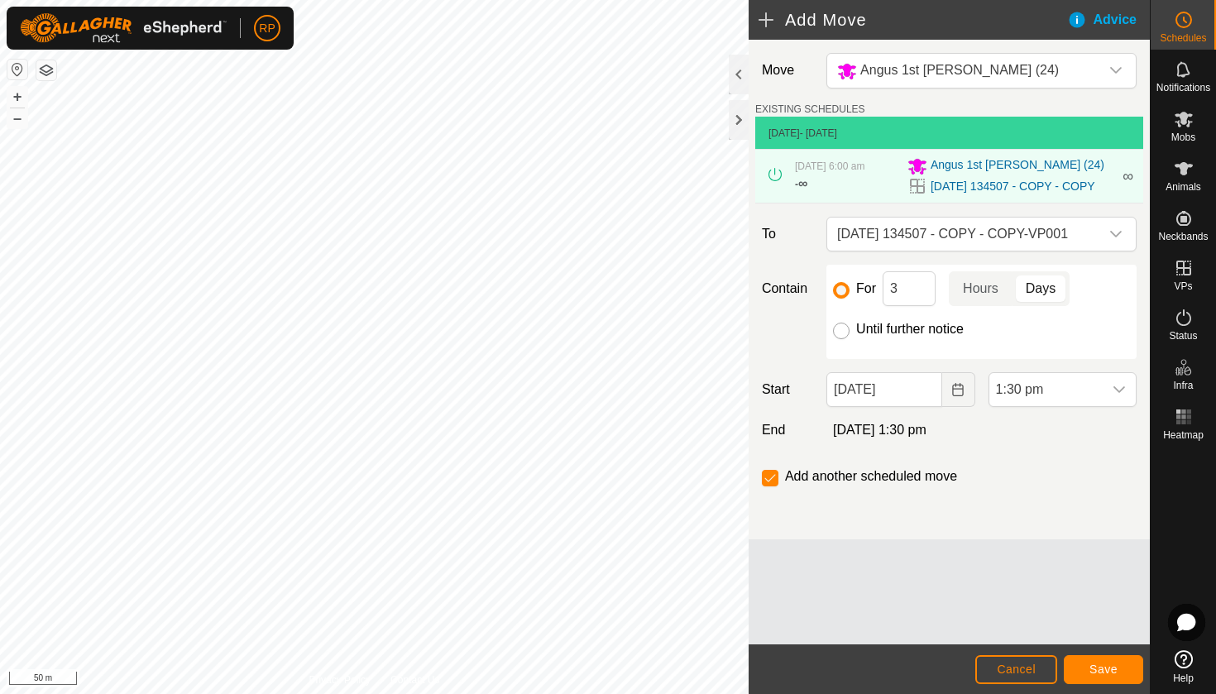
click at [840, 339] on input "Until further notice" at bounding box center [841, 331] width 17 height 17
radio input "true"
checkbox input "false"
click at [948, 407] on button "Choose Date" at bounding box center [958, 389] width 33 height 35
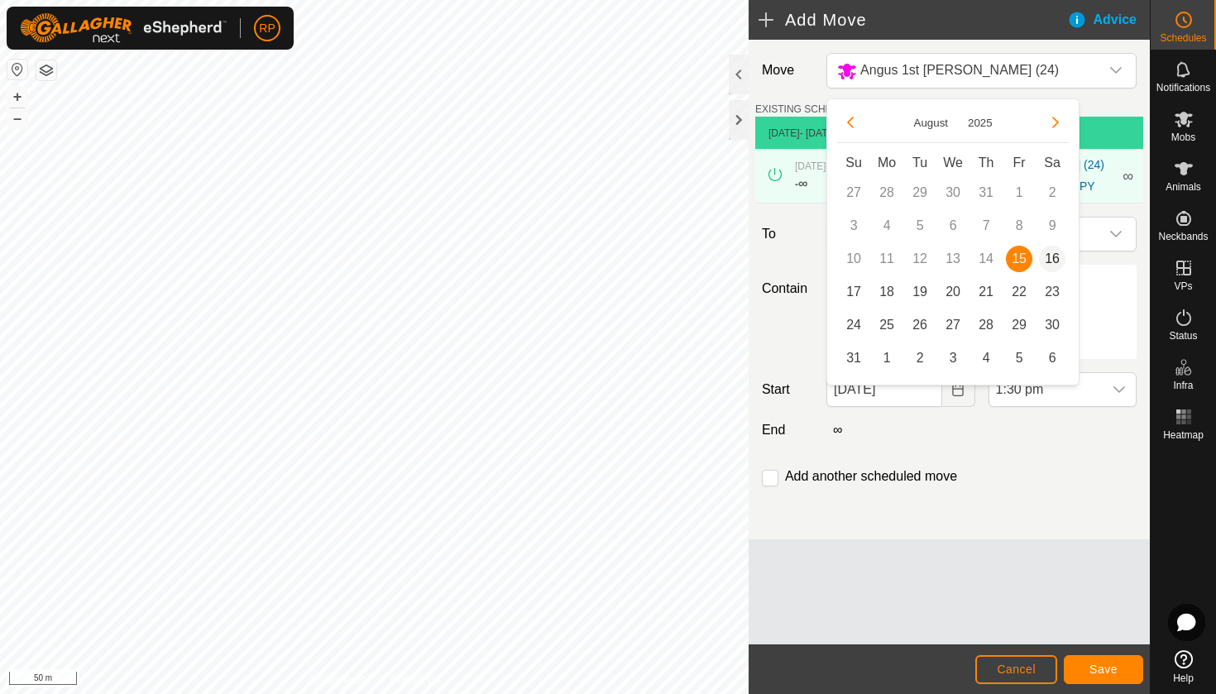
click at [1051, 267] on span "16" at bounding box center [1052, 259] width 26 height 26
type input "[DATE]"
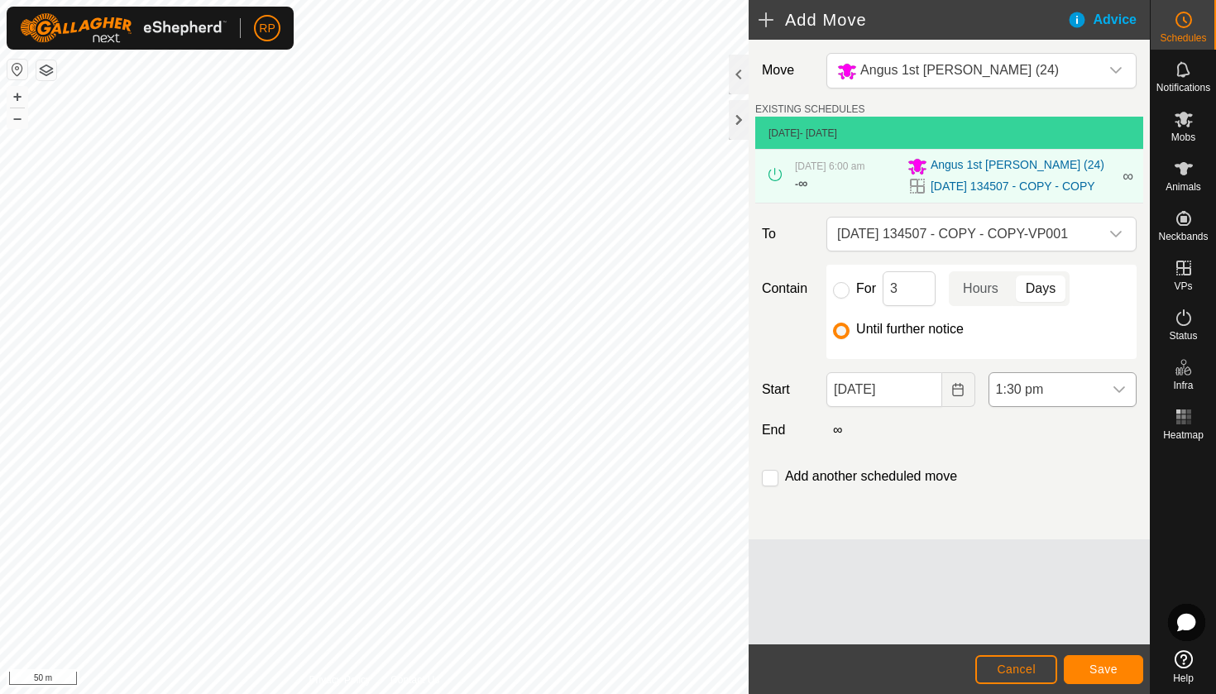
click at [1116, 397] on div "dropdown trigger" at bounding box center [1119, 389] width 33 height 33
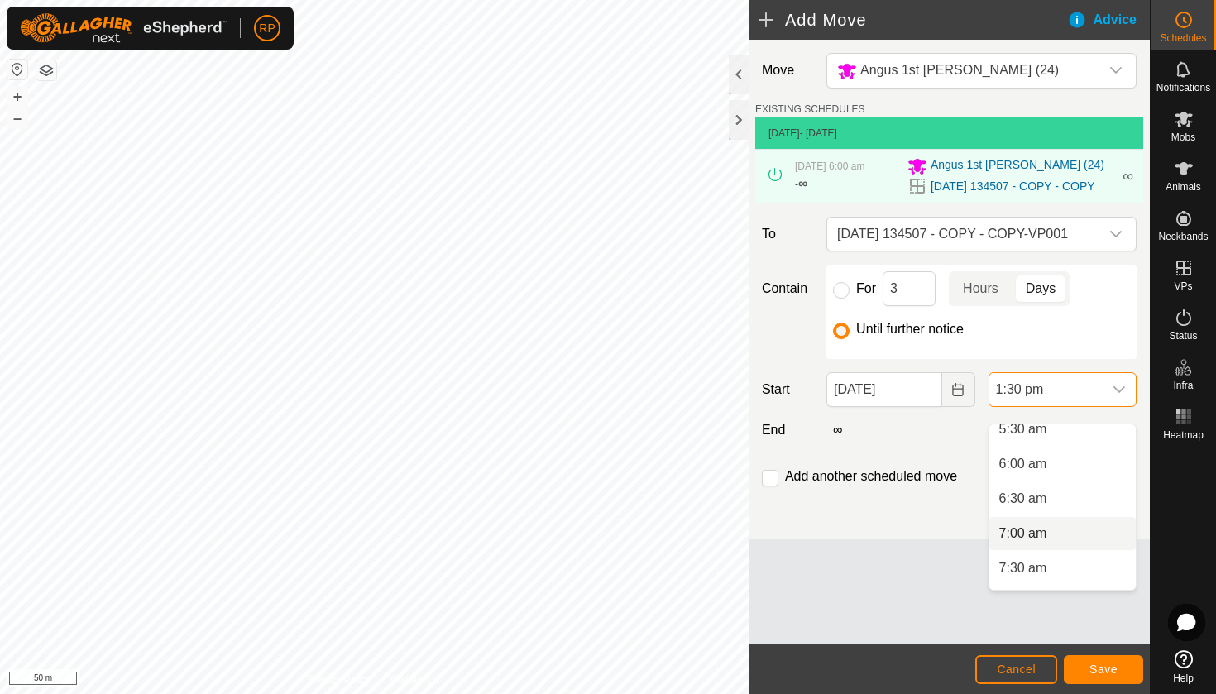
scroll to position [393, 0]
click at [1065, 467] on li "6:00 am" at bounding box center [1062, 464] width 146 height 33
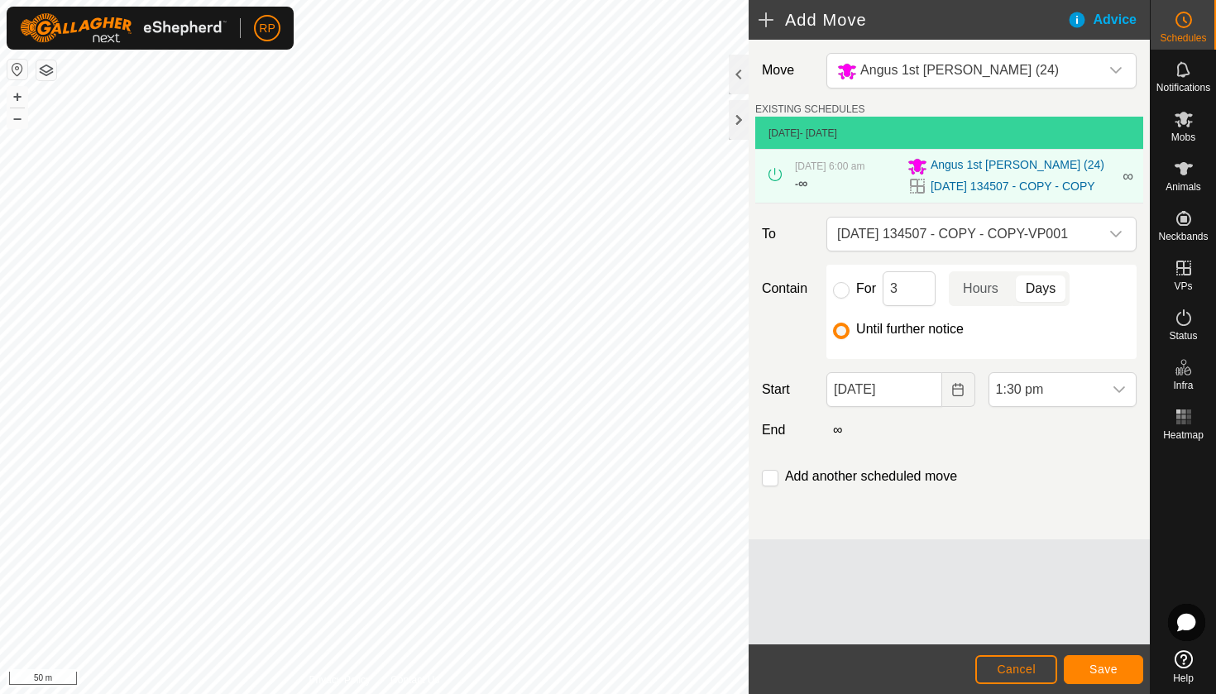
scroll to position [806, 0]
click at [1100, 671] on span "Save" at bounding box center [1103, 669] width 28 height 13
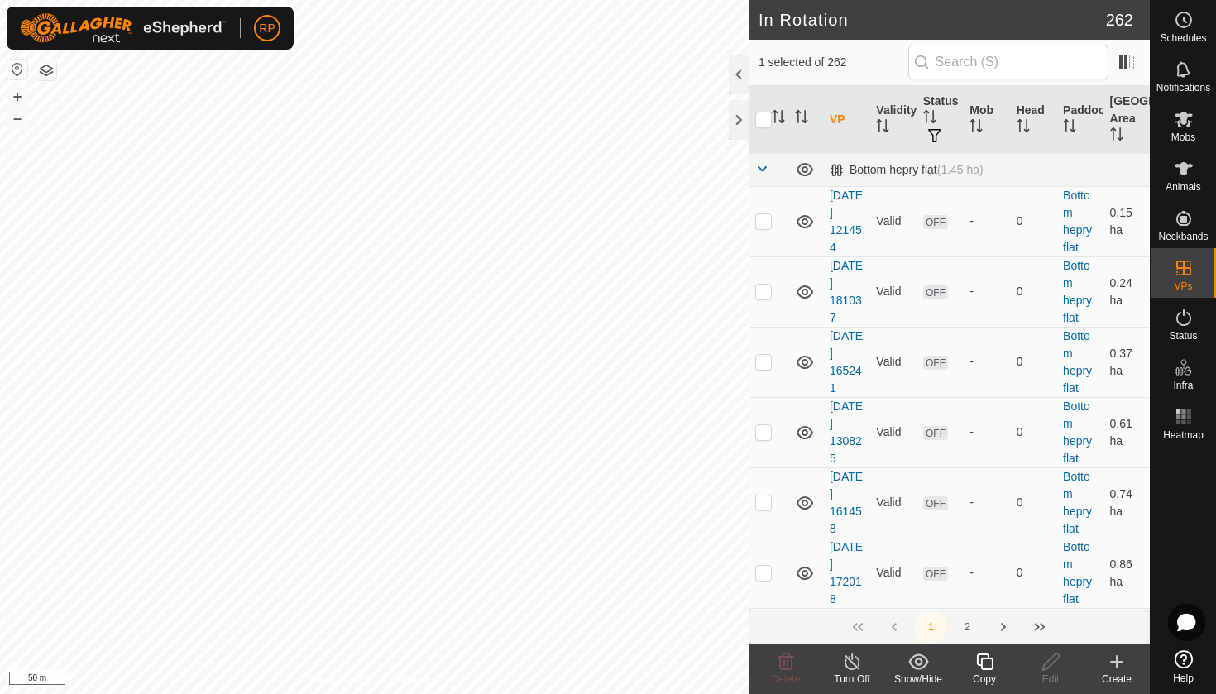
click at [984, 673] on div "Copy" at bounding box center [984, 679] width 66 height 15
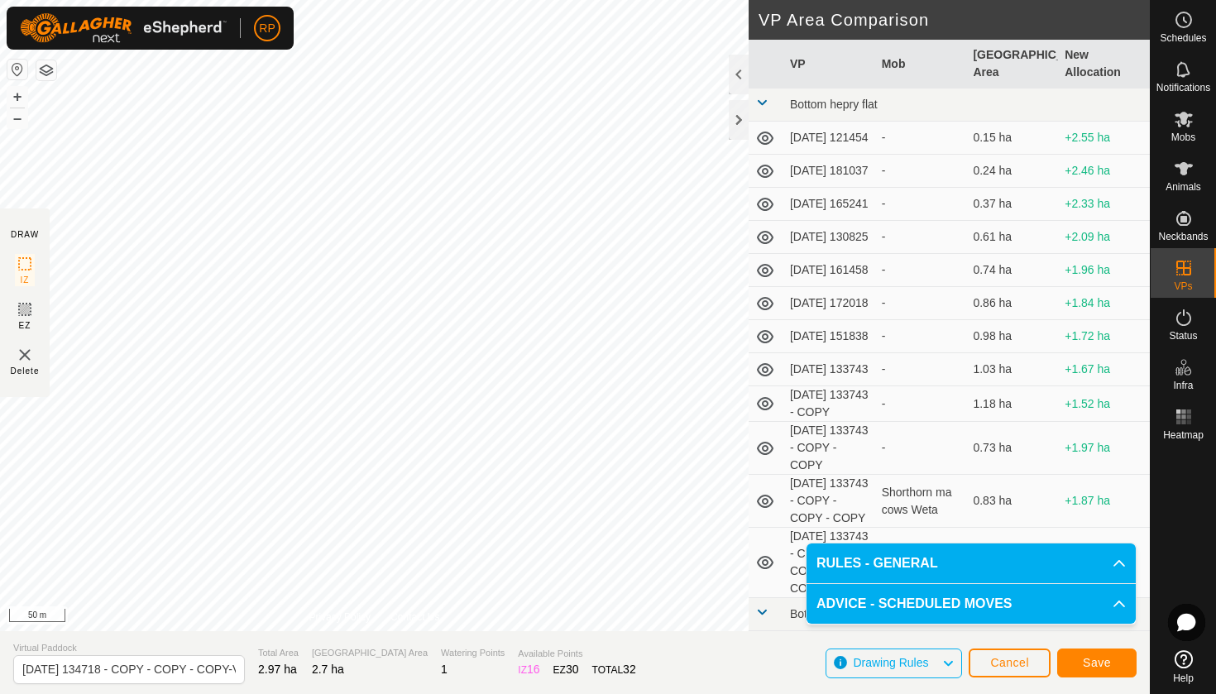
click at [1092, 673] on button "Save" at bounding box center [1096, 663] width 79 height 29
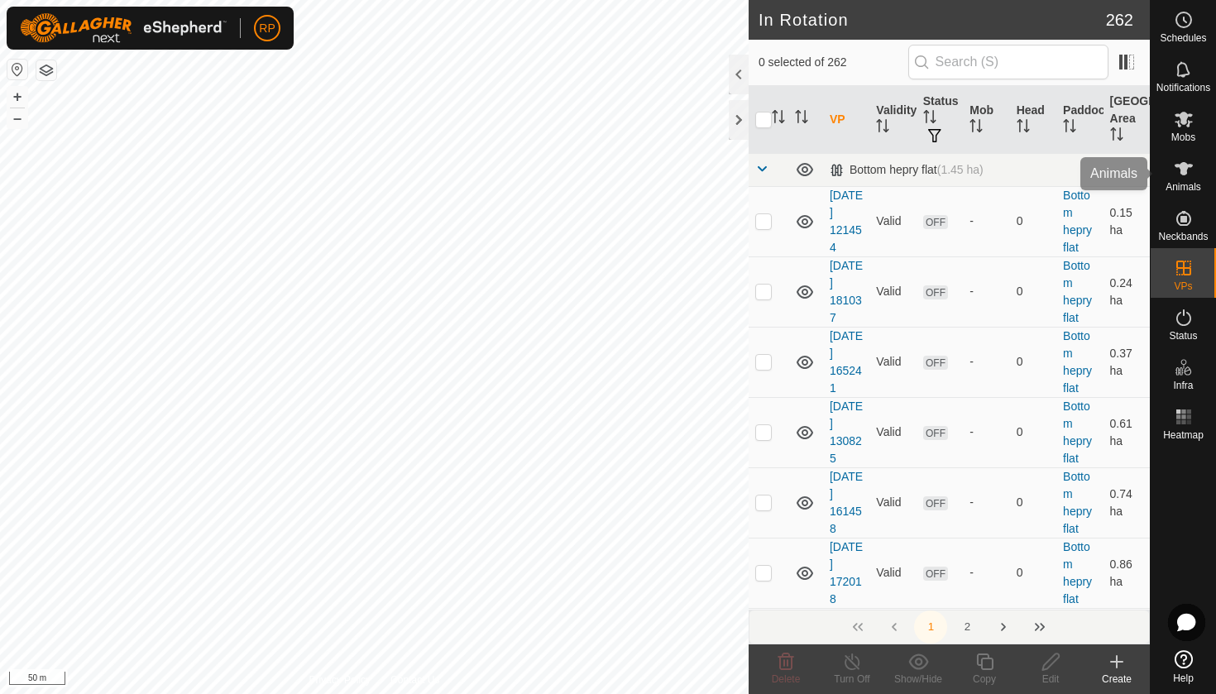
click at [1185, 143] on div "Mobs" at bounding box center [1183, 124] width 65 height 50
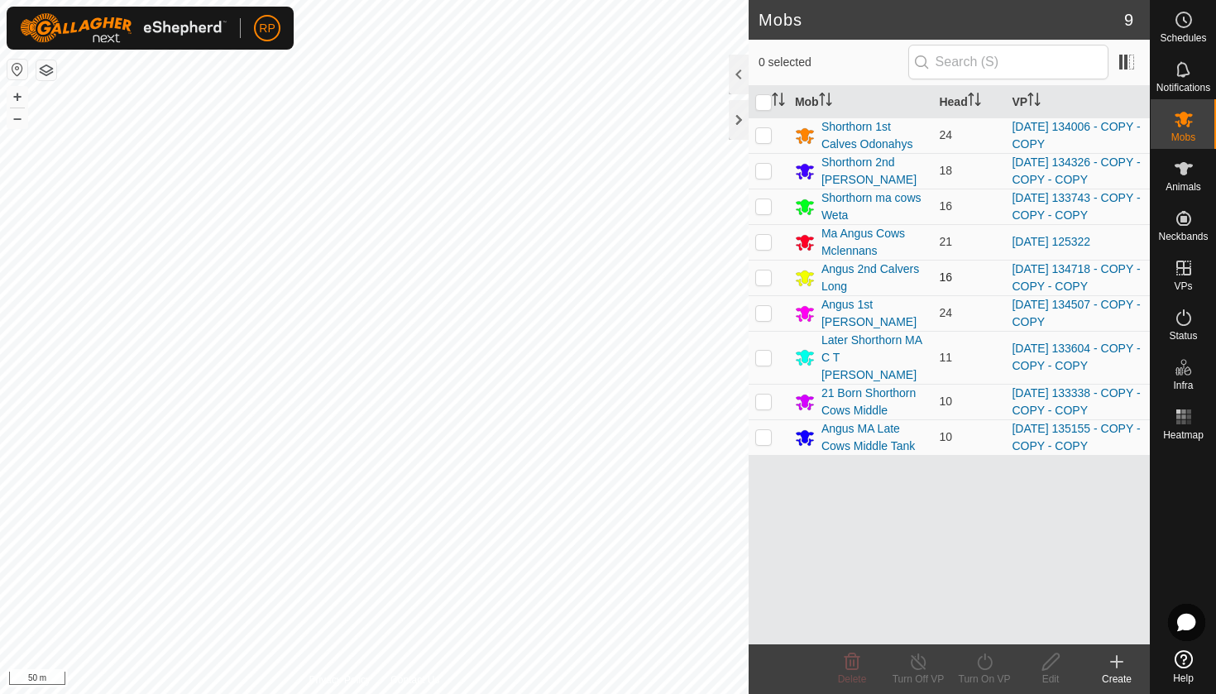
click at [765, 280] on p-checkbox at bounding box center [763, 277] width 17 height 13
checkbox input "true"
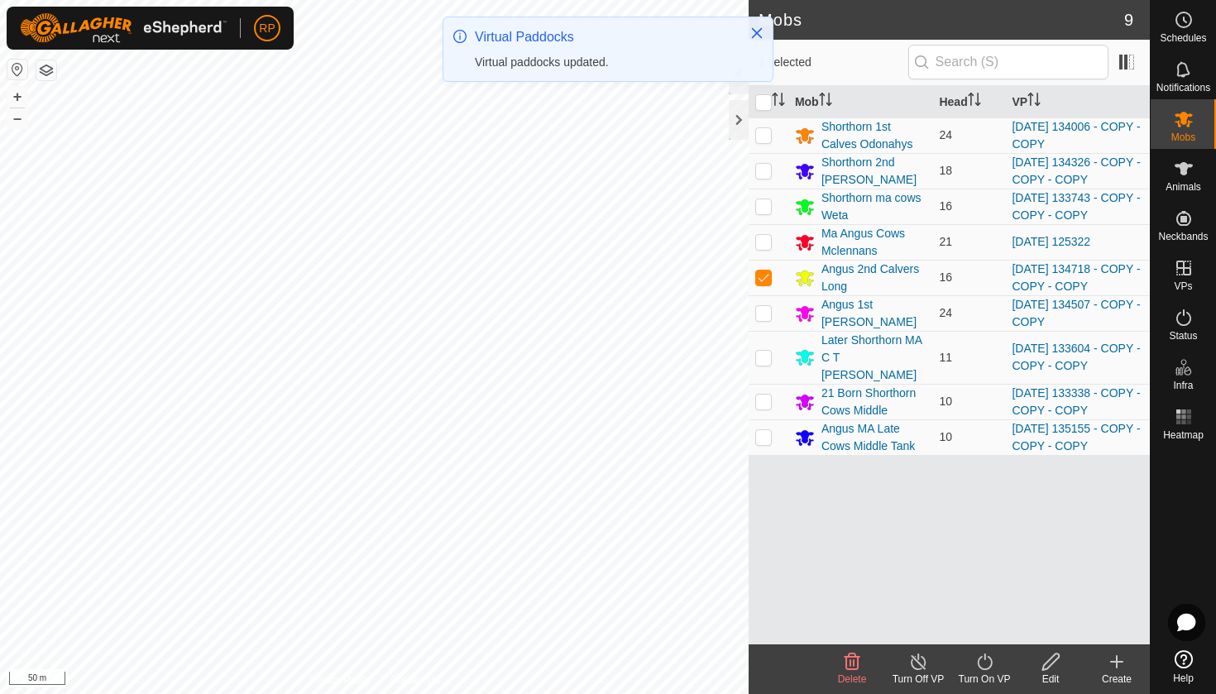
click at [993, 657] on icon at bounding box center [984, 662] width 21 height 20
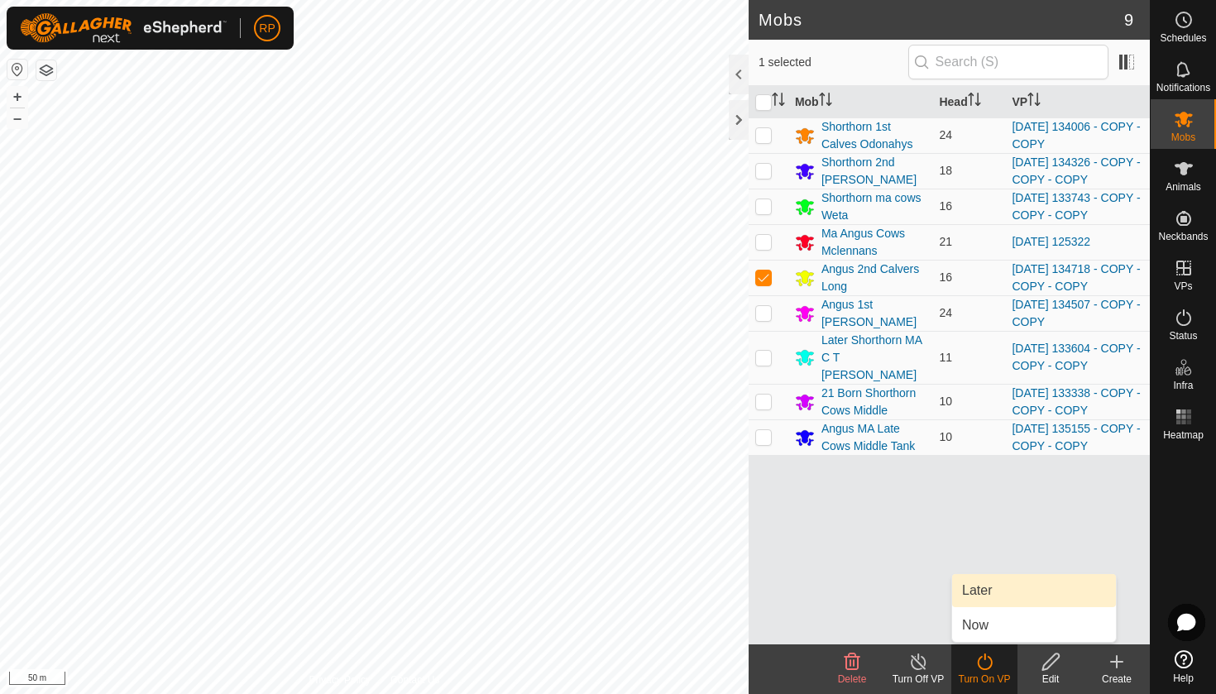
click at [991, 599] on link "Later" at bounding box center [1034, 590] width 164 height 33
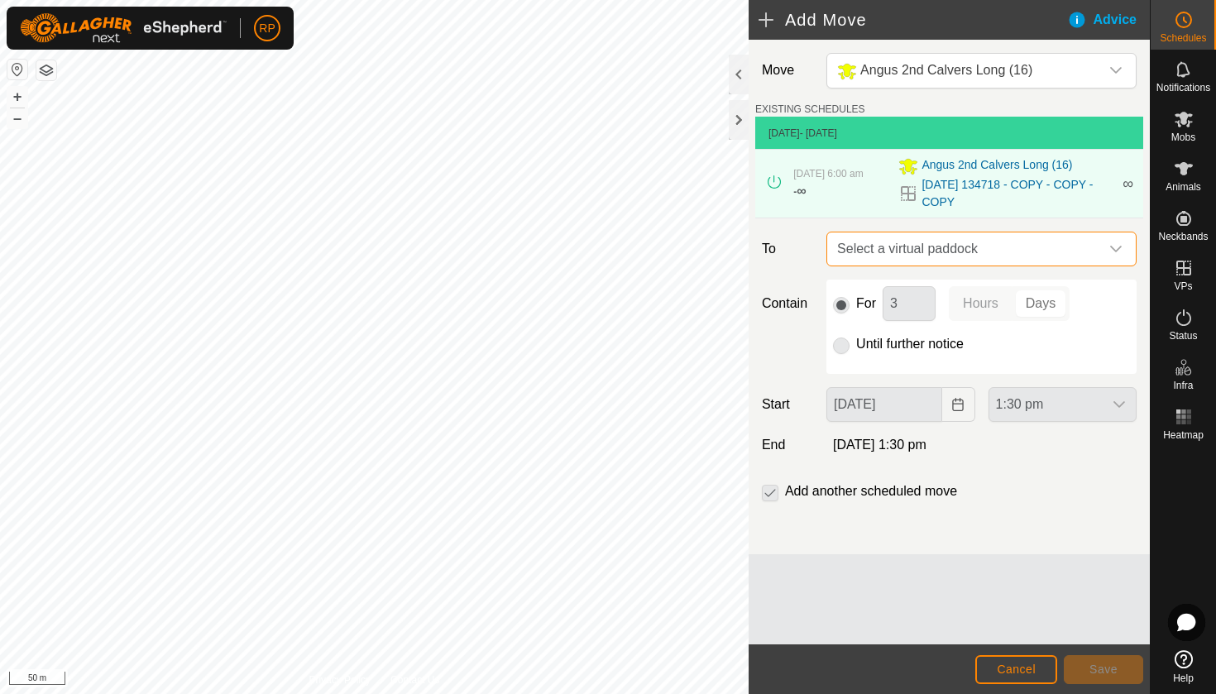
click at [976, 257] on span "Select a virtual paddock" at bounding box center [965, 248] width 269 height 33
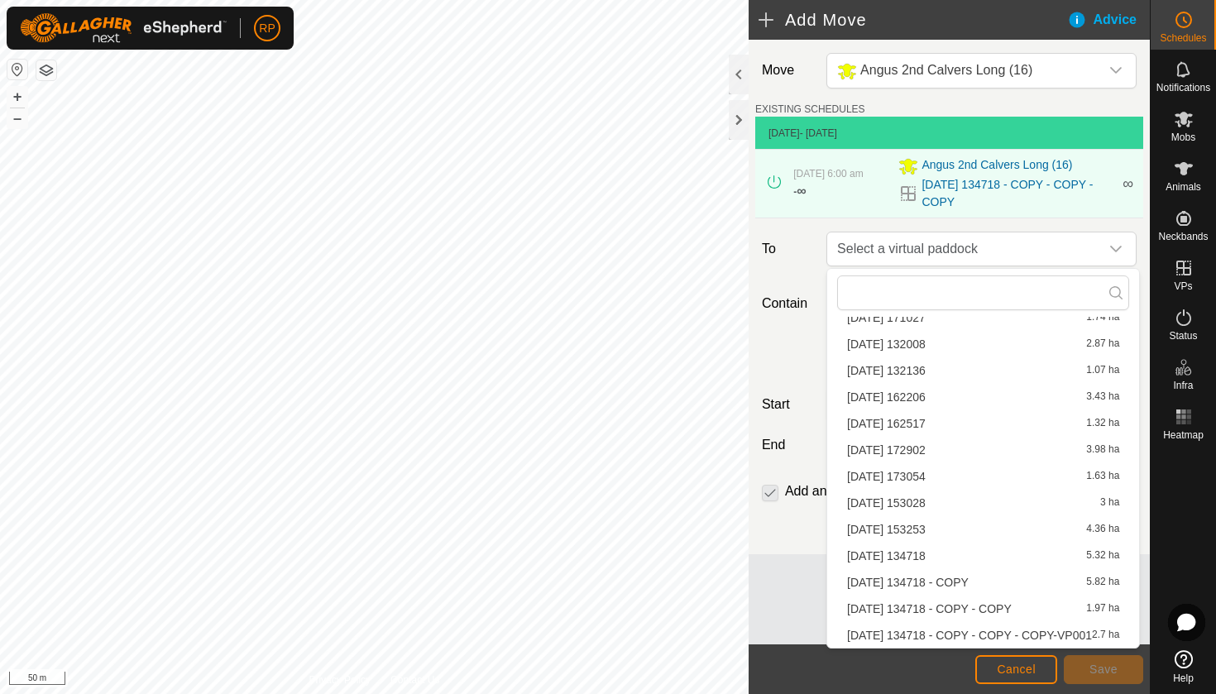
scroll to position [526, 0]
click at [964, 640] on li "[DATE] 134718 - COPY - COPY - COPY-VP001 2.7 ha" at bounding box center [983, 635] width 292 height 25
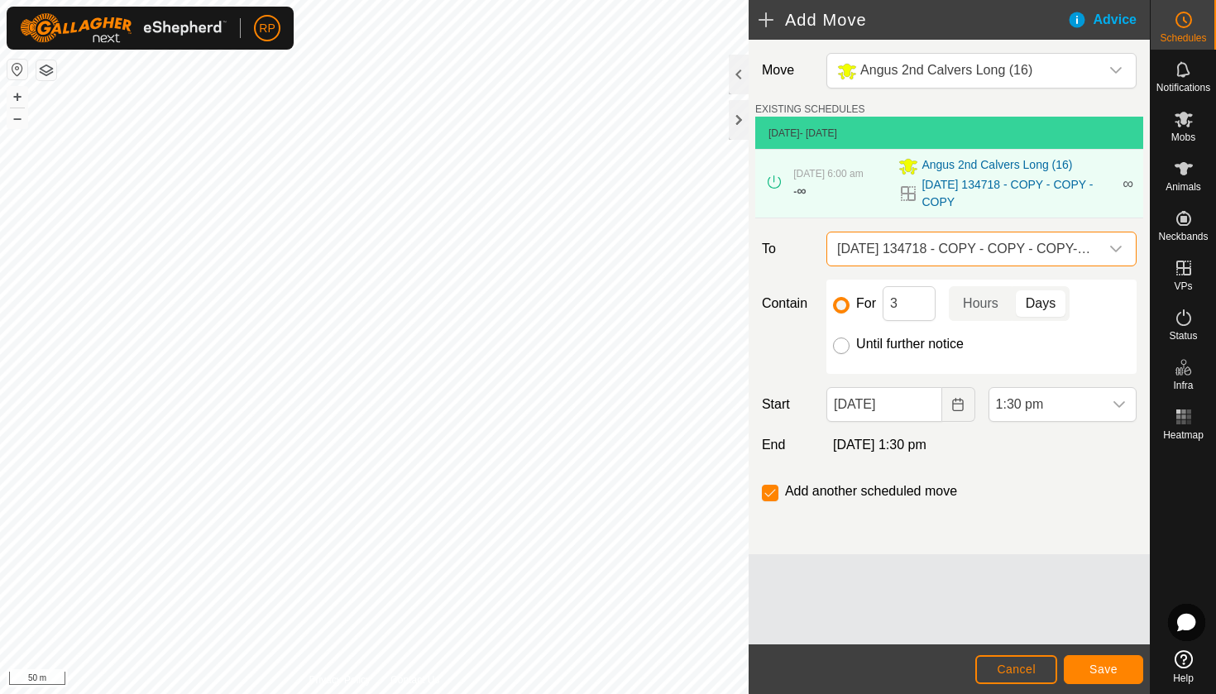
click at [839, 343] on input "Until further notice" at bounding box center [841, 346] width 17 height 17
radio input "true"
checkbox input "false"
click at [959, 409] on icon "Choose Date" at bounding box center [957, 404] width 13 height 13
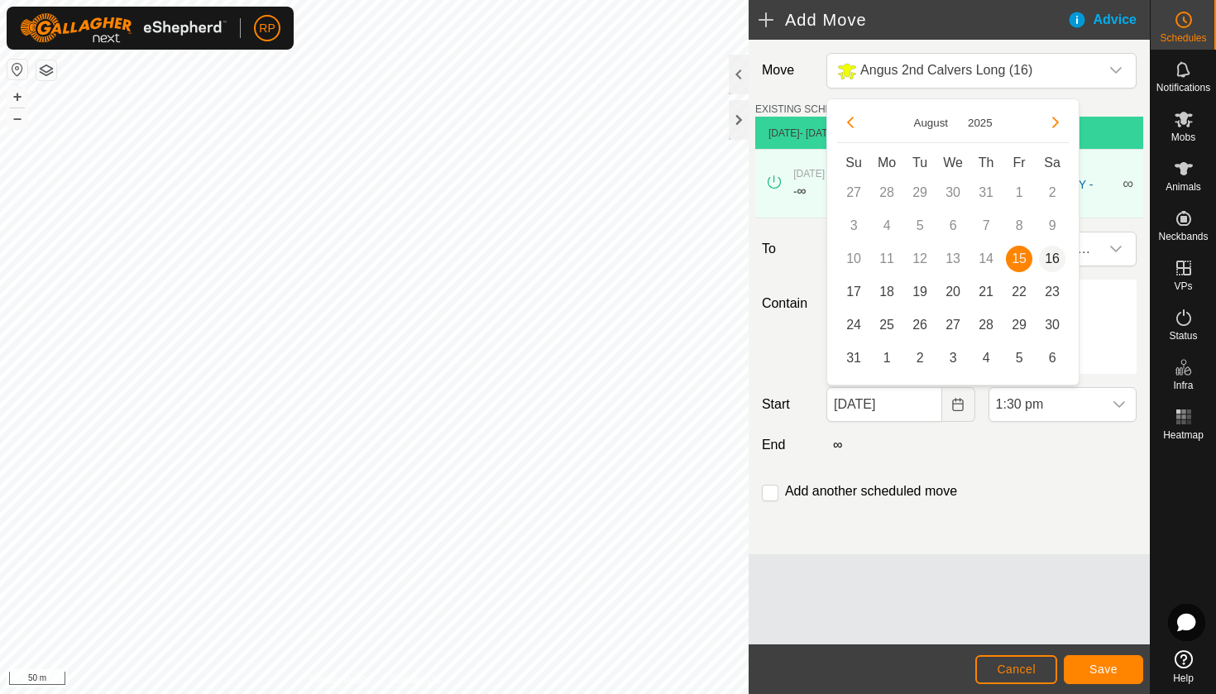
click at [1053, 256] on span "16" at bounding box center [1052, 259] width 26 height 26
type input "[DATE]"
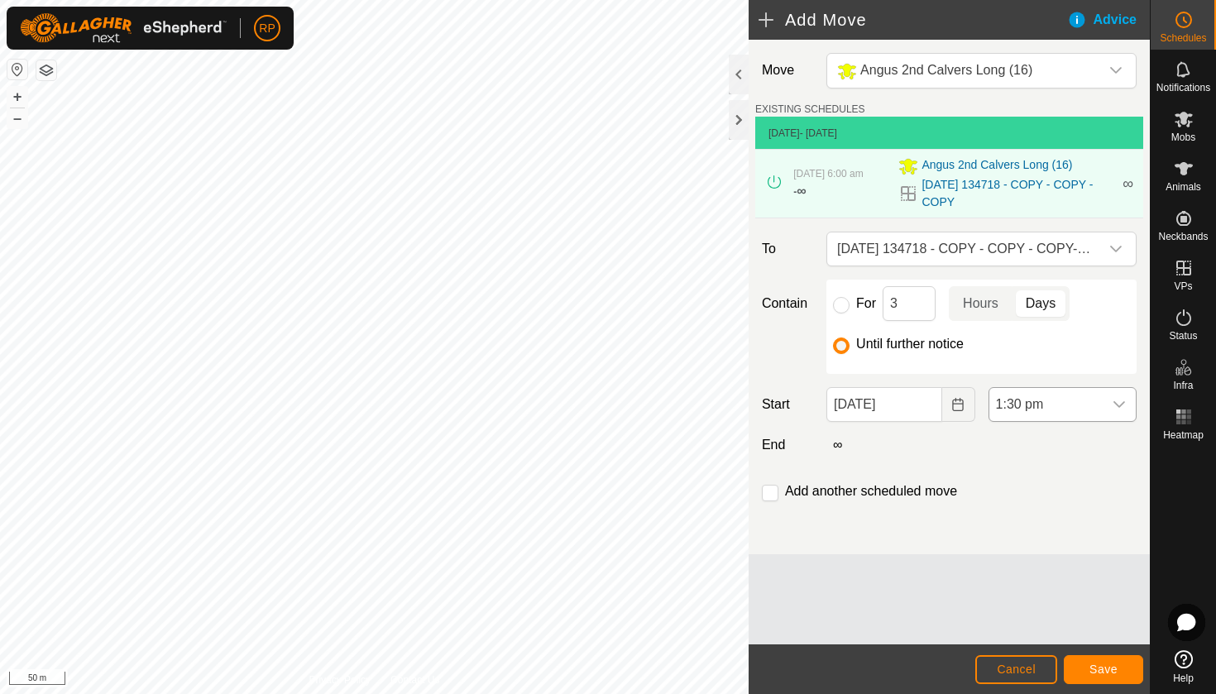
click at [1114, 405] on icon "dropdown trigger" at bounding box center [1119, 404] width 13 height 13
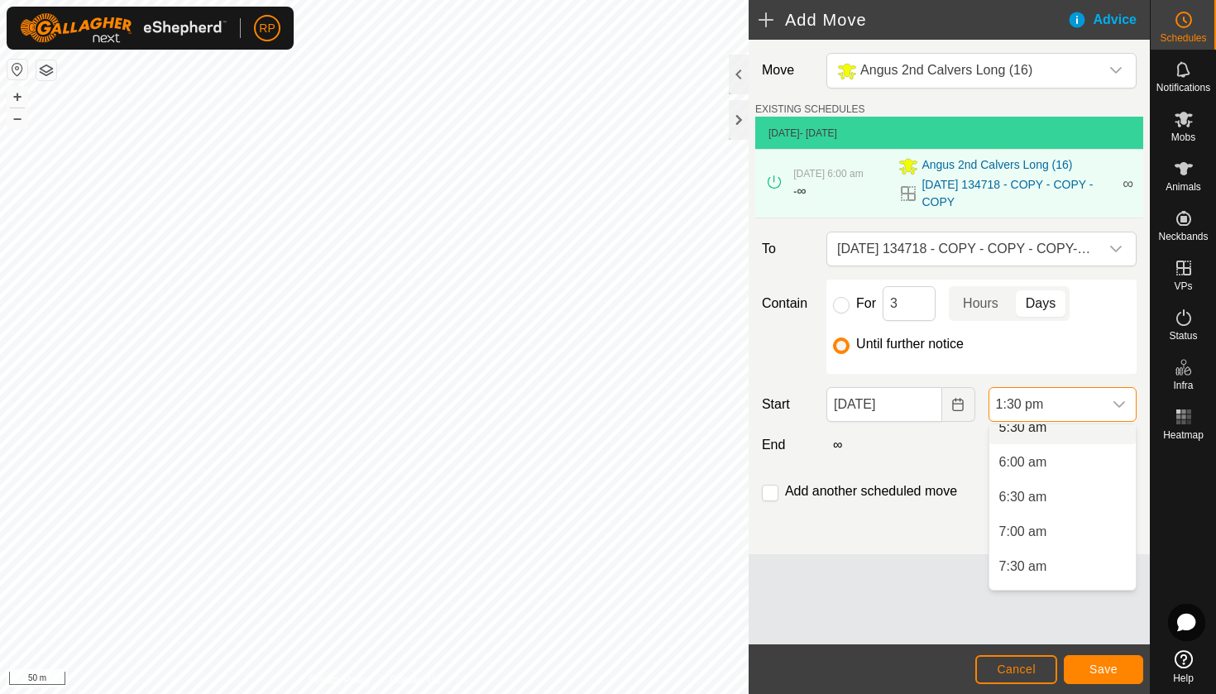
scroll to position [382, 0]
click at [1058, 484] on li "6:00 am" at bounding box center [1062, 475] width 146 height 33
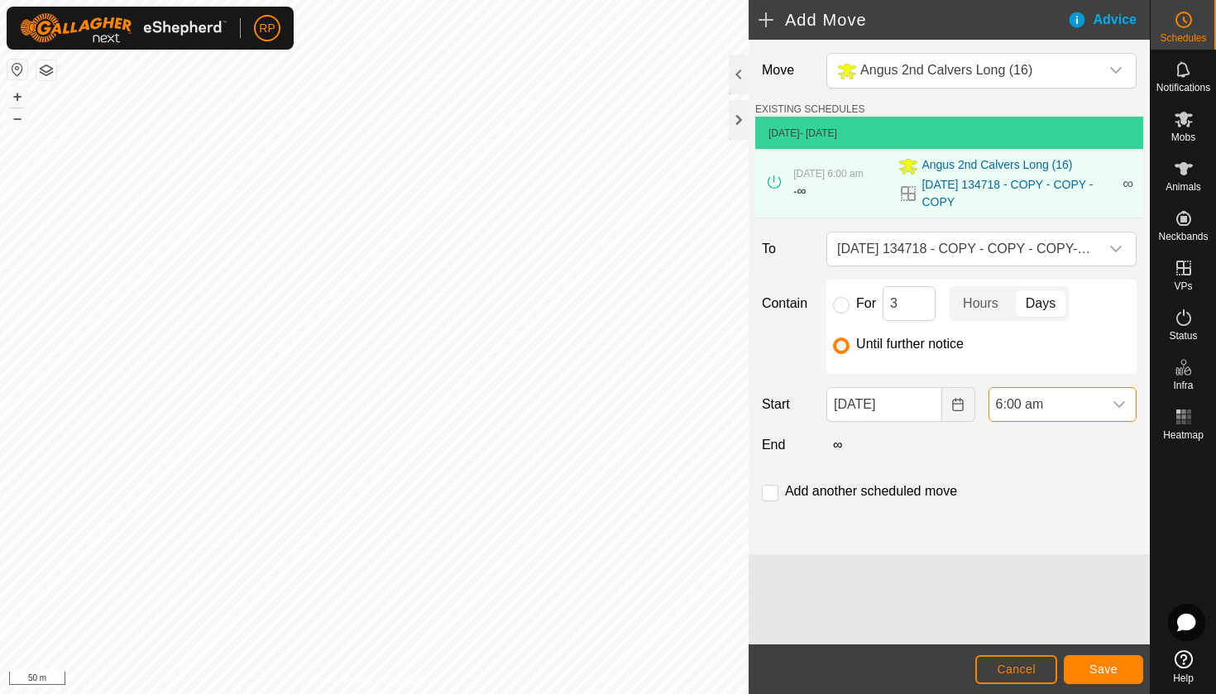
click at [1103, 670] on span "Save" at bounding box center [1103, 669] width 28 height 13
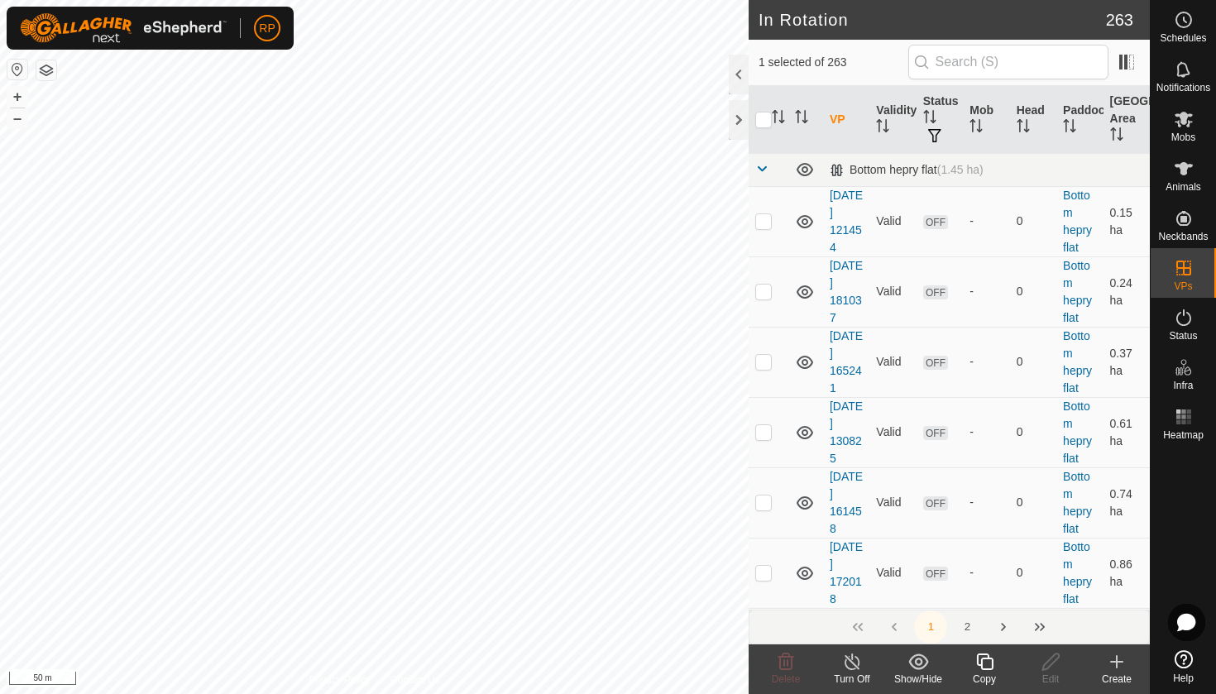
click at [985, 663] on icon at bounding box center [984, 662] width 21 height 20
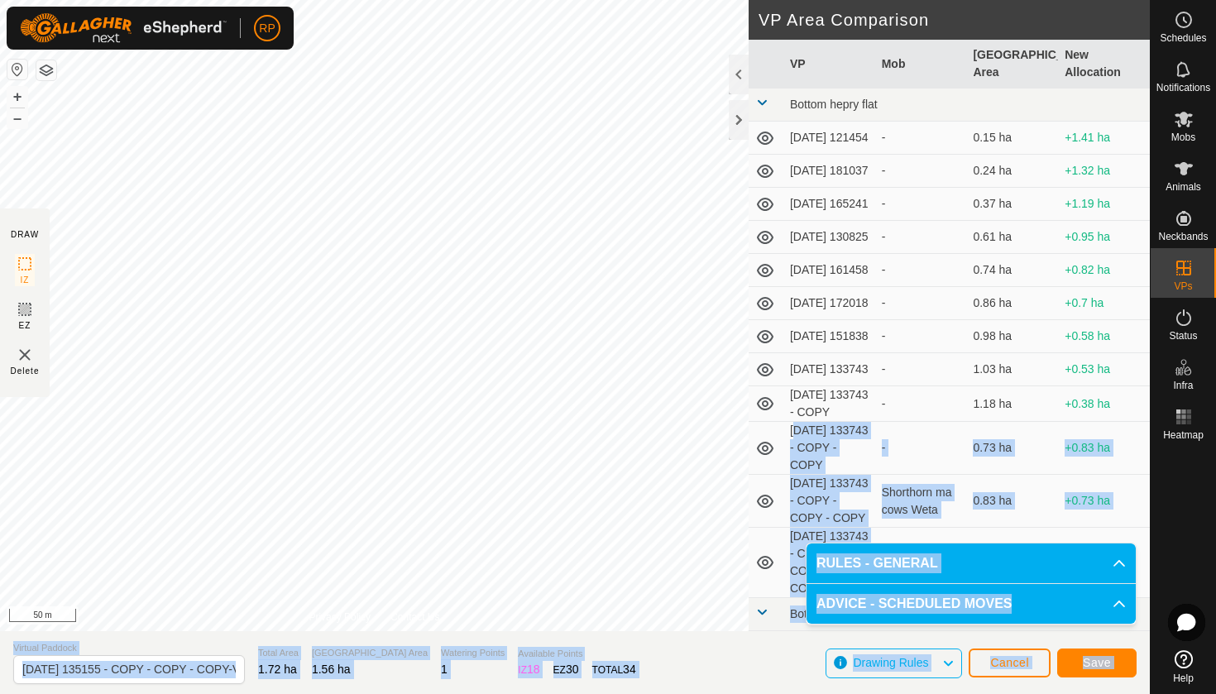
drag, startPoint x: 1061, startPoint y: 603, endPoint x: 752, endPoint y: 480, distance: 333.0
click at [752, 480] on body "RP Schedules Notifications Mobs Animals Neckbands VPs Status Infra Heatmap Help…" at bounding box center [608, 347] width 1216 height 694
click at [1092, 656] on span "Save" at bounding box center [1097, 662] width 28 height 13
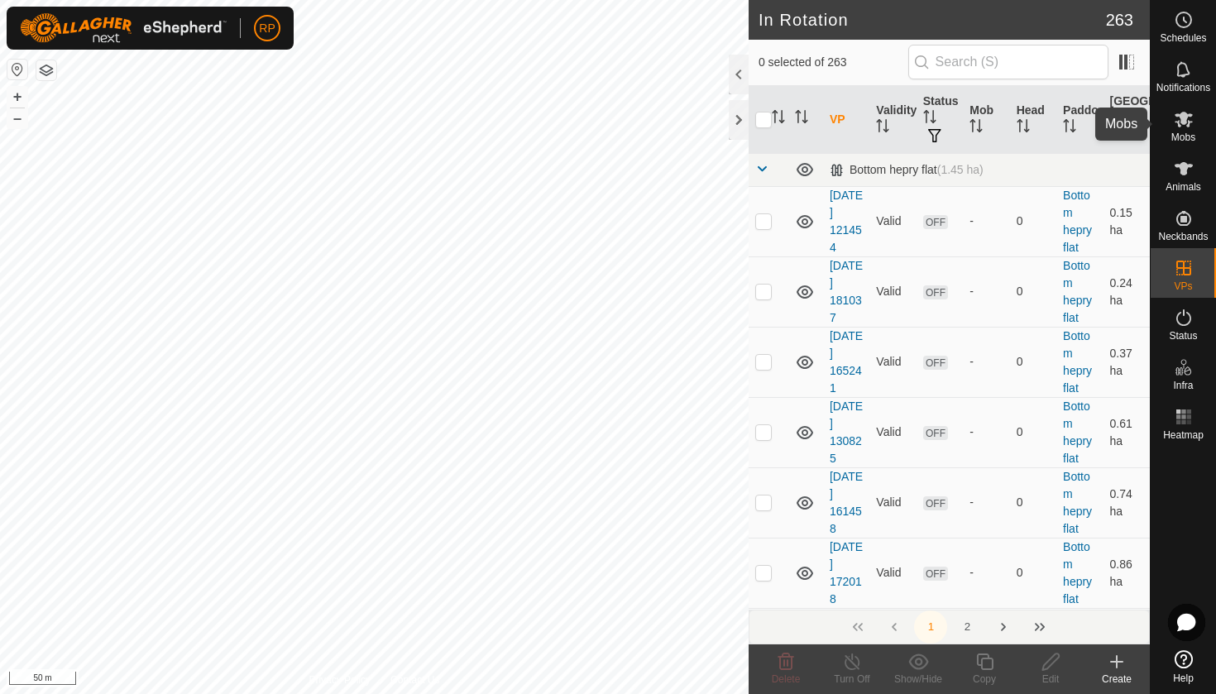
click at [1182, 142] on span "Mobs" at bounding box center [1183, 137] width 24 height 10
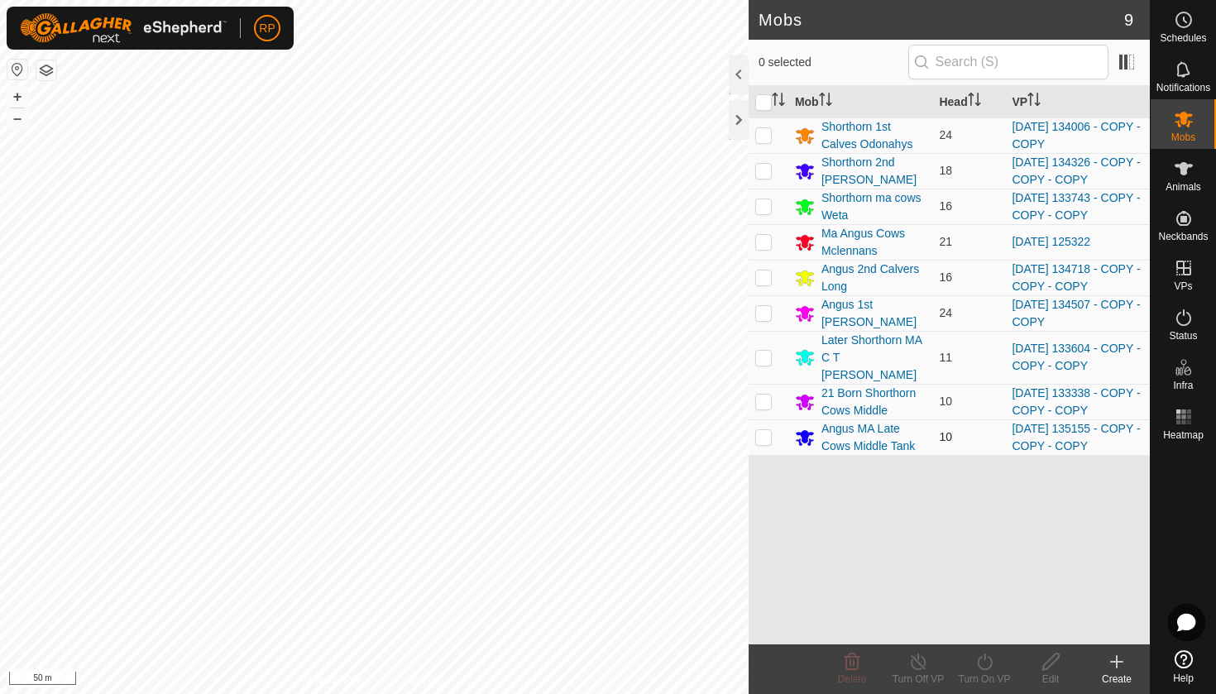
click at [768, 430] on p-checkbox at bounding box center [763, 436] width 17 height 13
checkbox input "true"
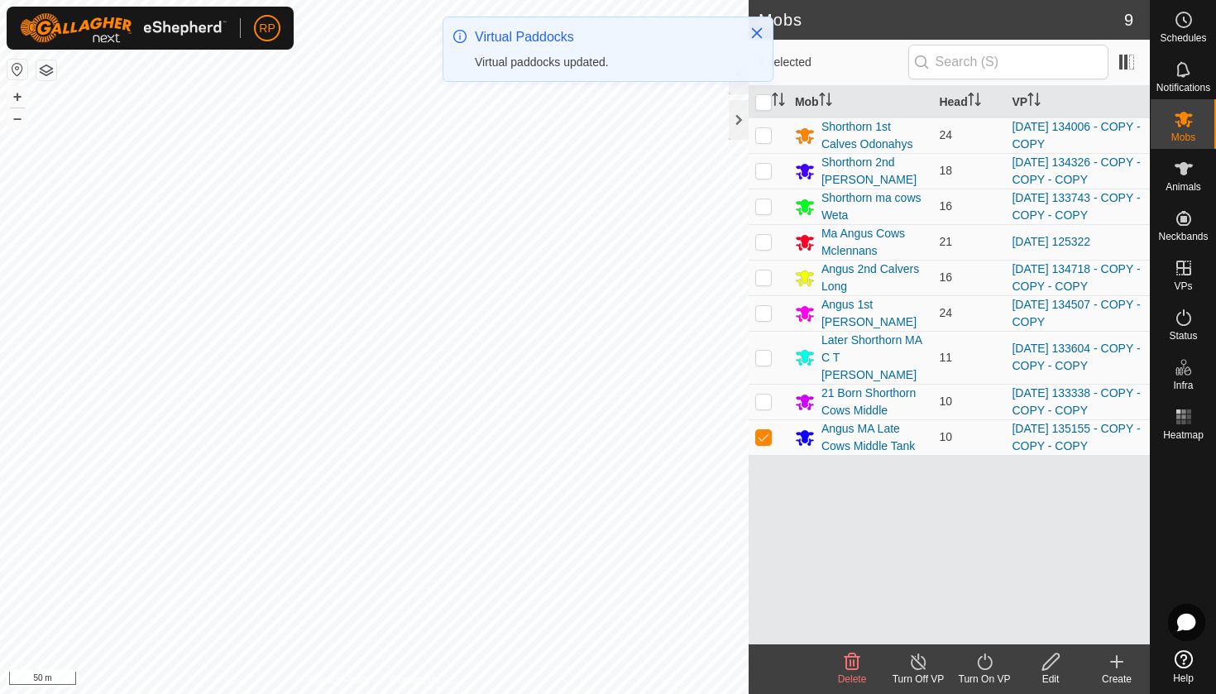
click at [991, 662] on icon at bounding box center [984, 662] width 15 height 17
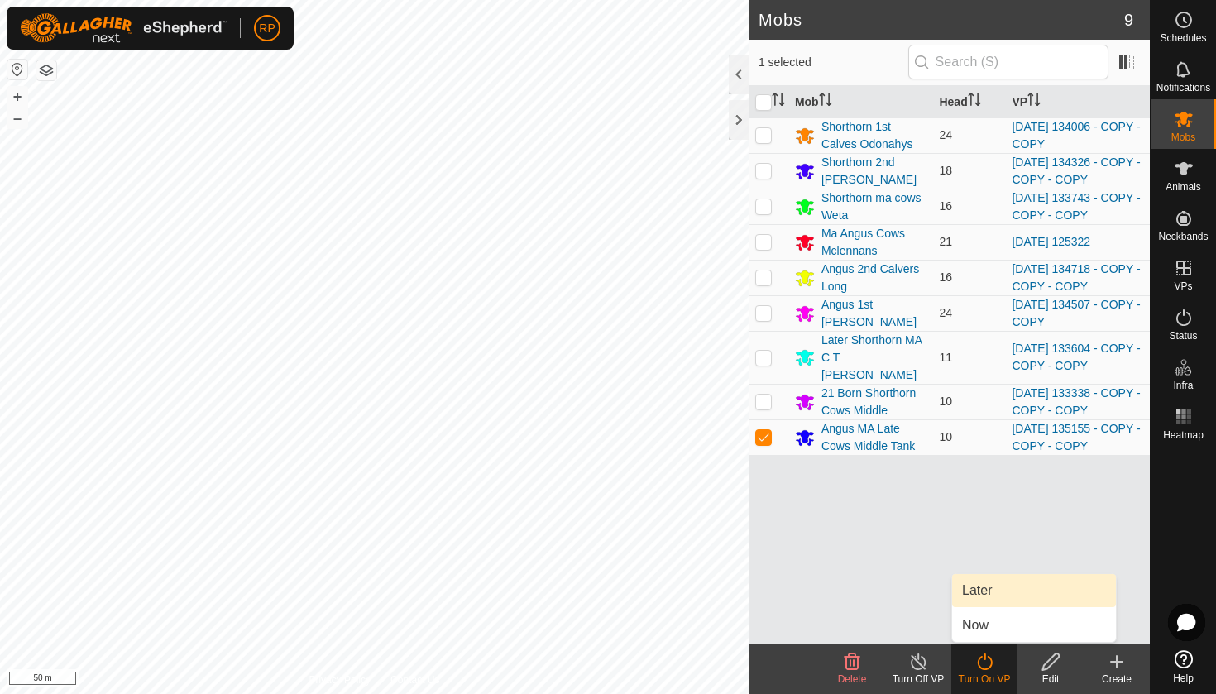
click at [1003, 594] on link "Later" at bounding box center [1034, 590] width 164 height 33
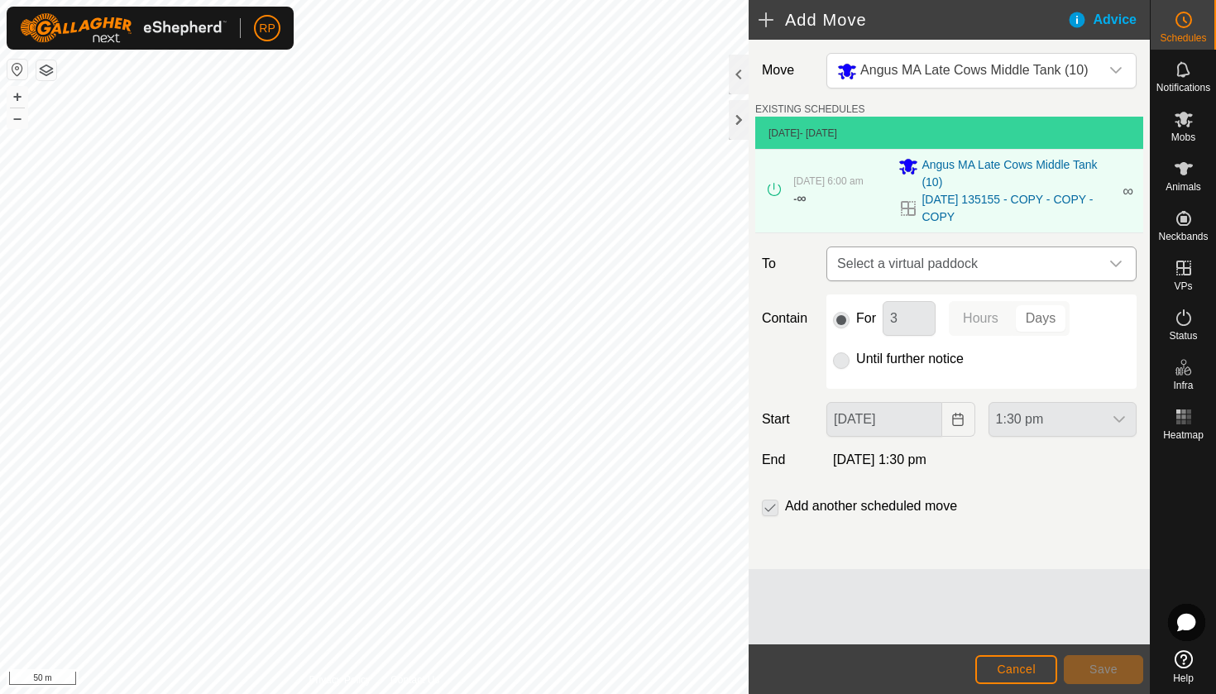
click at [954, 264] on span "Select a virtual paddock" at bounding box center [965, 263] width 269 height 33
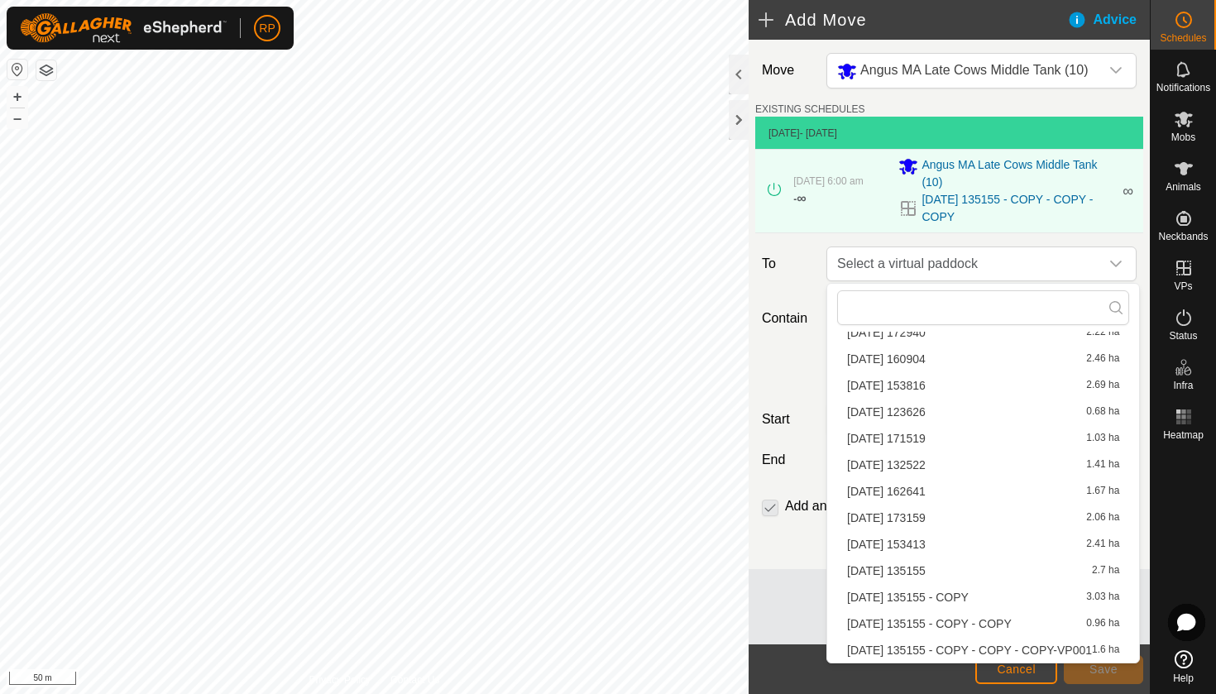
scroll to position [341, 0]
click at [1013, 657] on li "[DATE] 135155 - COPY - COPY - COPY-VP001 1.6 ha" at bounding box center [983, 650] width 292 height 25
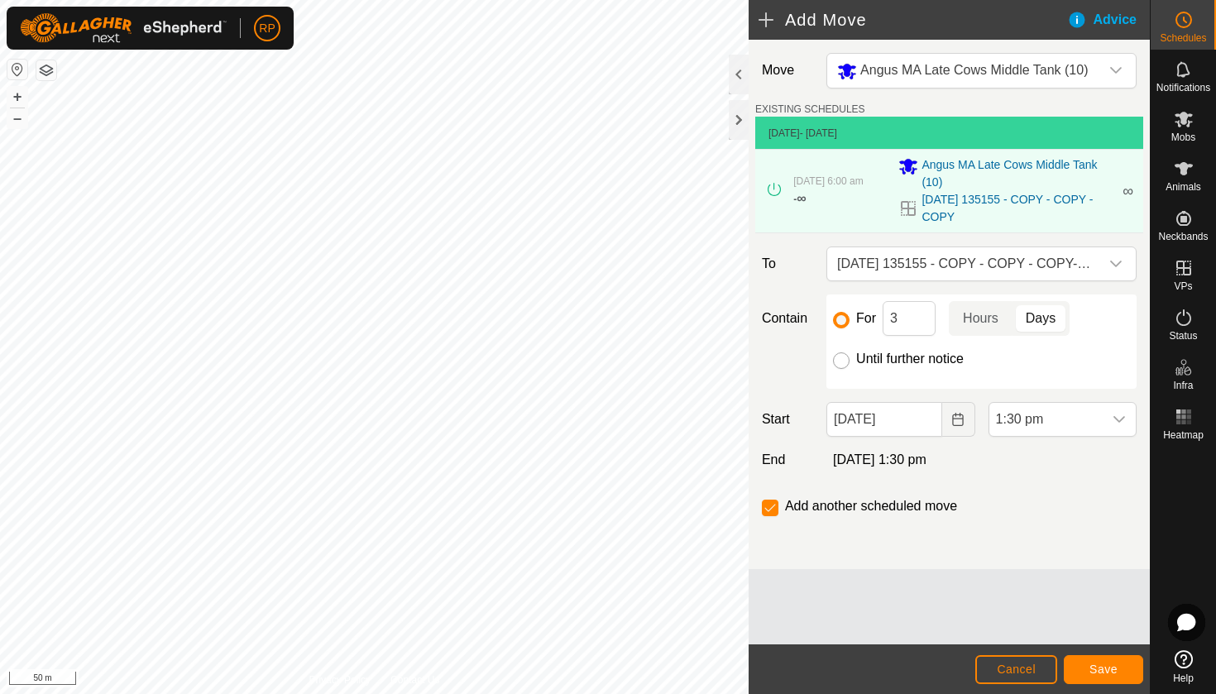
click at [845, 366] on input "Until further notice" at bounding box center [841, 360] width 17 height 17
radio input "true"
checkbox input "false"
click at [955, 428] on button "Choose Date" at bounding box center [958, 419] width 33 height 35
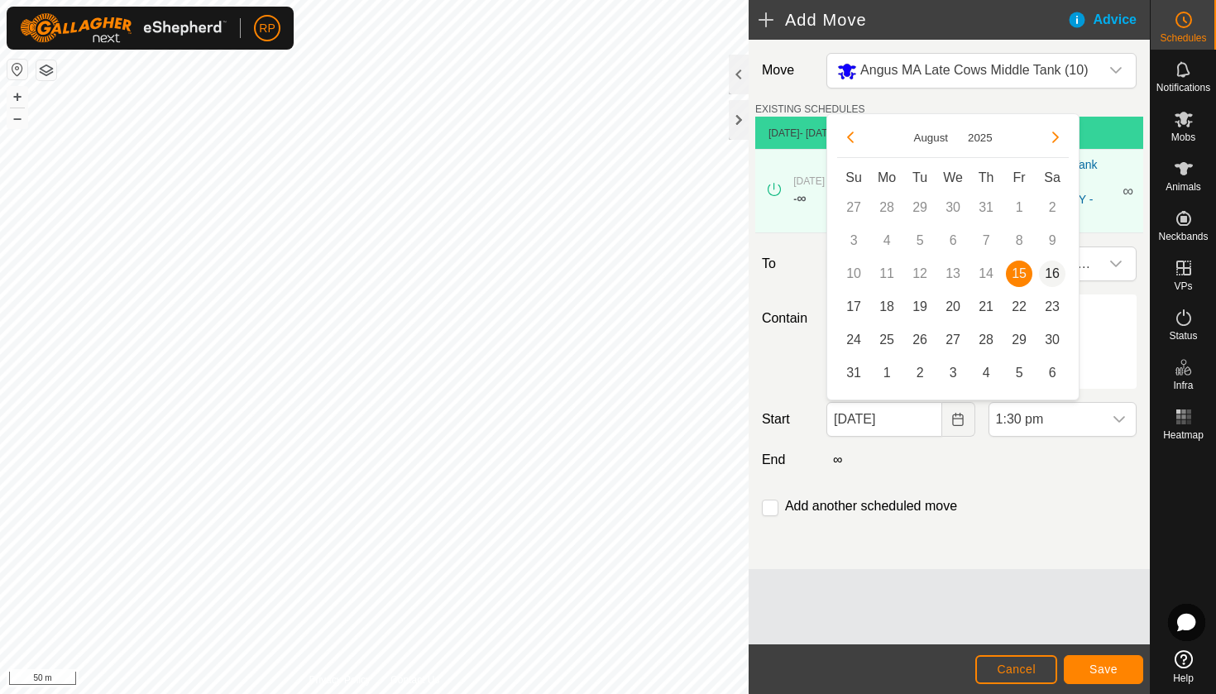
click at [1055, 285] on span "16" at bounding box center [1052, 274] width 26 height 26
type input "[DATE]"
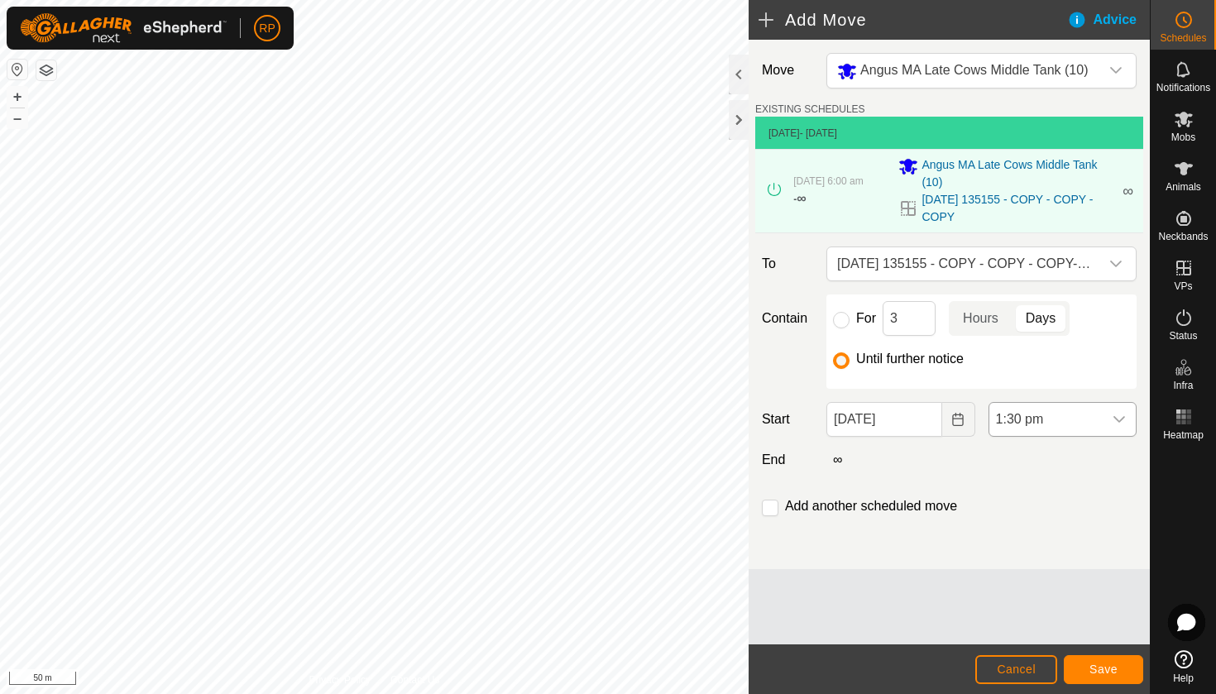
click at [1120, 421] on icon "dropdown trigger" at bounding box center [1119, 419] width 12 height 7
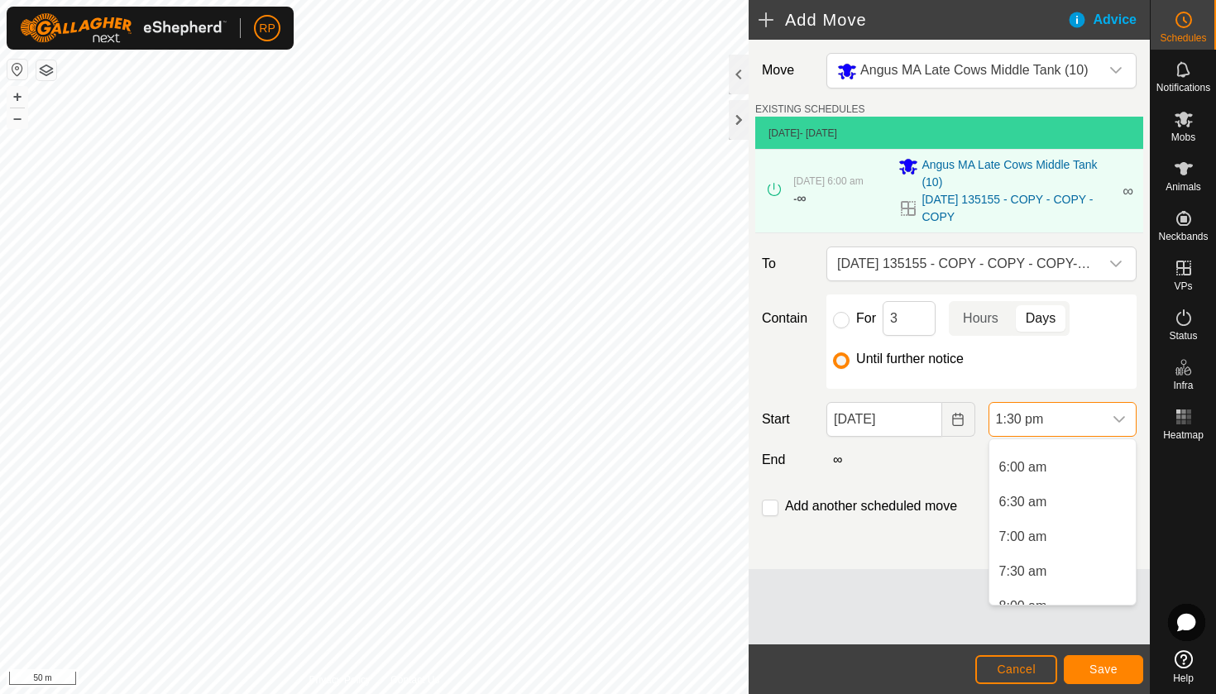
scroll to position [398, 0]
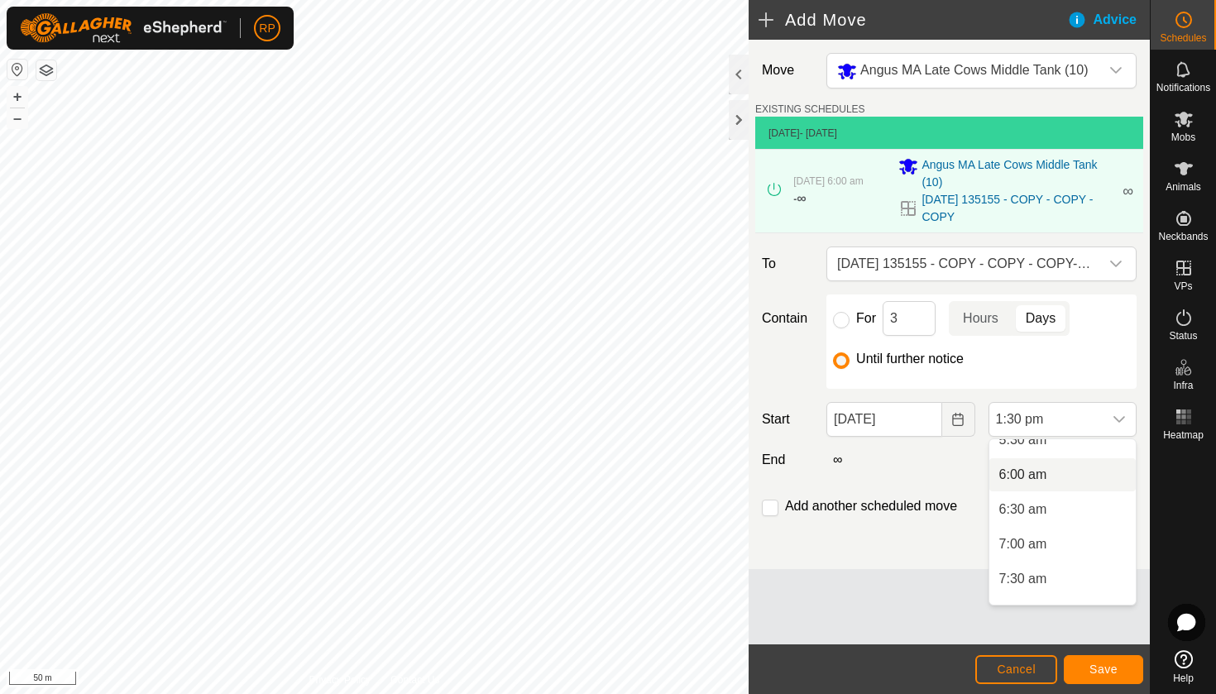
click at [1037, 479] on li "6:00 am" at bounding box center [1062, 474] width 146 height 33
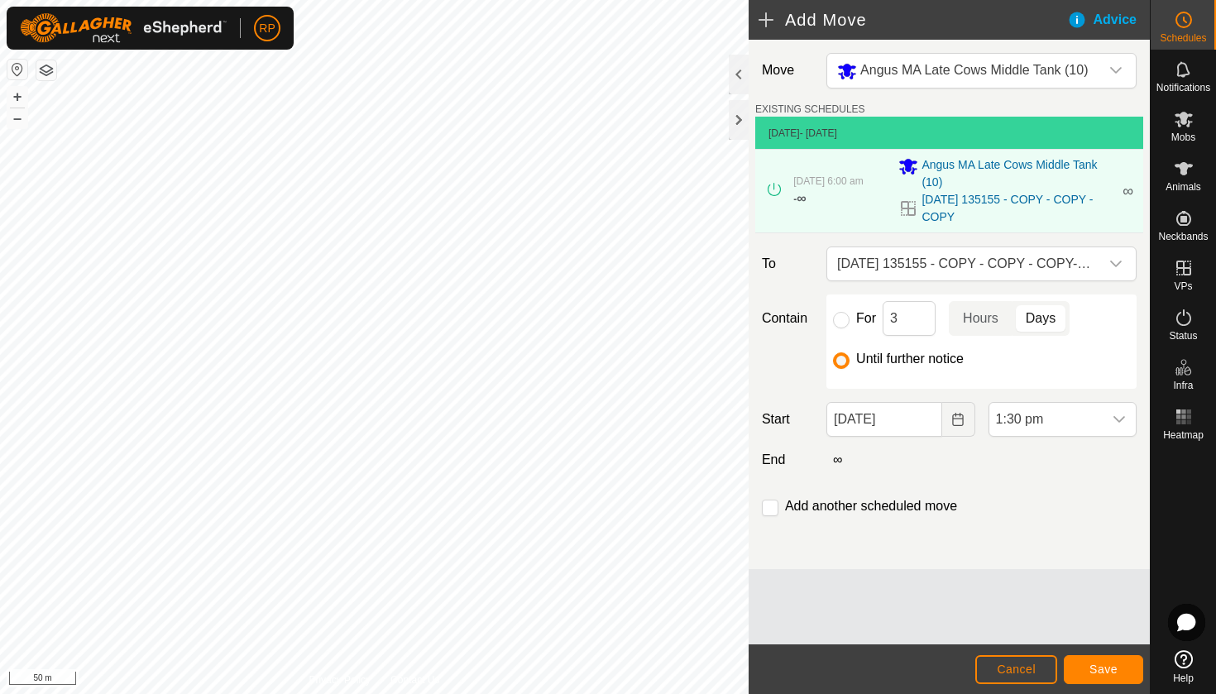
scroll to position [806, 0]
click at [1114, 672] on span "Save" at bounding box center [1103, 669] width 28 height 13
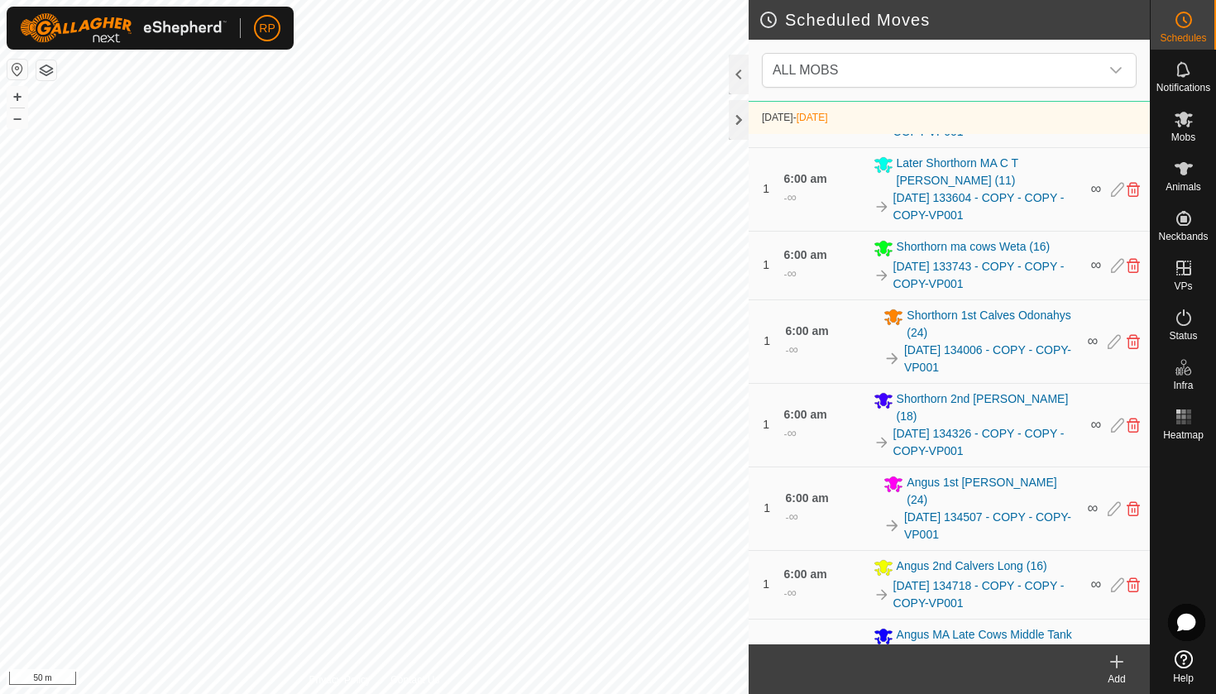
scroll to position [771, 0]
